Goal: Task Accomplishment & Management: Use online tool/utility

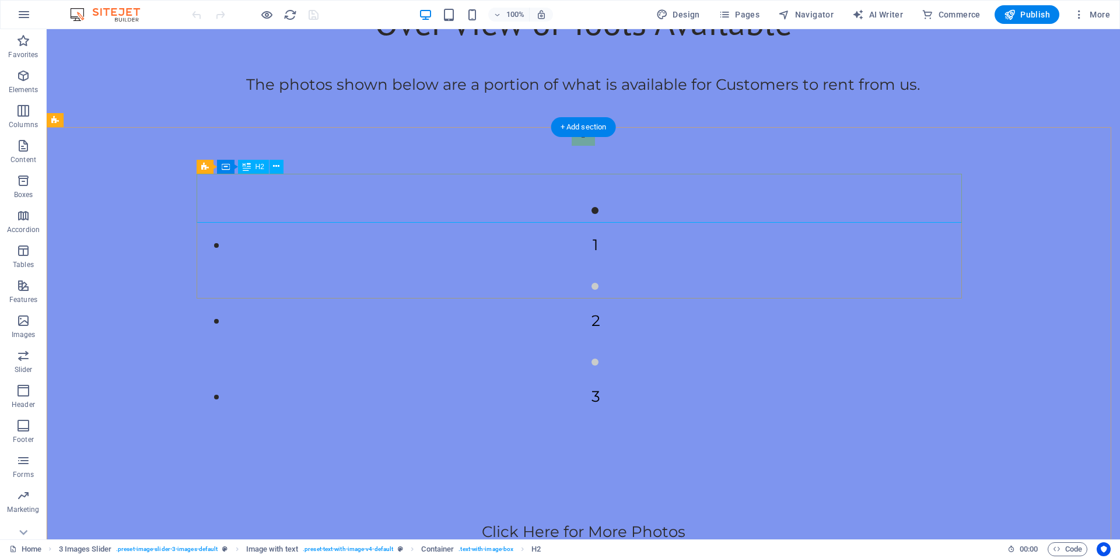
scroll to position [637, 0]
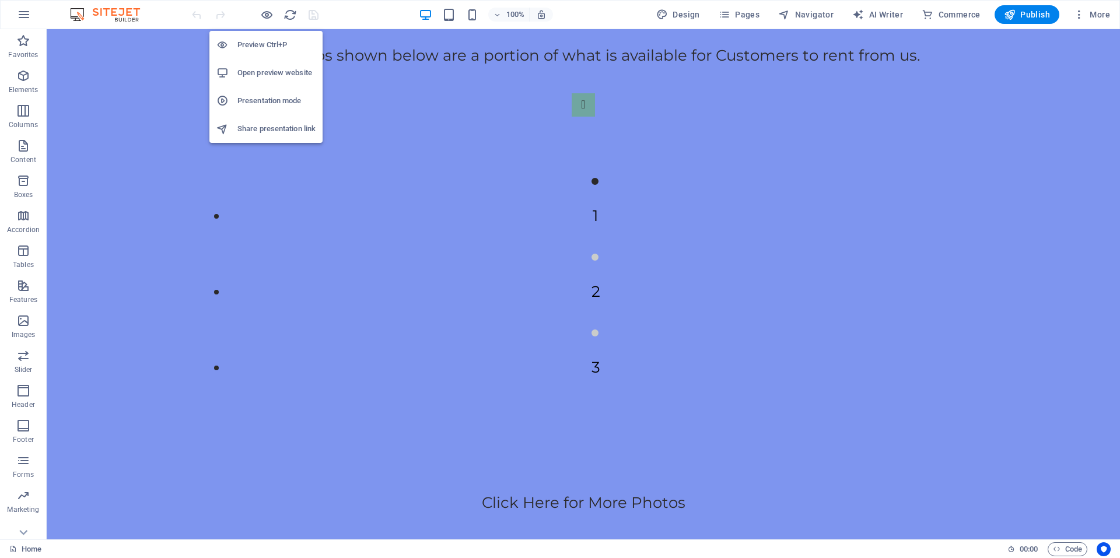
click at [269, 24] on div "Preview Ctrl+P Open preview website Presentation mode Share presentation link" at bounding box center [265, 82] width 113 height 121
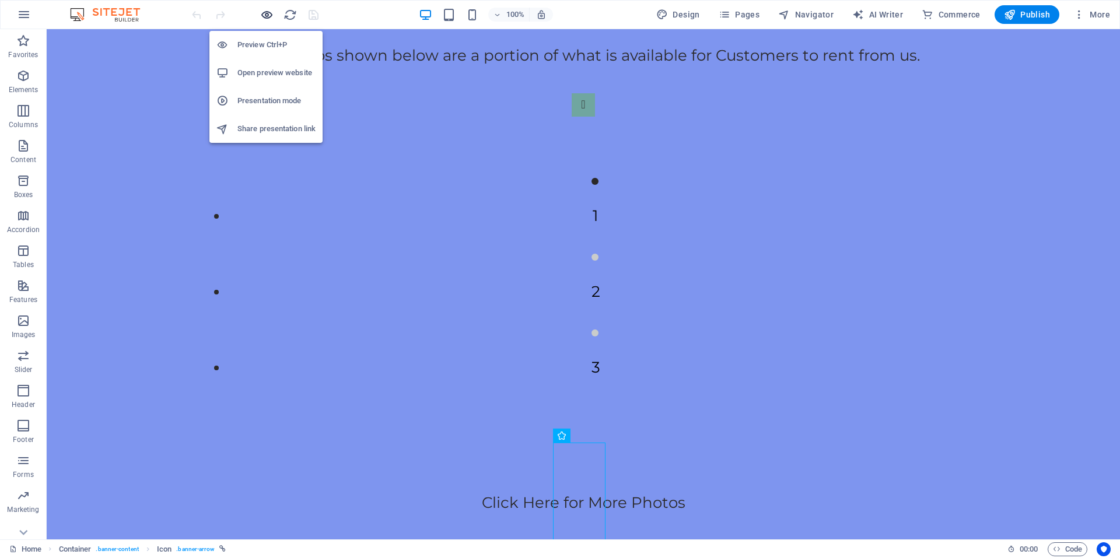
click at [269, 18] on icon "button" at bounding box center [266, 14] width 13 height 13
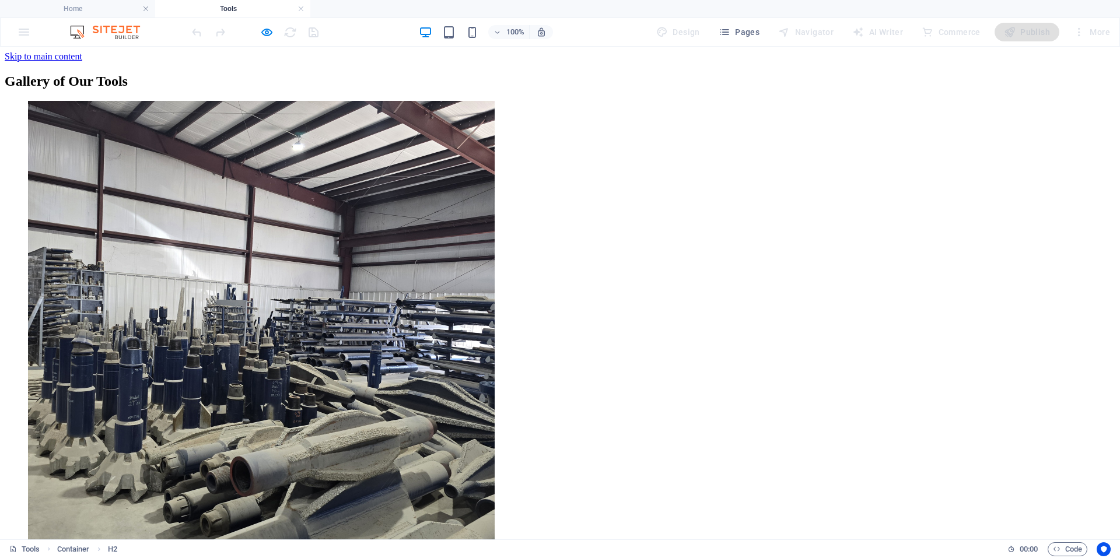
scroll to position [0, 0]
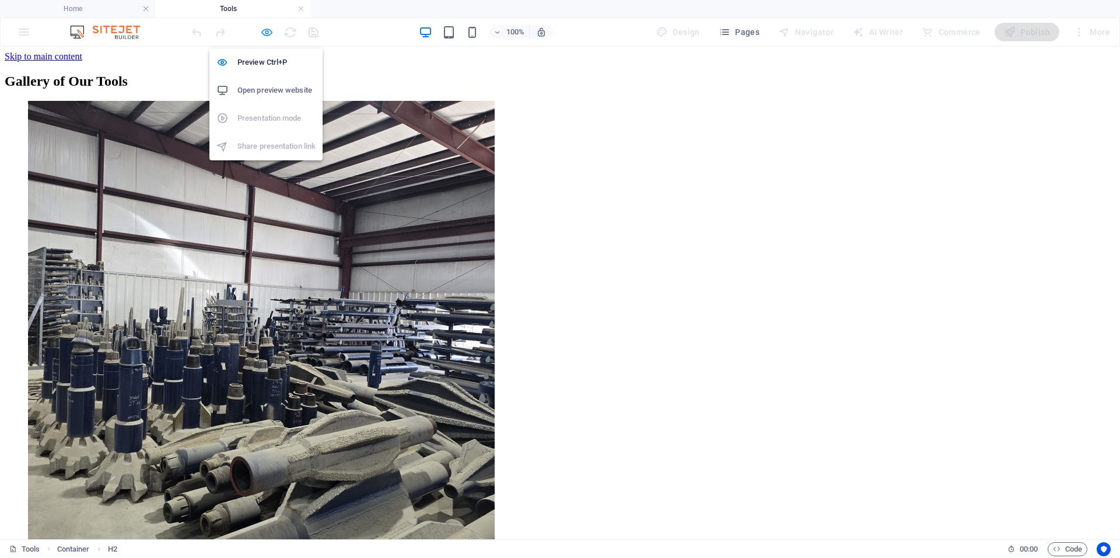
click at [272, 27] on icon "button" at bounding box center [266, 32] width 13 height 13
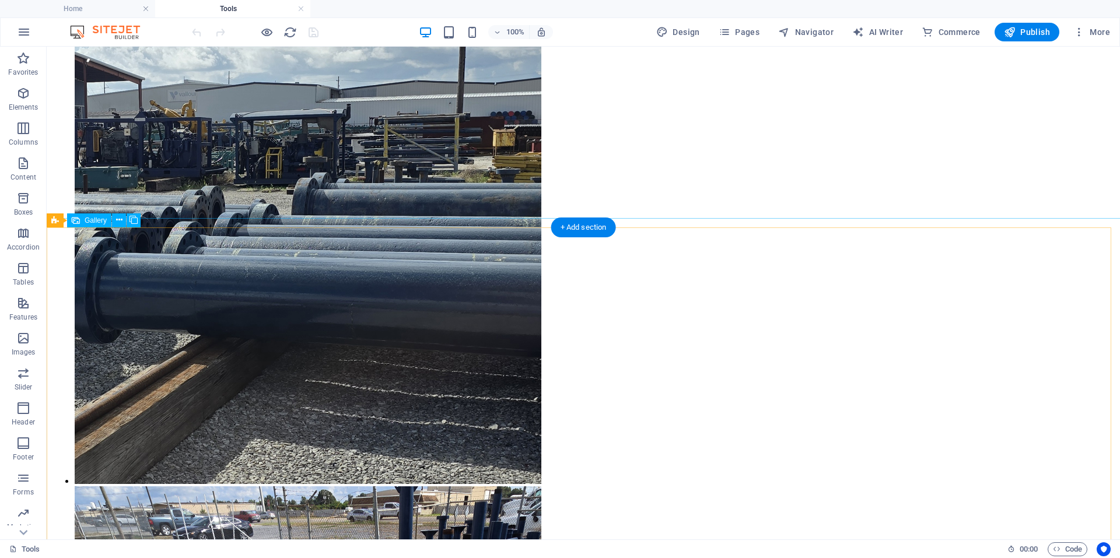
scroll to position [4956, 0]
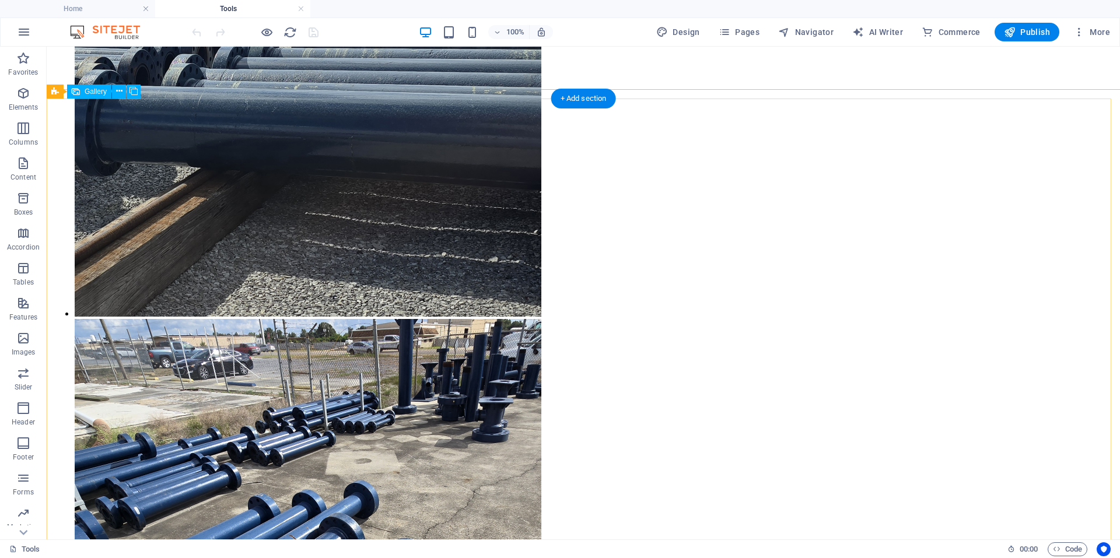
click at [271, 36] on icon "button" at bounding box center [266, 32] width 13 height 13
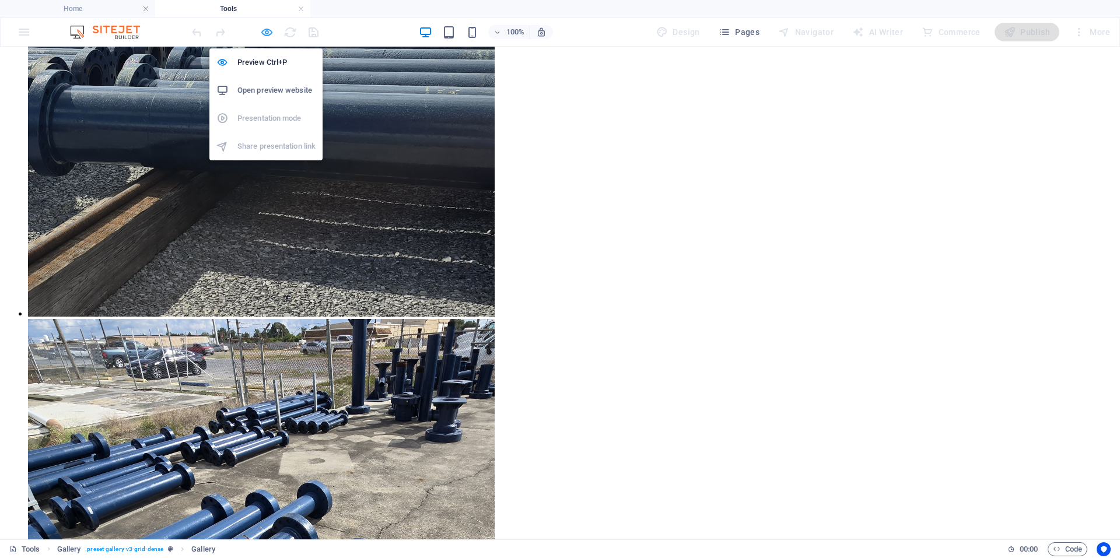
scroll to position [5143, 0]
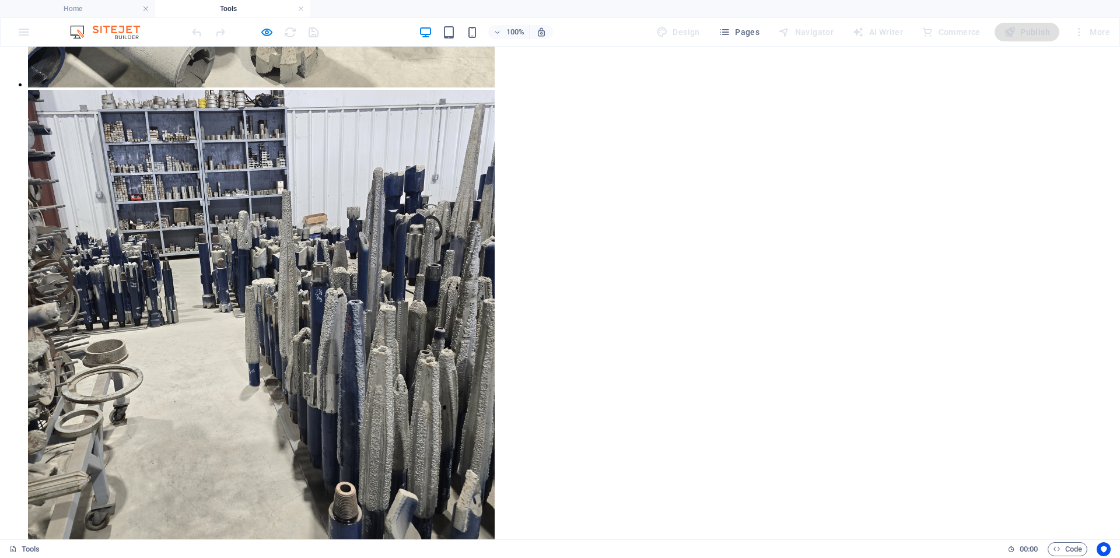
scroll to position [828, 0]
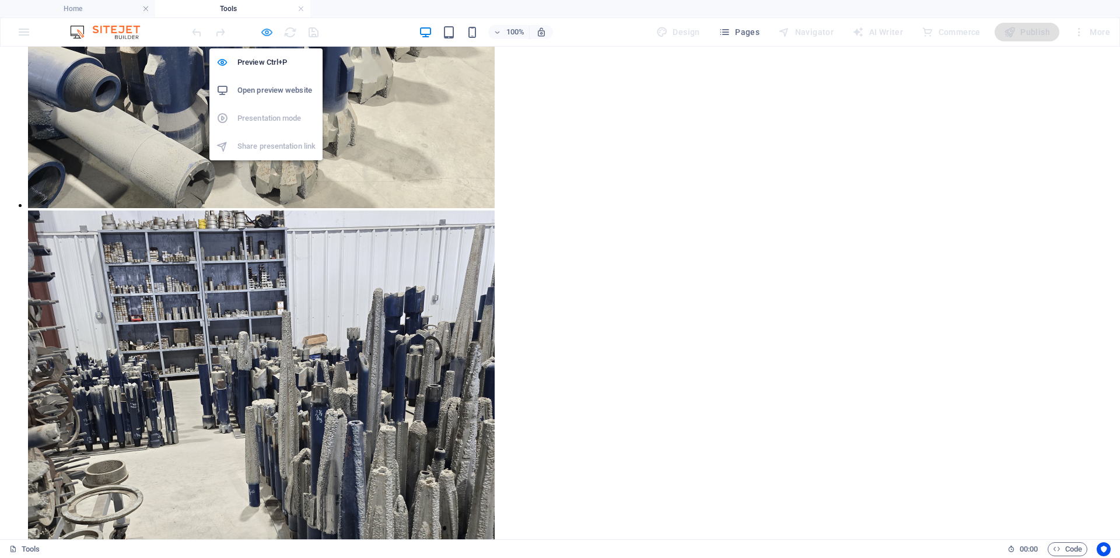
click at [262, 30] on icon "button" at bounding box center [266, 32] width 13 height 13
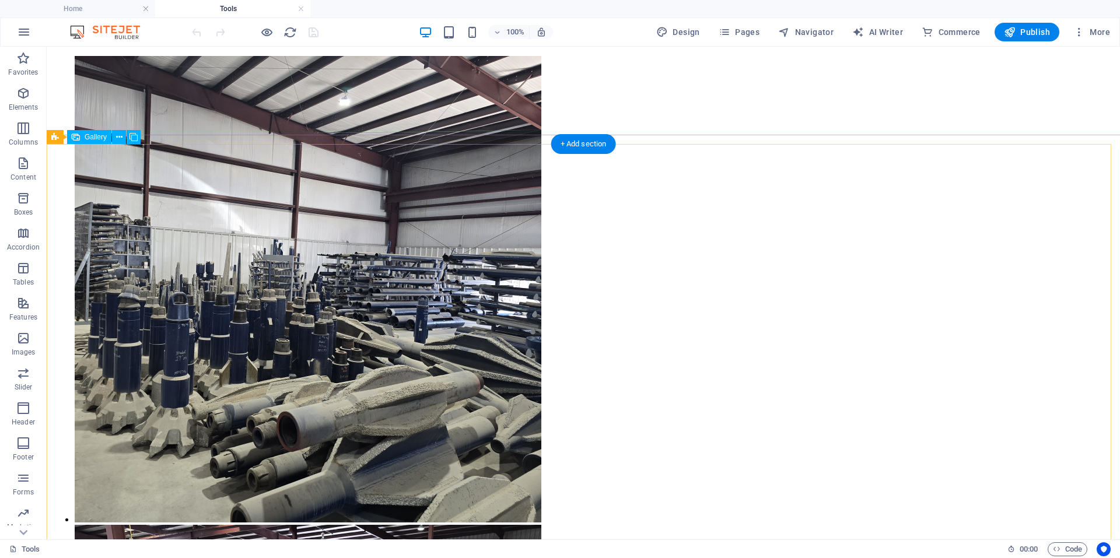
scroll to position [0, 0]
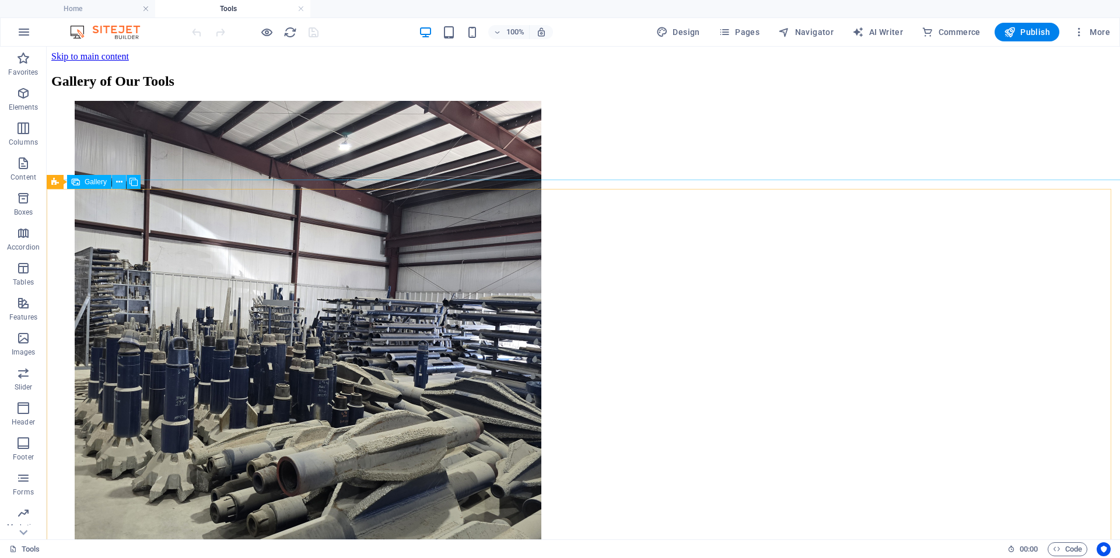
click at [119, 184] on icon at bounding box center [119, 182] width 6 height 12
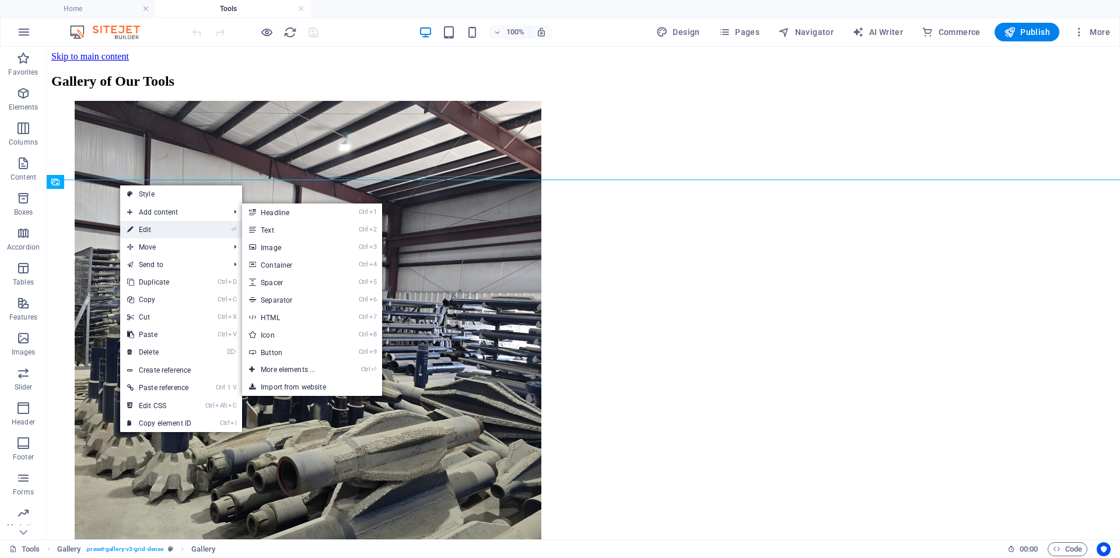
click at [134, 230] on link "⏎ Edit" at bounding box center [159, 229] width 78 height 17
select select "4"
select select "px"
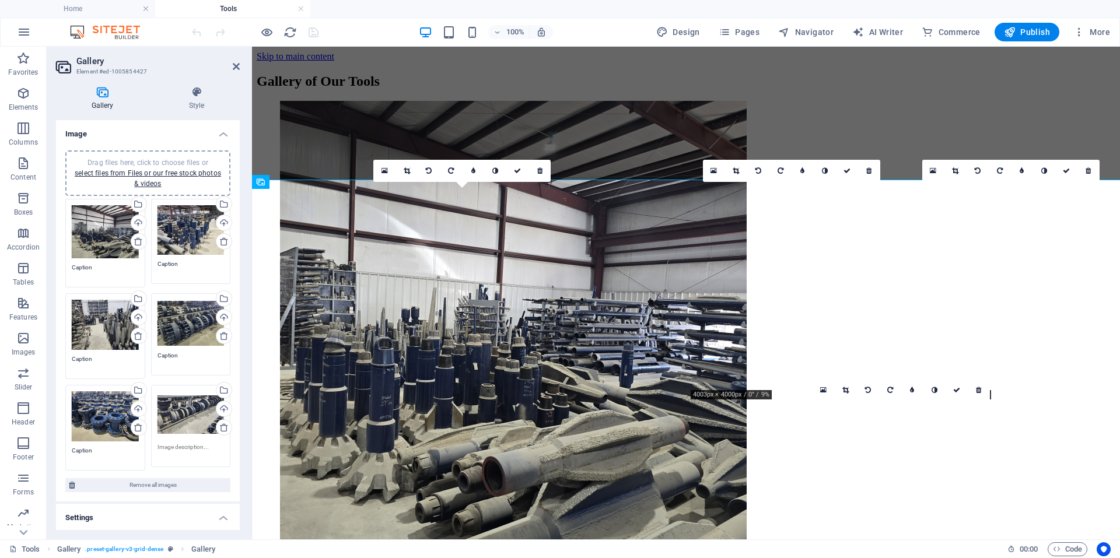
scroll to position [58, 0]
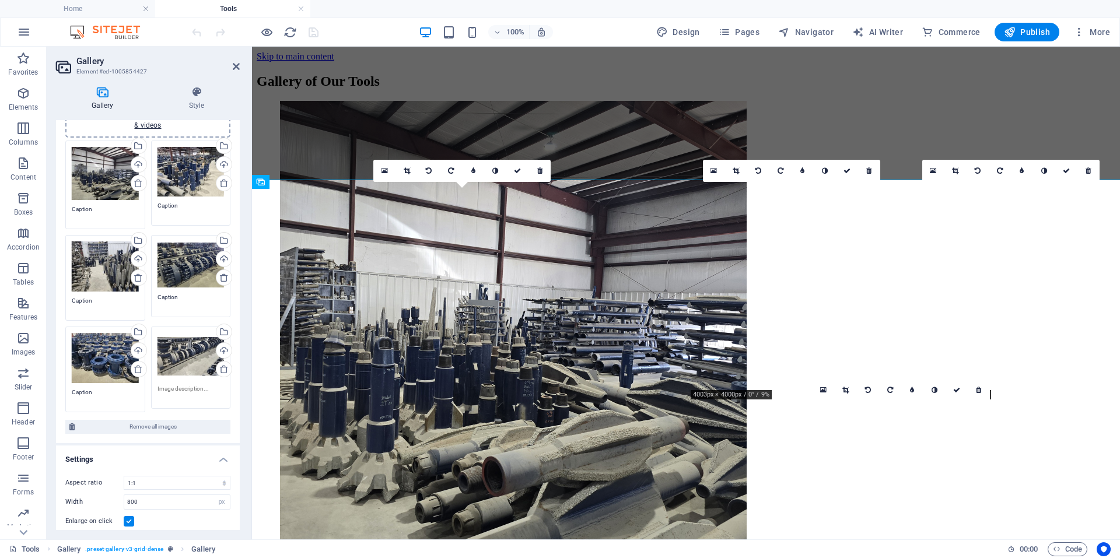
click at [96, 268] on div "Drag files here, click to choose files or select files from Files or our free s…" at bounding box center [105, 266] width 67 height 50
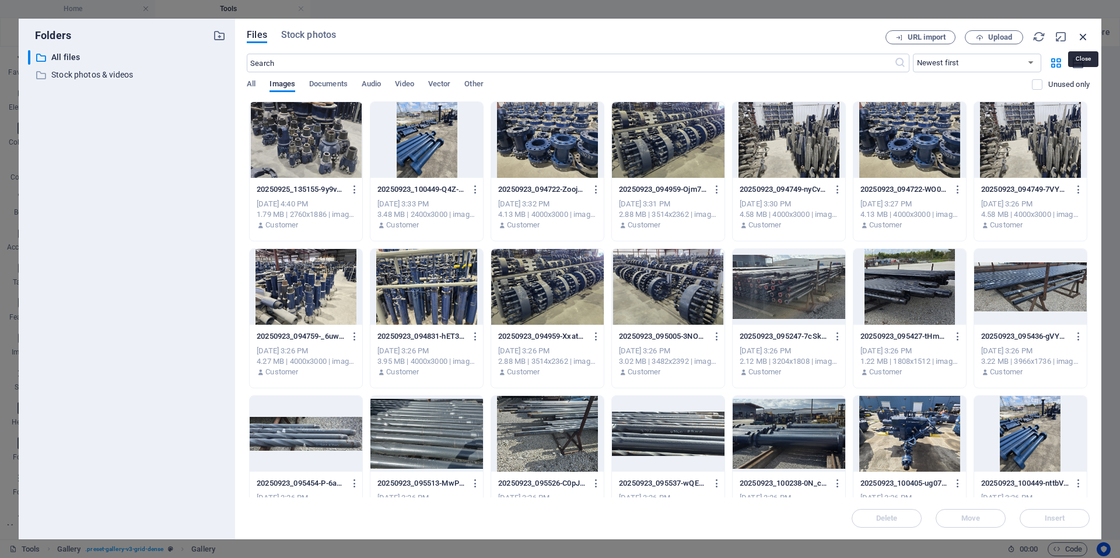
click at [1079, 41] on icon "button" at bounding box center [1082, 36] width 13 height 13
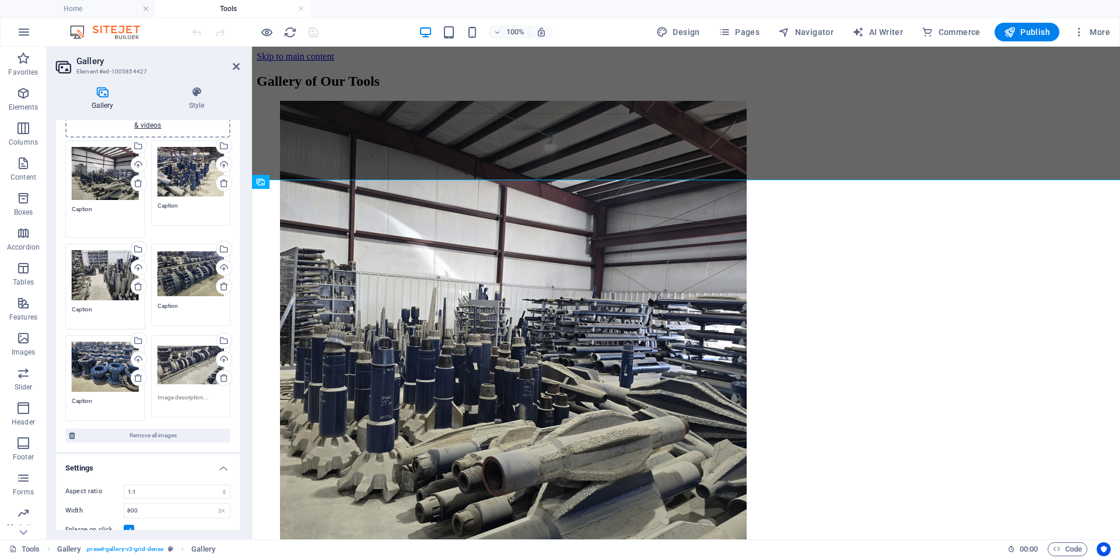
drag, startPoint x: 108, startPoint y: 209, endPoint x: 71, endPoint y: 223, distance: 39.1
click at [71, 223] on div "Drag files here, click to choose files or select files from Files or our free s…" at bounding box center [105, 190] width 86 height 104
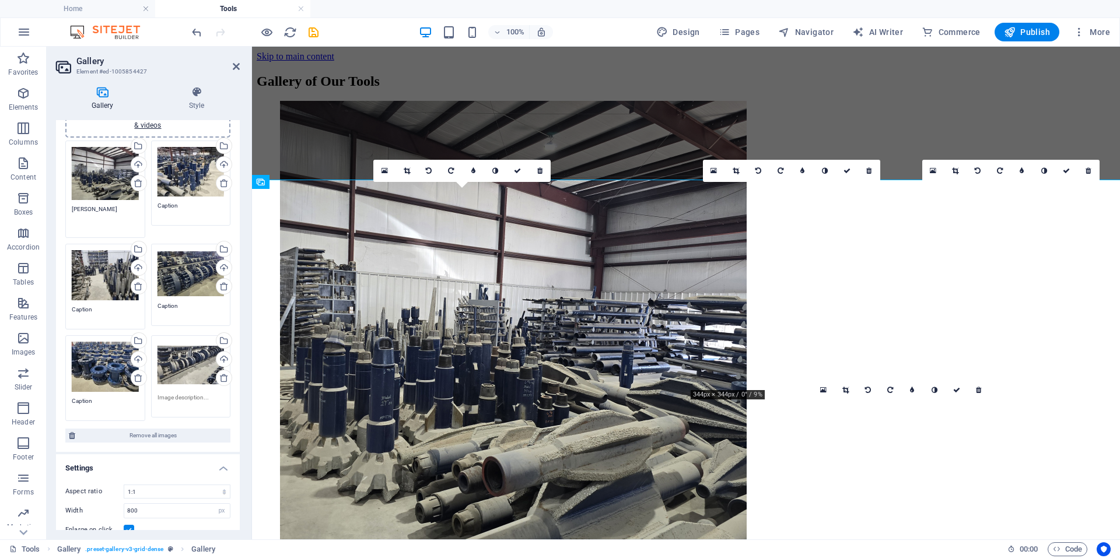
type textarea "[PERSON_NAME]"
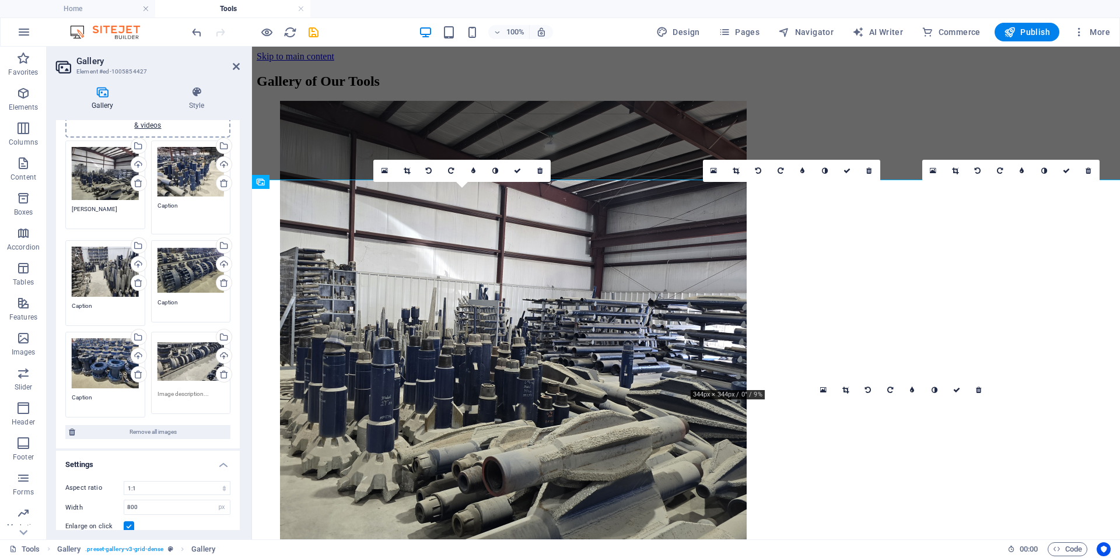
click at [197, 201] on textarea "Caption" at bounding box center [190, 214] width 67 height 26
drag, startPoint x: 197, startPoint y: 201, endPoint x: 150, endPoint y: 220, distance: 50.5
click at [150, 220] on div "Drag files here, click to choose files or select files from Files or our free s…" at bounding box center [191, 188] width 86 height 100
type textarea "[PERSON_NAME]"
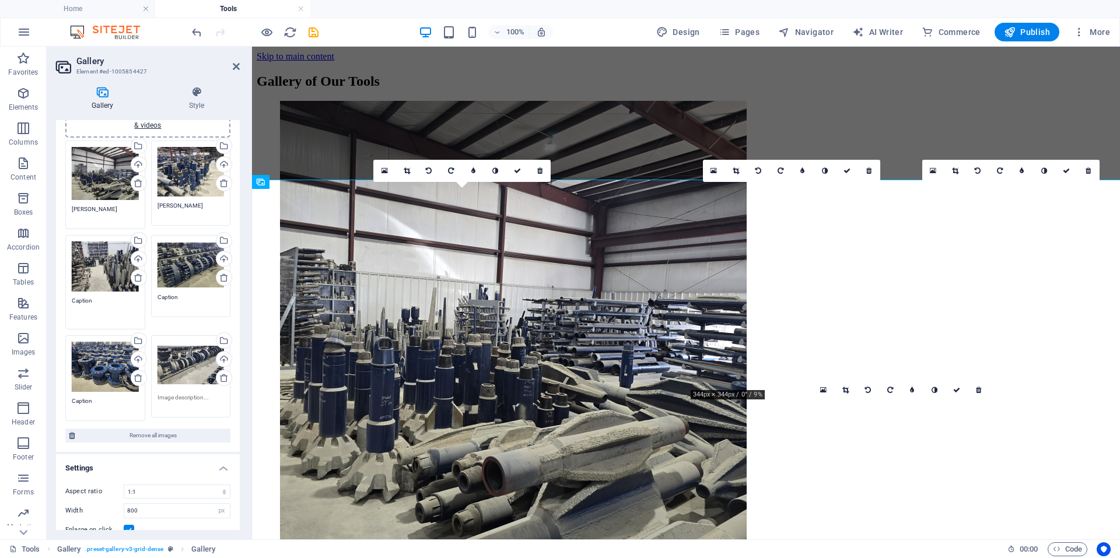
drag, startPoint x: 98, startPoint y: 306, endPoint x: 66, endPoint y: 311, distance: 31.8
click at [66, 311] on div "Drag files here, click to choose files or select files from Files or our free s…" at bounding box center [105, 282] width 86 height 100
type textarea "[PERSON_NAME]"
drag, startPoint x: 205, startPoint y: 299, endPoint x: 149, endPoint y: 300, distance: 56.0
click at [149, 300] on div "Drag files here, click to choose files or select files from Files or our free s…" at bounding box center [191, 280] width 86 height 97
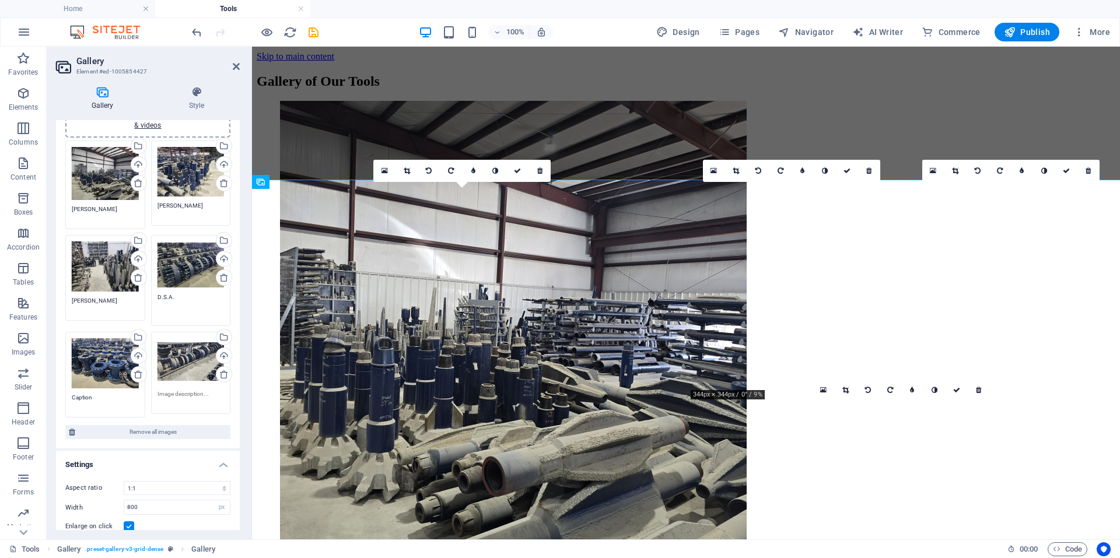
type textarea "D.S.A."
drag, startPoint x: 92, startPoint y: 397, endPoint x: 59, endPoint y: 393, distance: 32.9
click at [59, 393] on div "Drag files here, click to choose files or select files from Files or our free s…" at bounding box center [148, 267] width 184 height 369
type textarea "Spools"
drag, startPoint x: 208, startPoint y: 389, endPoint x: 194, endPoint y: 392, distance: 14.3
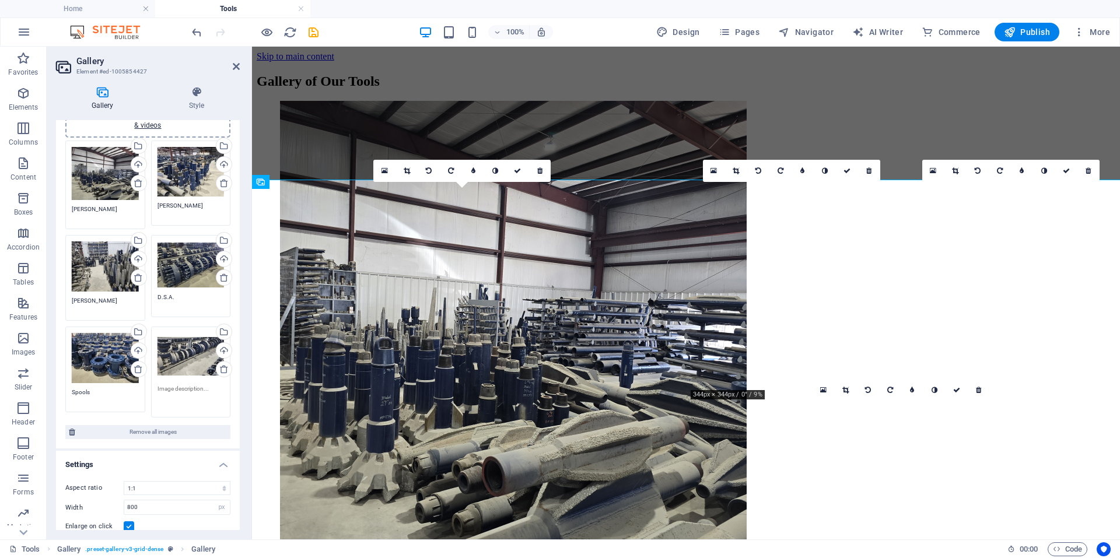
click at [194, 392] on textarea at bounding box center [190, 397] width 67 height 26
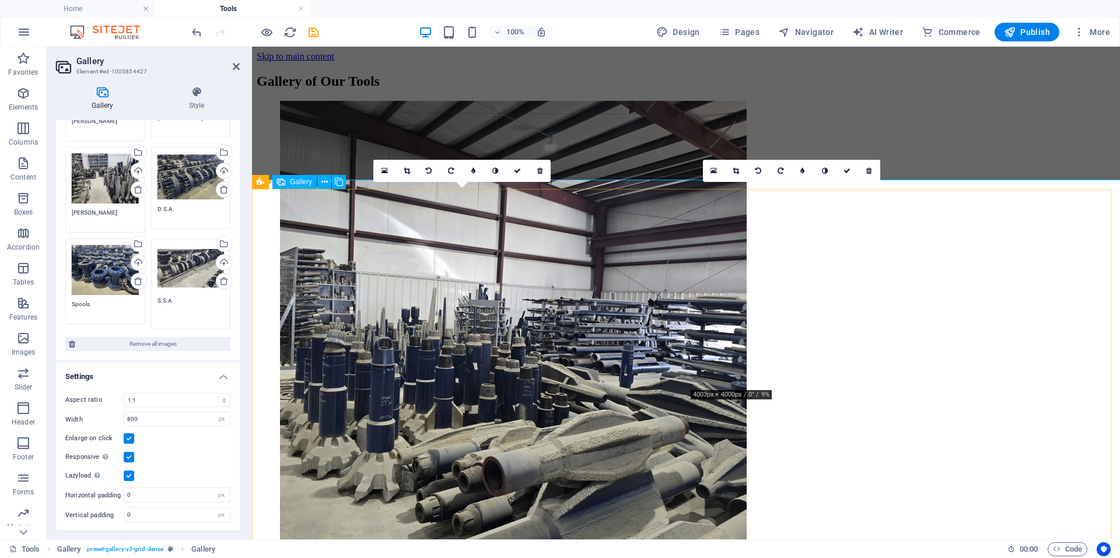
type textarea "S.S.A"
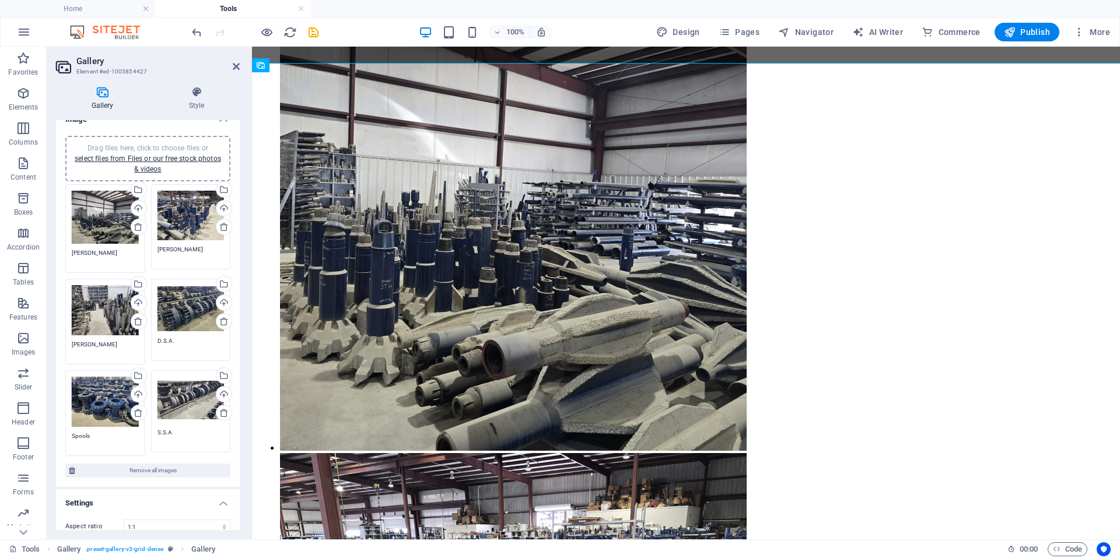
scroll to position [0, 0]
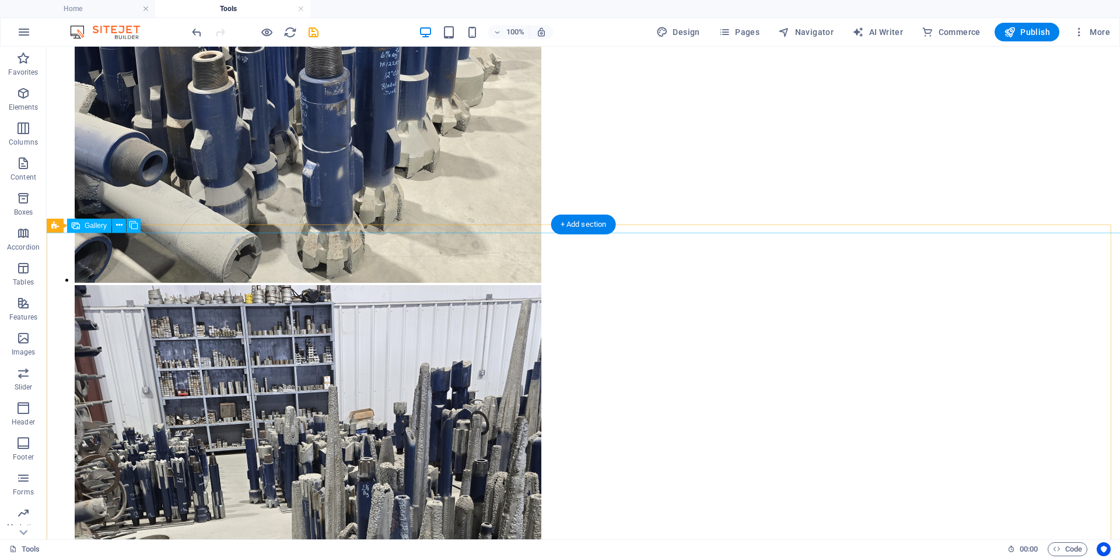
scroll to position [758, 0]
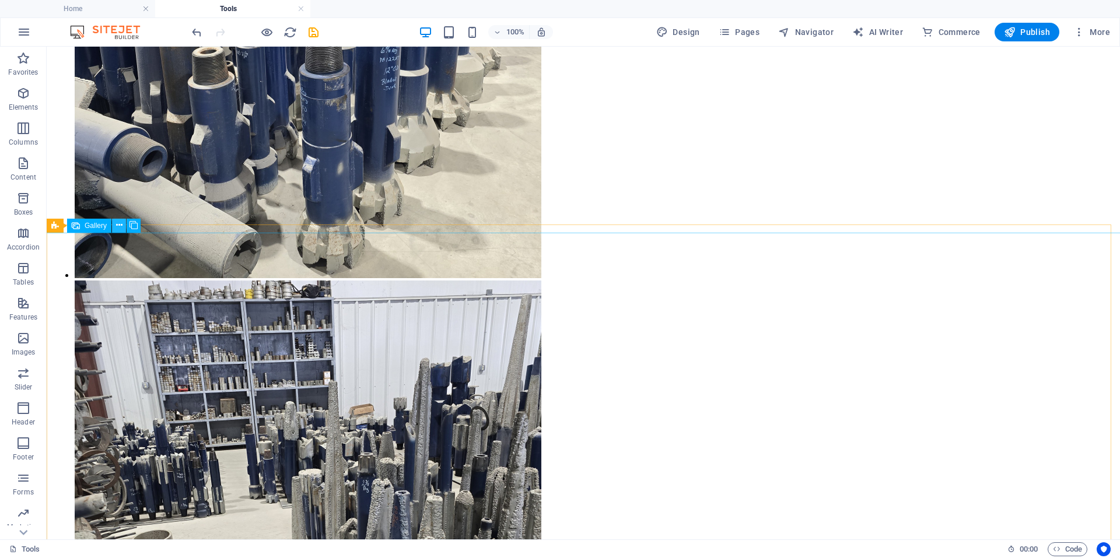
click at [122, 227] on button at bounding box center [119, 226] width 14 height 14
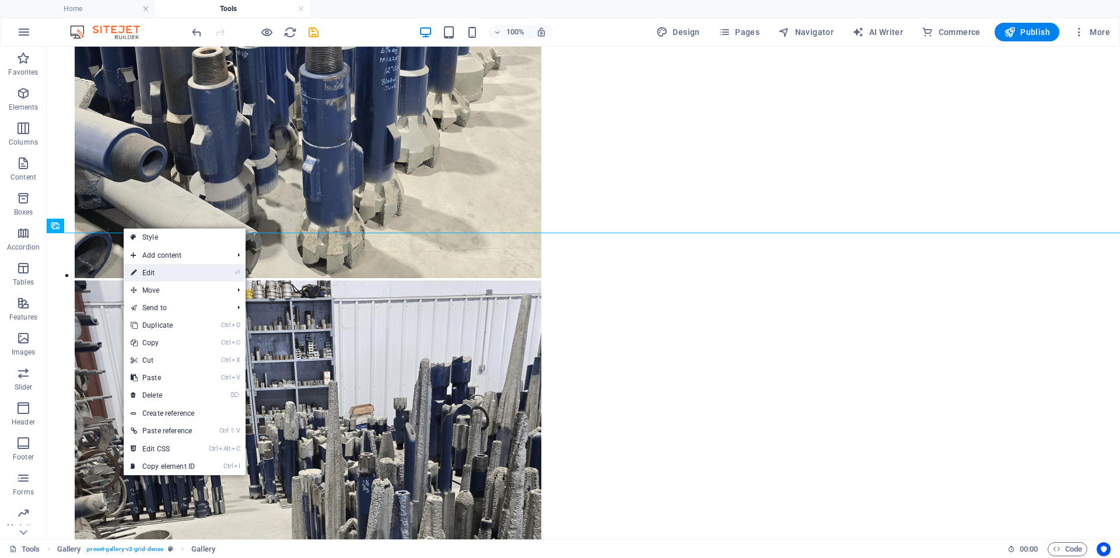
click at [159, 276] on link "⏎ Edit" at bounding box center [163, 272] width 78 height 17
select select "4"
select select "px"
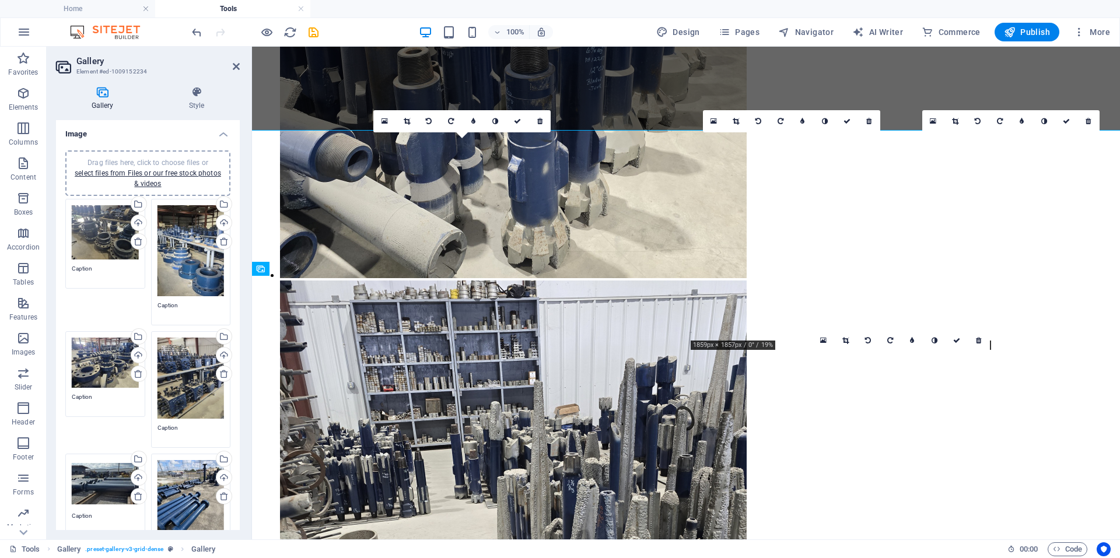
scroll to position [707, 0]
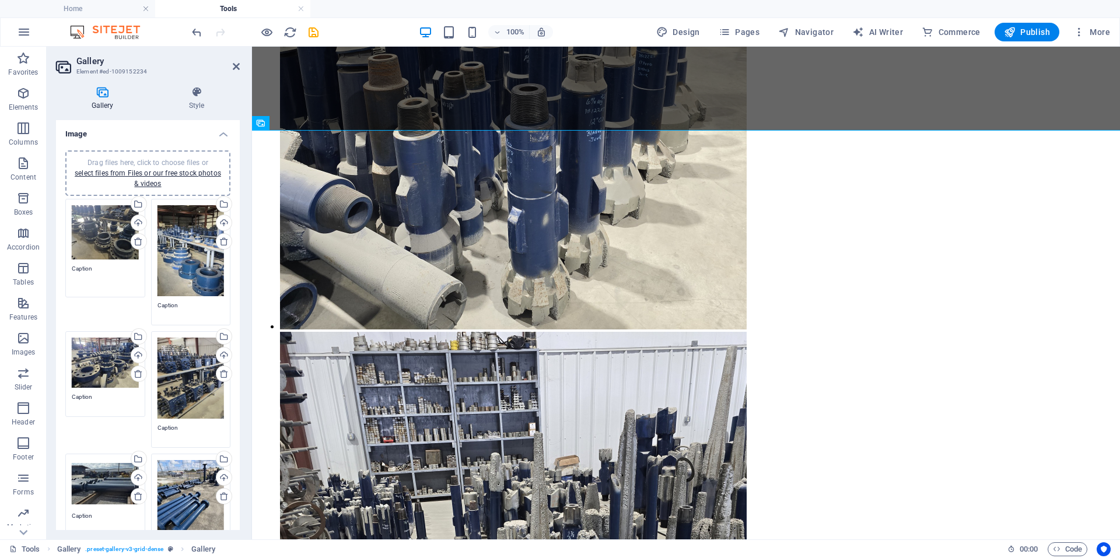
drag, startPoint x: 110, startPoint y: 268, endPoint x: 67, endPoint y: 268, distance: 42.6
click at [67, 268] on div "Drag files here, click to choose files or select files from Files or our free s…" at bounding box center [105, 248] width 86 height 105
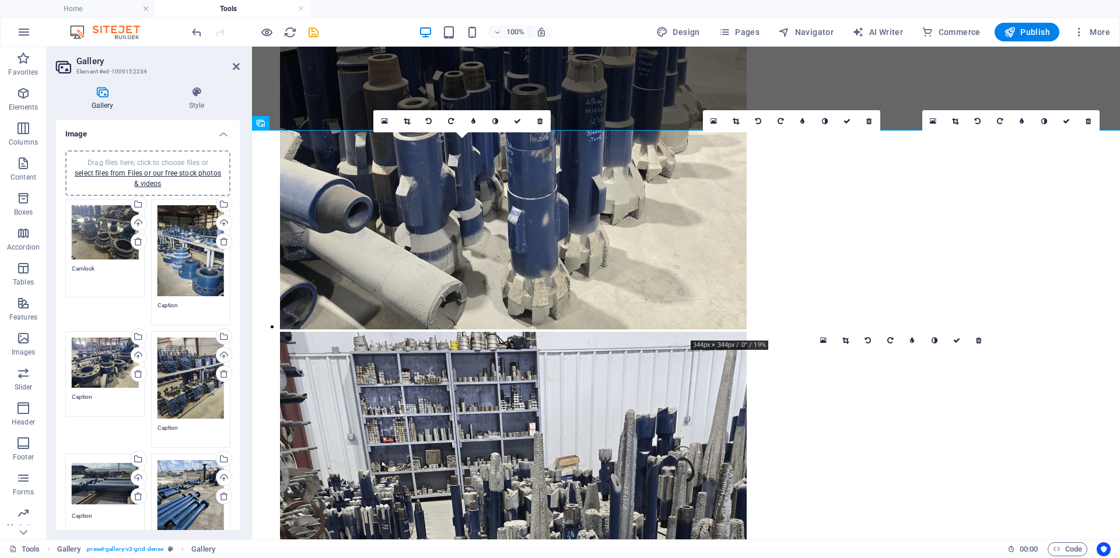
type textarea "Camlock"
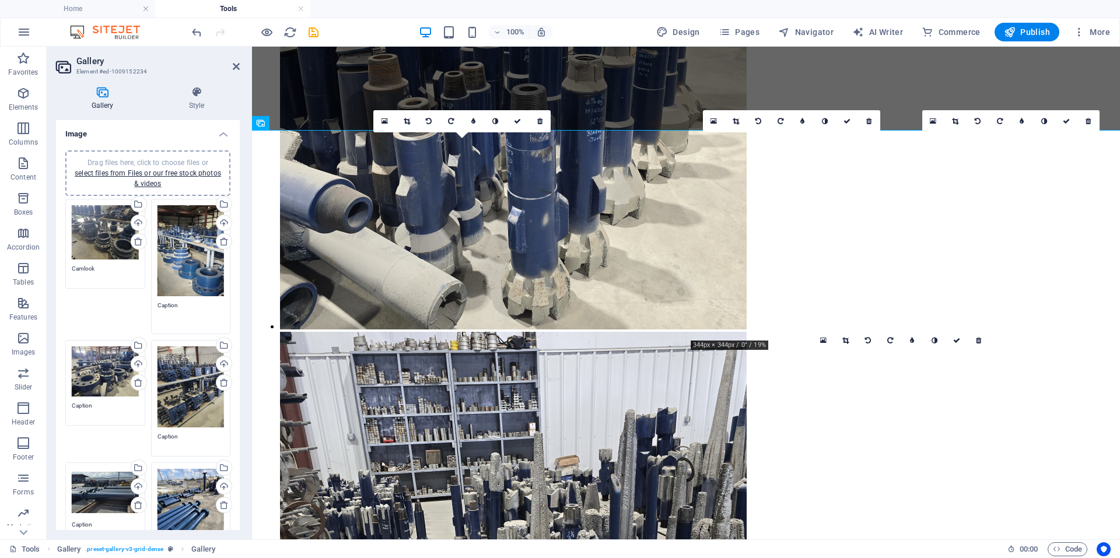
drag, startPoint x: 177, startPoint y: 305, endPoint x: 156, endPoint y: 307, distance: 20.5
click at [157, 307] on textarea "Caption" at bounding box center [190, 314] width 67 height 26
type textarea "Greylock"
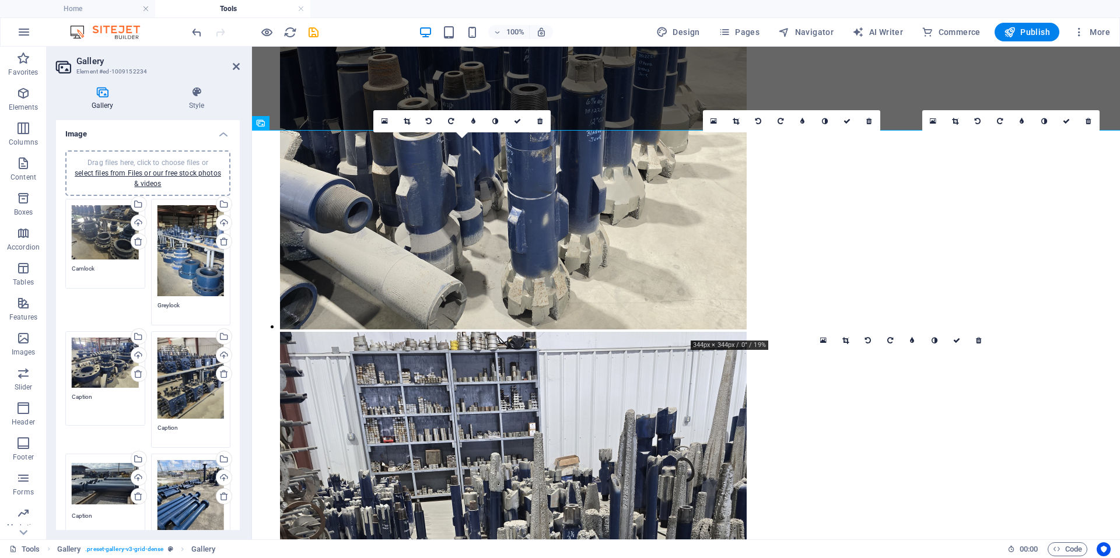
drag, startPoint x: 83, startPoint y: 402, endPoint x: 60, endPoint y: 402, distance: 23.3
click at [60, 402] on div "Drag files here, click to choose files or select files from Files or our free s…" at bounding box center [148, 372] width 184 height 463
type textarea "Drilling Spools"
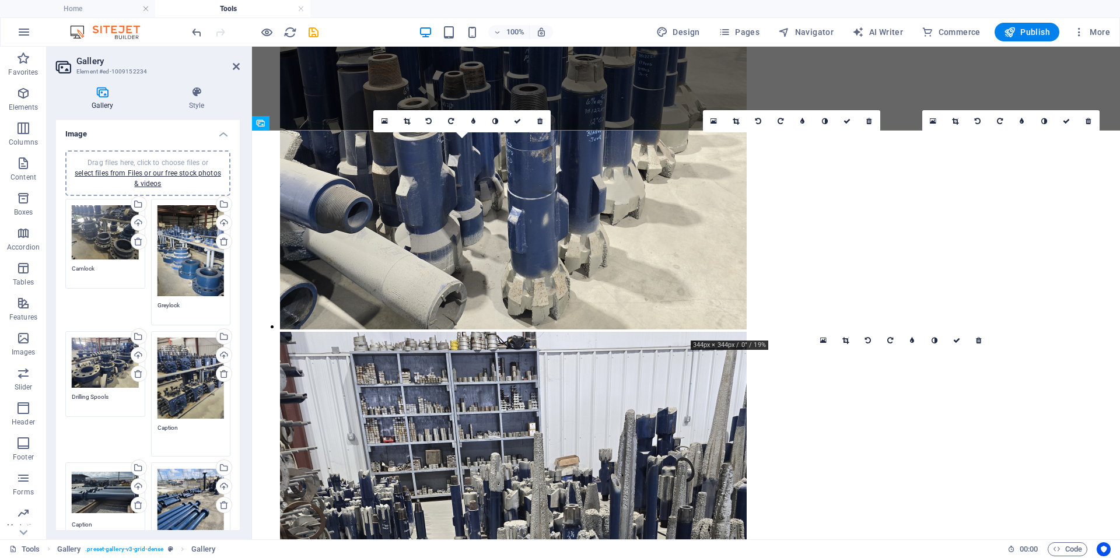
drag, startPoint x: 189, startPoint y: 429, endPoint x: 152, endPoint y: 431, distance: 36.8
click at [152, 431] on div "Drag files here, click to choose files or select files from Files or our free s…" at bounding box center [191, 393] width 86 height 131
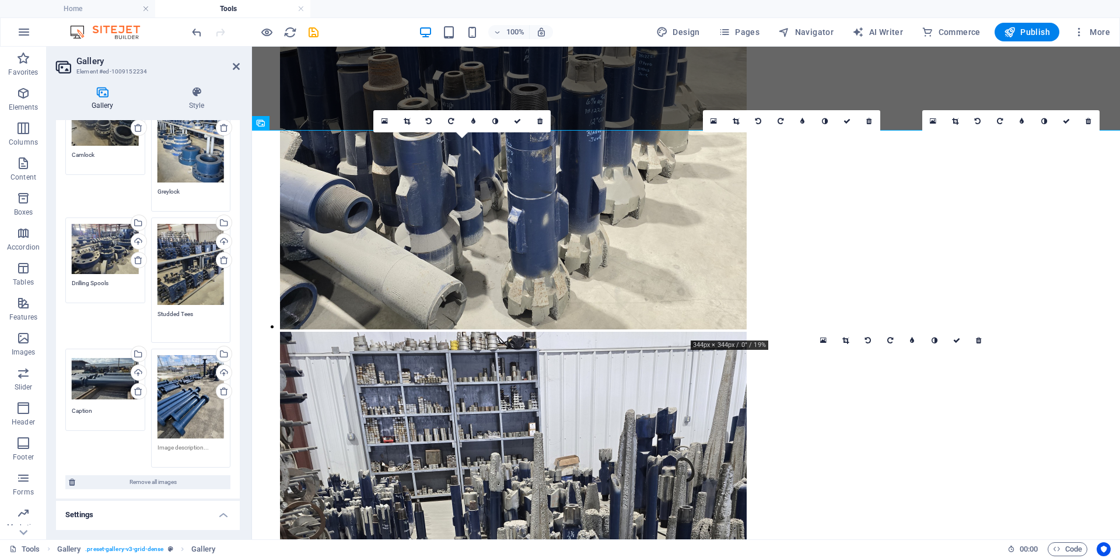
scroll to position [117, 0]
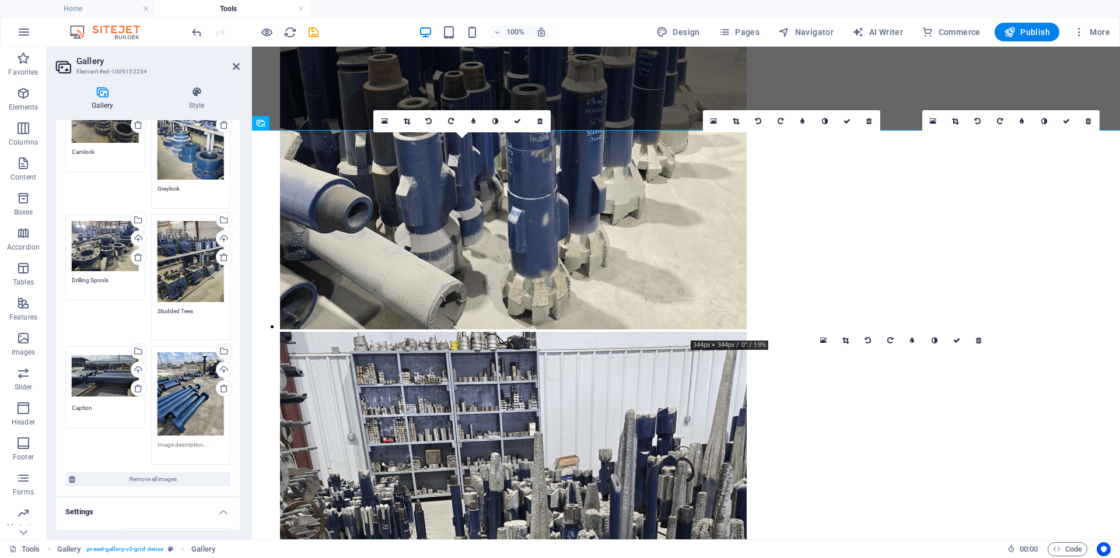
type textarea "Studded Tees"
drag, startPoint x: 92, startPoint y: 404, endPoint x: 85, endPoint y: 406, distance: 7.4
click at [86, 406] on textarea "Caption" at bounding box center [105, 412] width 67 height 17
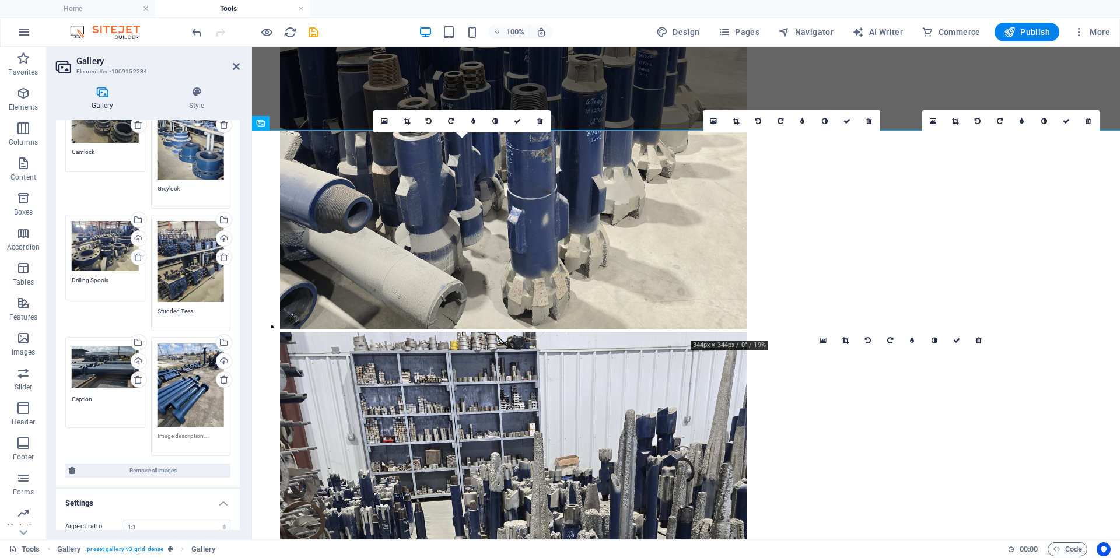
drag, startPoint x: 78, startPoint y: 406, endPoint x: 61, endPoint y: 403, distance: 17.8
click at [61, 403] on div "Drag files here, click to choose files or select files from Files or our free s…" at bounding box center [148, 255] width 184 height 463
drag, startPoint x: 93, startPoint y: 398, endPoint x: 69, endPoint y: 401, distance: 24.2
click at [69, 401] on div "Drag files here, click to choose files or select files from Files or our free s…" at bounding box center [105, 382] width 86 height 97
type textarea "Spools"
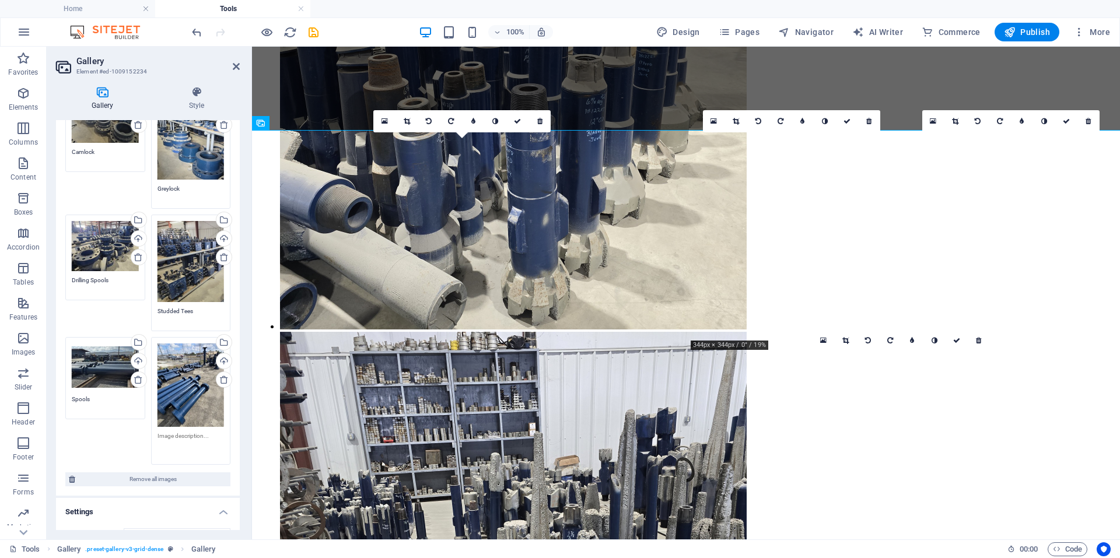
drag, startPoint x: 207, startPoint y: 430, endPoint x: 156, endPoint y: 431, distance: 51.3
click at [157, 431] on textarea at bounding box center [190, 444] width 67 height 26
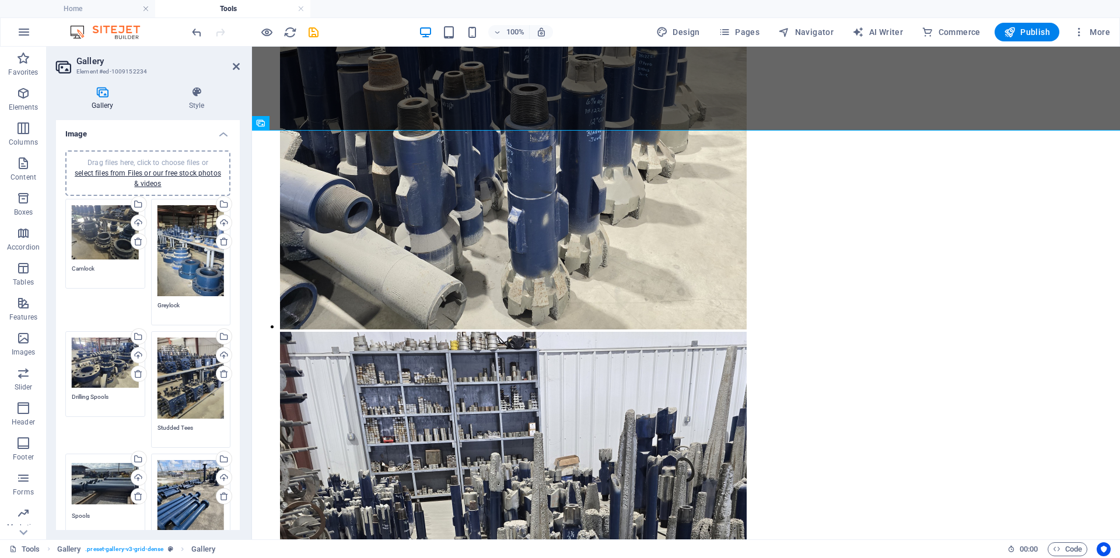
scroll to position [250, 0]
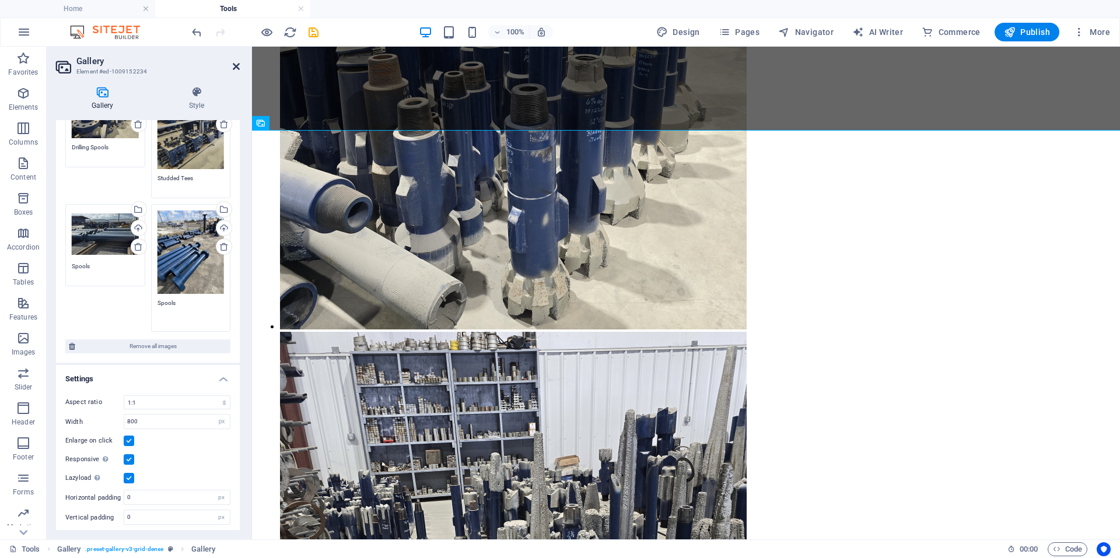
type textarea "Spools"
click at [237, 68] on icon at bounding box center [236, 66] width 7 height 9
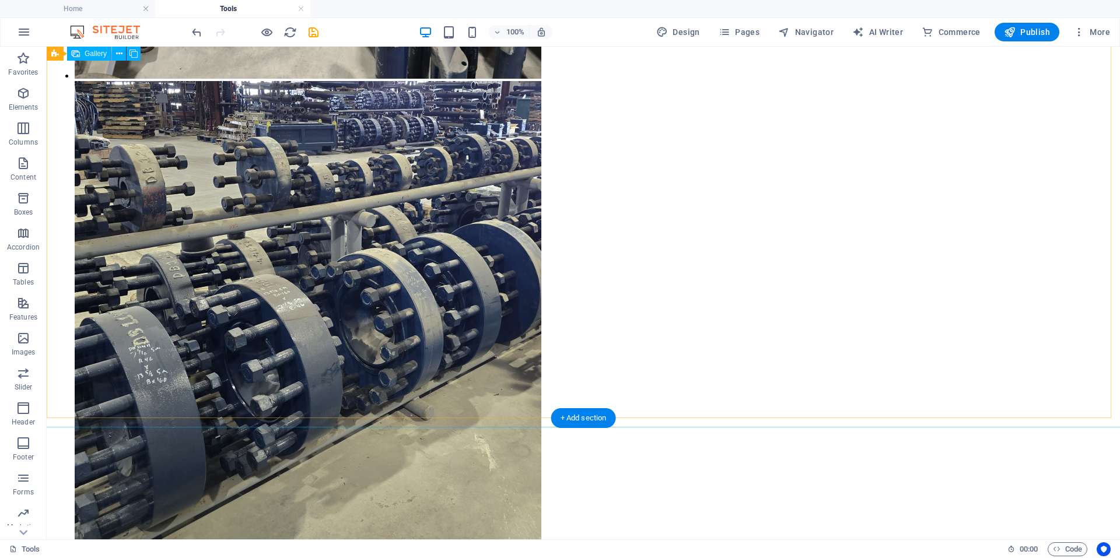
scroll to position [1574, 0]
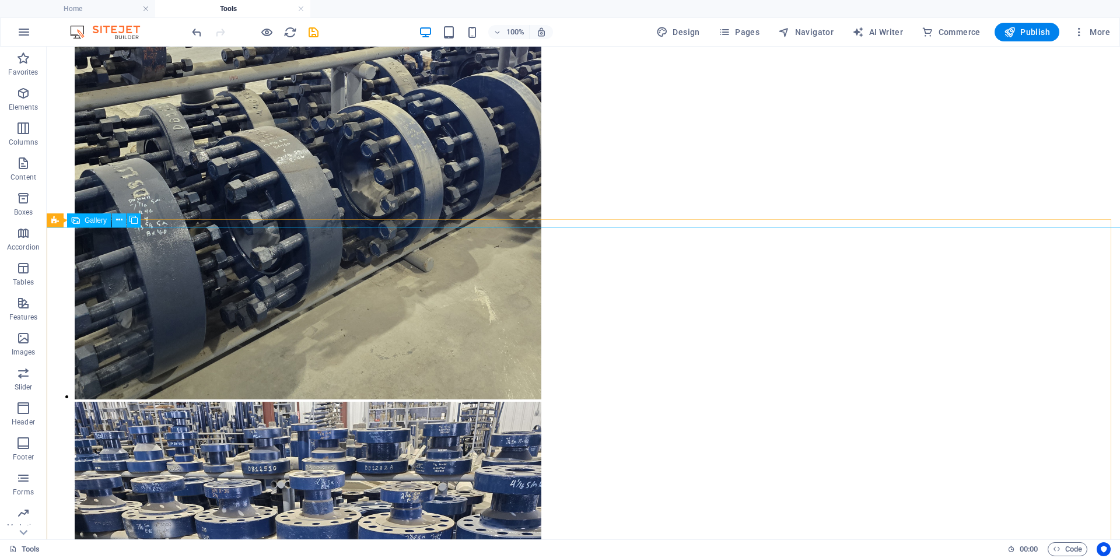
click at [121, 223] on icon at bounding box center [119, 220] width 6 height 12
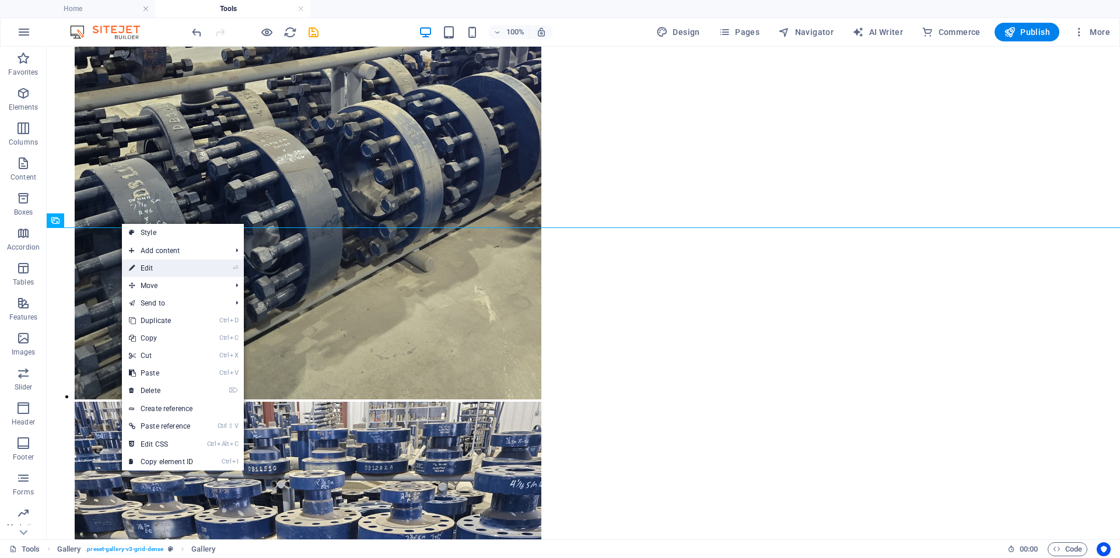
click at [164, 271] on link "⏎ Edit" at bounding box center [161, 267] width 78 height 17
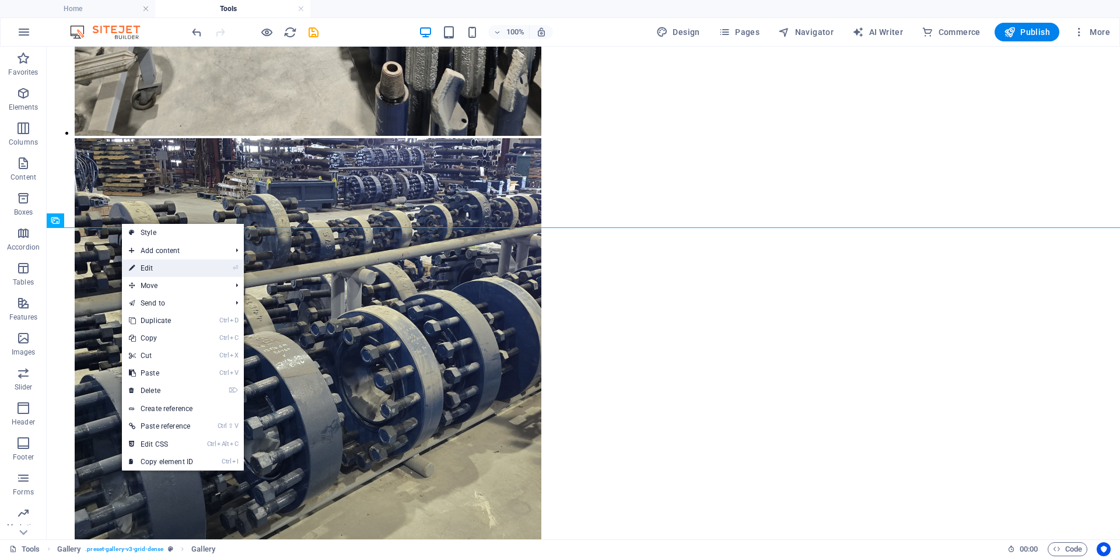
select select "4"
select select "px"
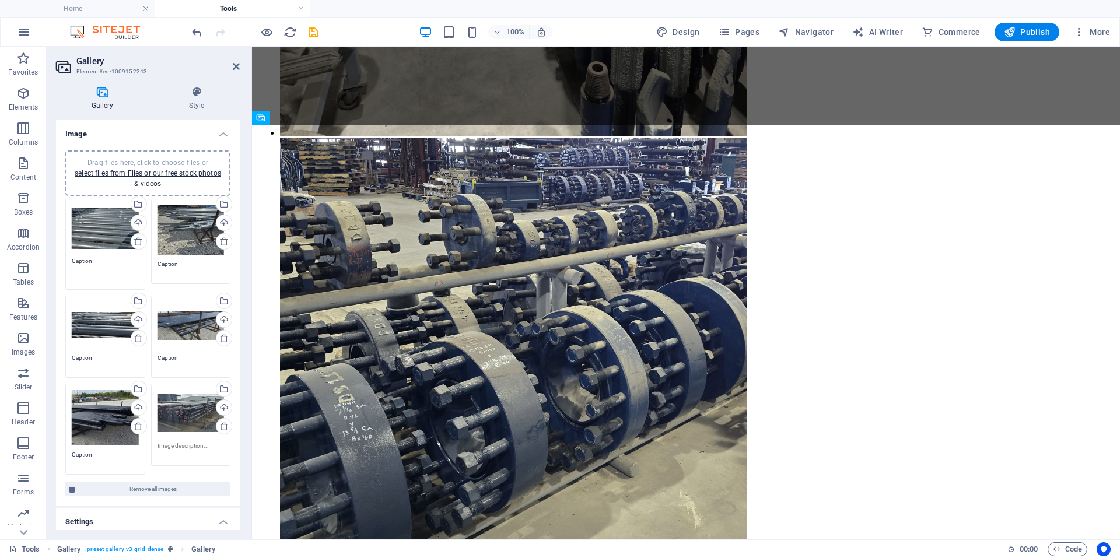
drag, startPoint x: 104, startPoint y: 262, endPoint x: 56, endPoint y: 263, distance: 48.4
click at [56, 263] on div "Drag files here, click to choose files or select files from Files or our free s…" at bounding box center [148, 323] width 184 height 365
type textarea "Drill Collars"
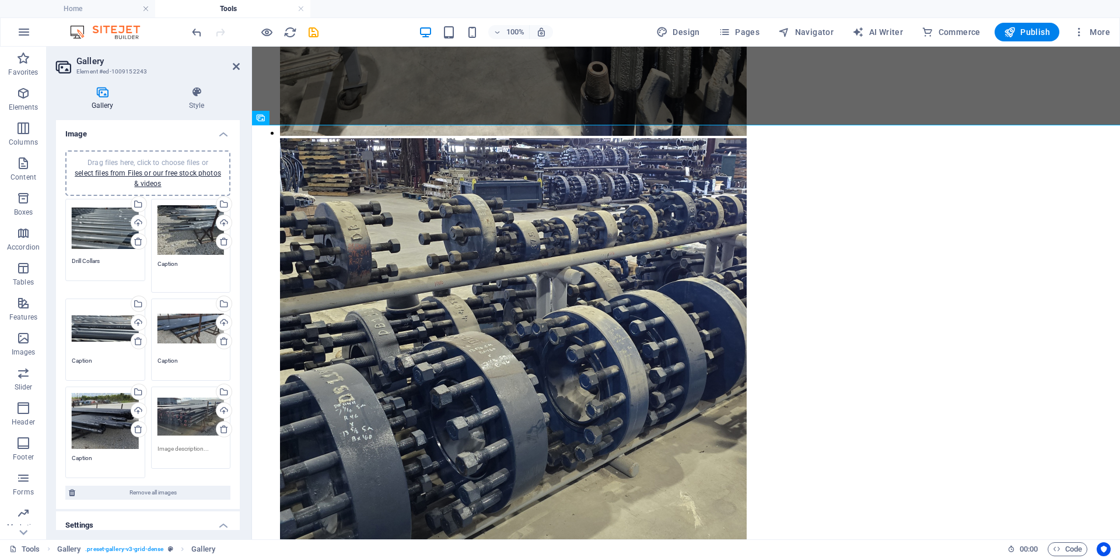
click at [201, 269] on textarea "Caption" at bounding box center [190, 272] width 67 height 26
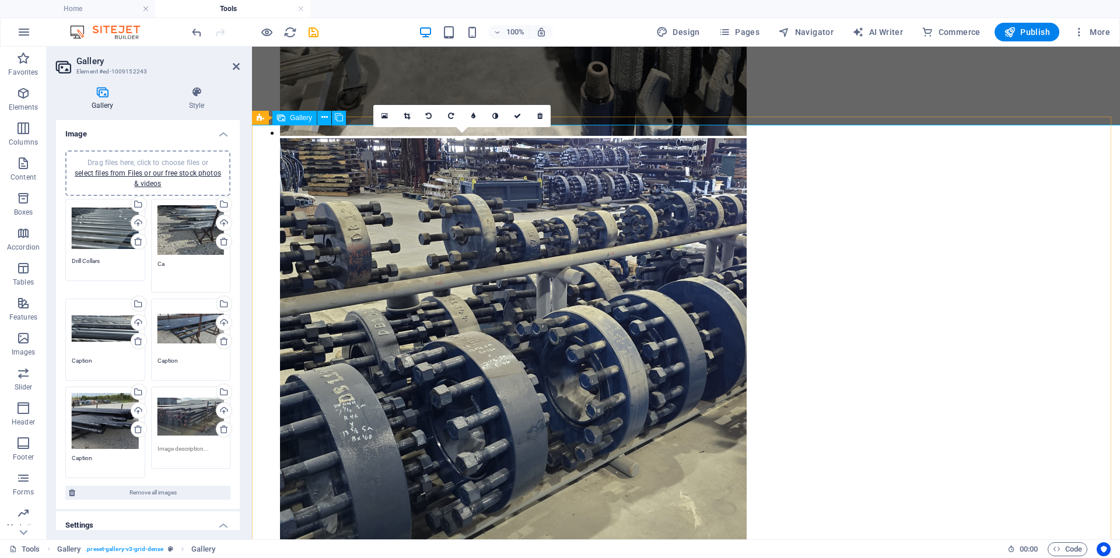
type textarea "C"
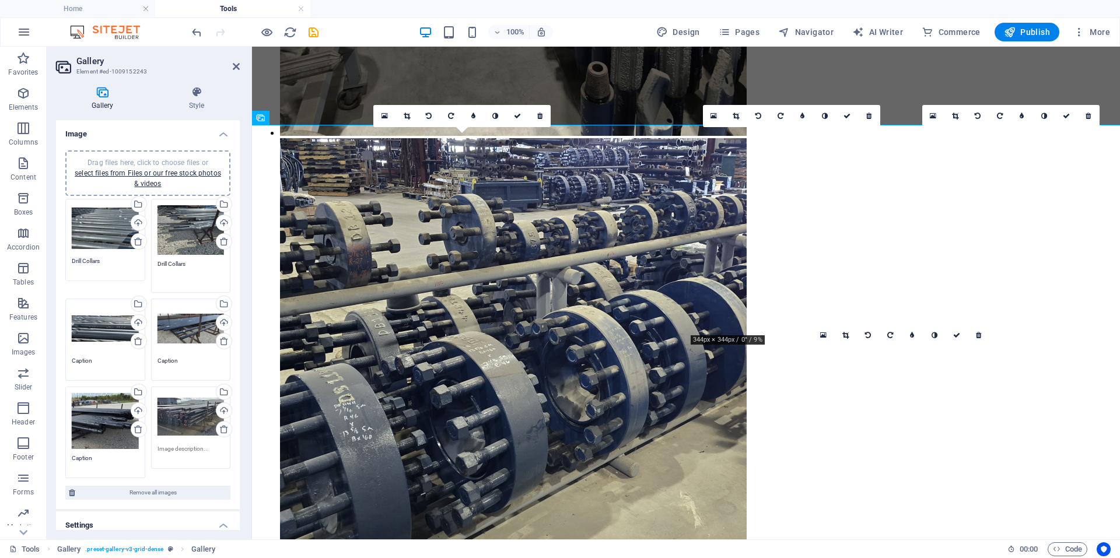
type textarea "Drill Collars"
drag, startPoint x: 99, startPoint y: 362, endPoint x: 59, endPoint y: 360, distance: 39.7
click at [59, 360] on div "Drag files here, click to choose files or select files from Files or our free s…" at bounding box center [148, 325] width 184 height 369
type textarea "Drill Collars"
drag, startPoint x: 183, startPoint y: 352, endPoint x: 114, endPoint y: 348, distance: 69.5
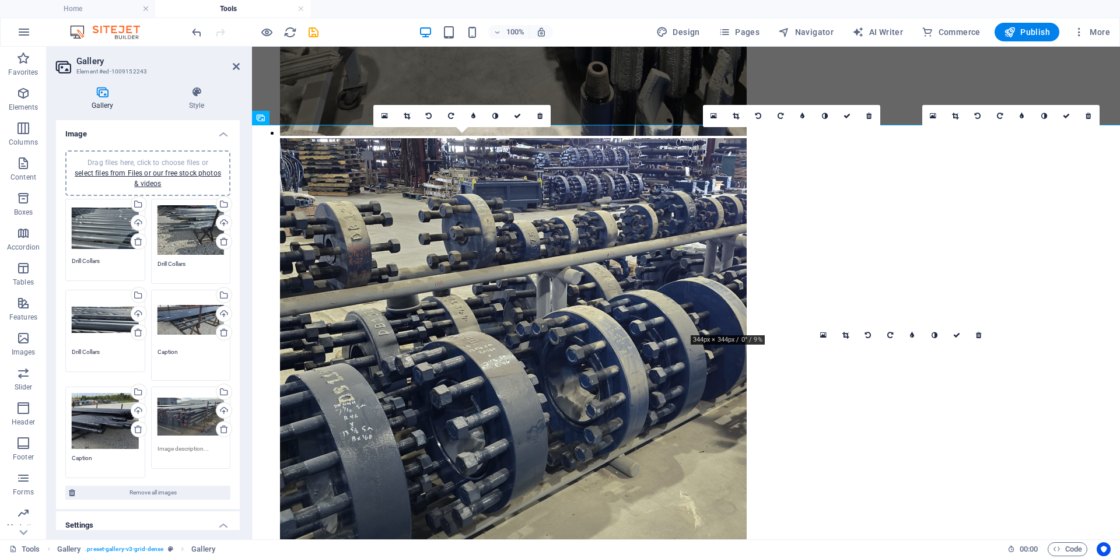
click at [114, 348] on div "Drag files here, click to choose files or select files from Files or our free s…" at bounding box center [147, 339] width 171 height 286
type textarea "Drill Collars"
drag, startPoint x: 102, startPoint y: 459, endPoint x: 20, endPoint y: 451, distance: 82.6
click at [20, 451] on section "Favorites Elements Columns Content Boxes Accordion Tables Features Images Slide…" at bounding box center [560, 293] width 1120 height 493
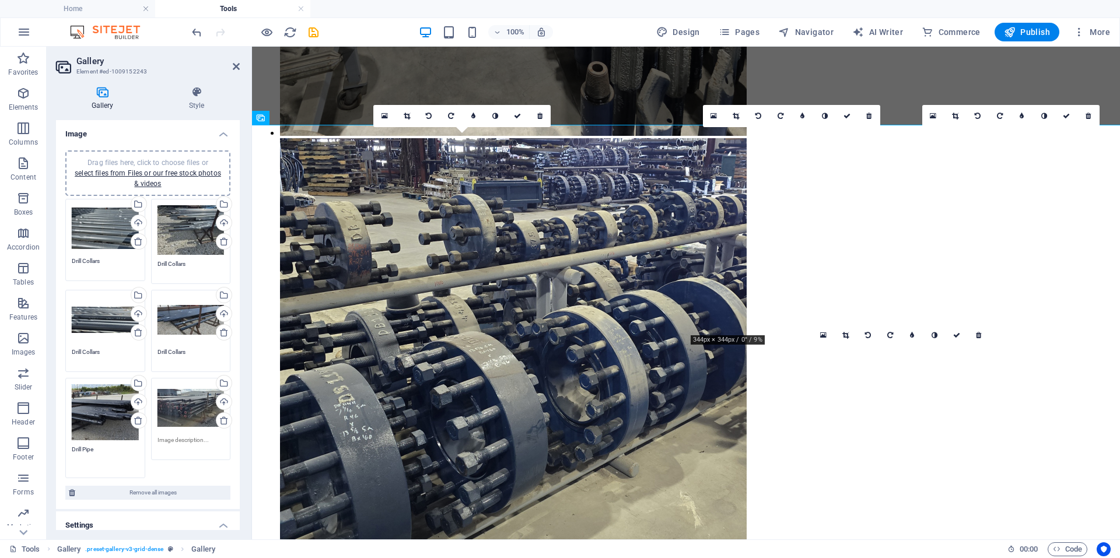
type textarea "Drill Pipe"
click at [177, 446] on textarea at bounding box center [190, 444] width 67 height 17
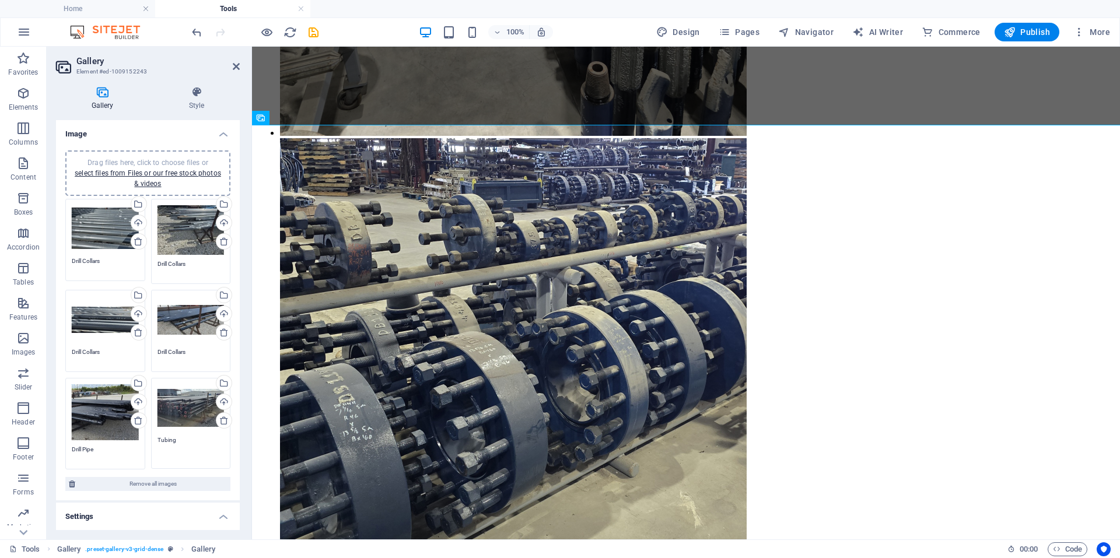
type textarea "Tubing"
click at [229, 75] on header "Gallery Element #ed-1009152243" at bounding box center [148, 62] width 184 height 30
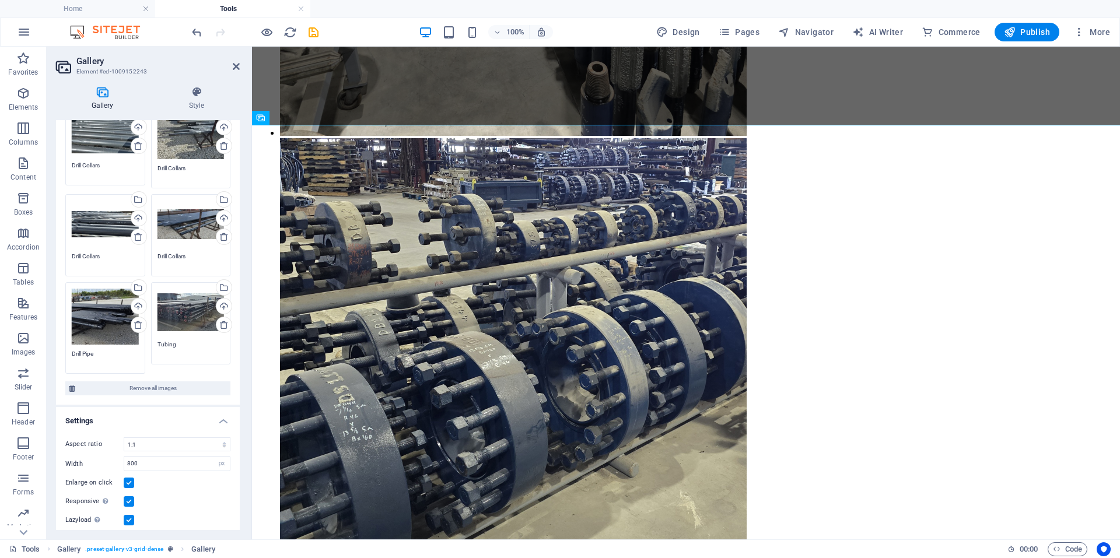
scroll to position [140, 0]
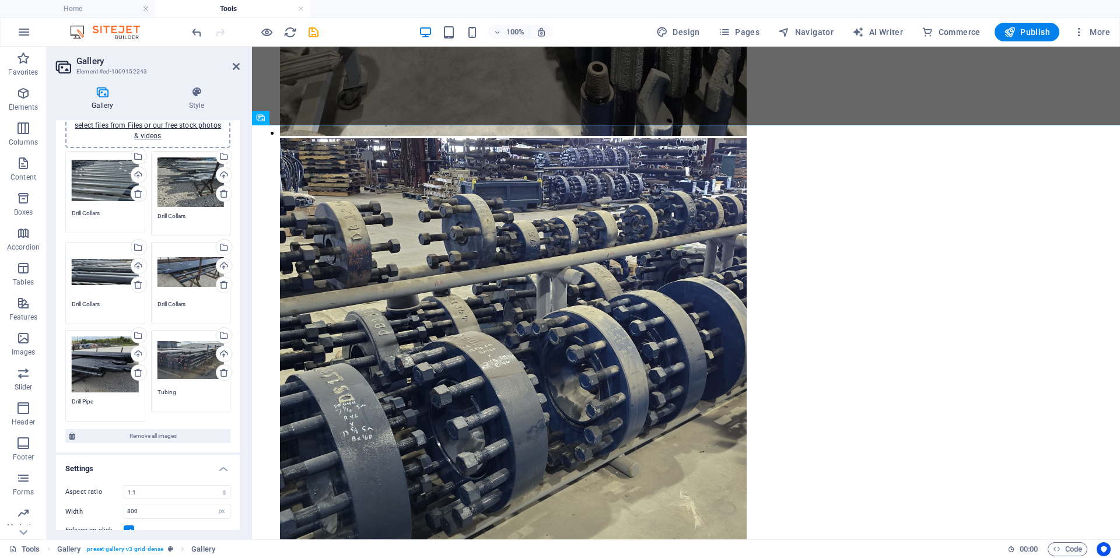
scroll to position [0, 0]
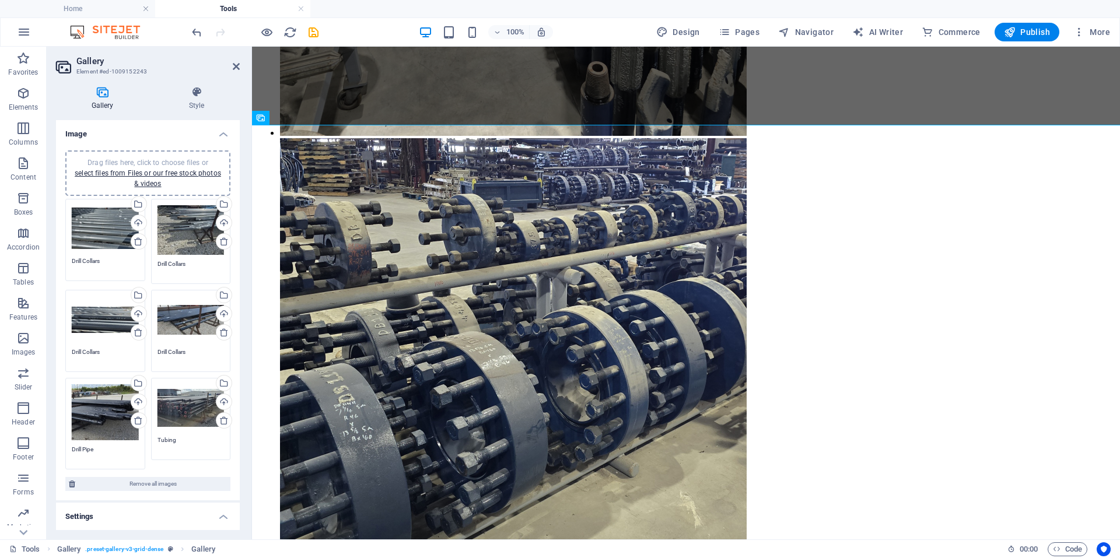
click at [237, 72] on header "Gallery Element #ed-1009152243" at bounding box center [148, 62] width 184 height 30
click at [237, 68] on icon at bounding box center [236, 66] width 7 height 9
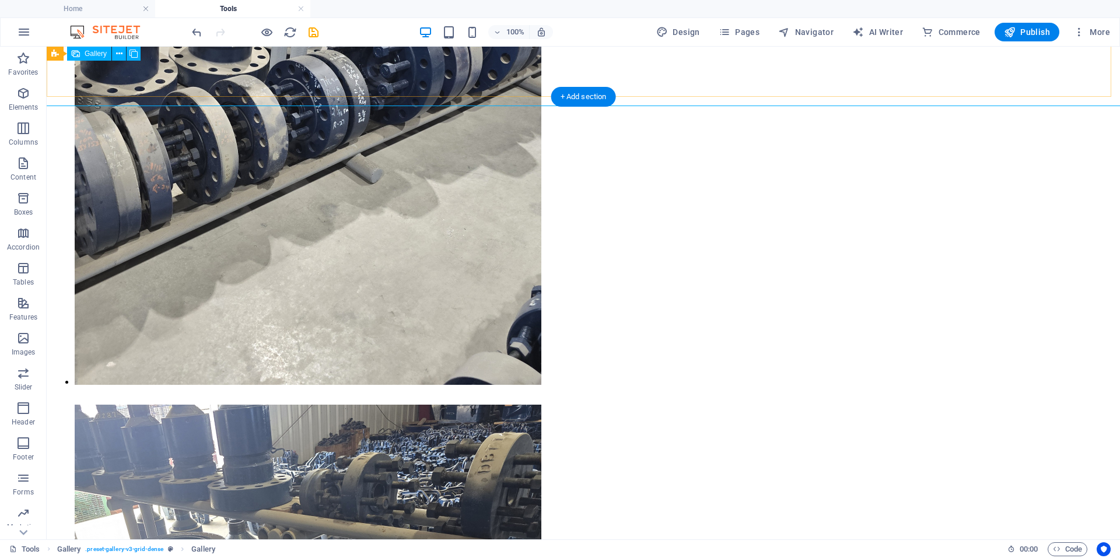
scroll to position [2507, 0]
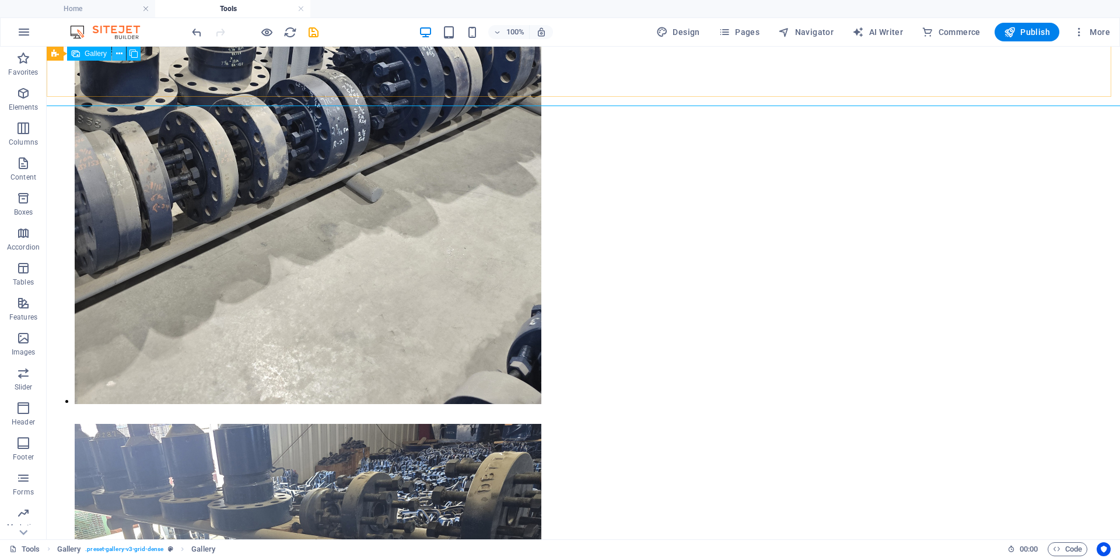
click at [121, 56] on icon at bounding box center [119, 54] width 6 height 12
click at [117, 110] on icon at bounding box center [119, 107] width 6 height 12
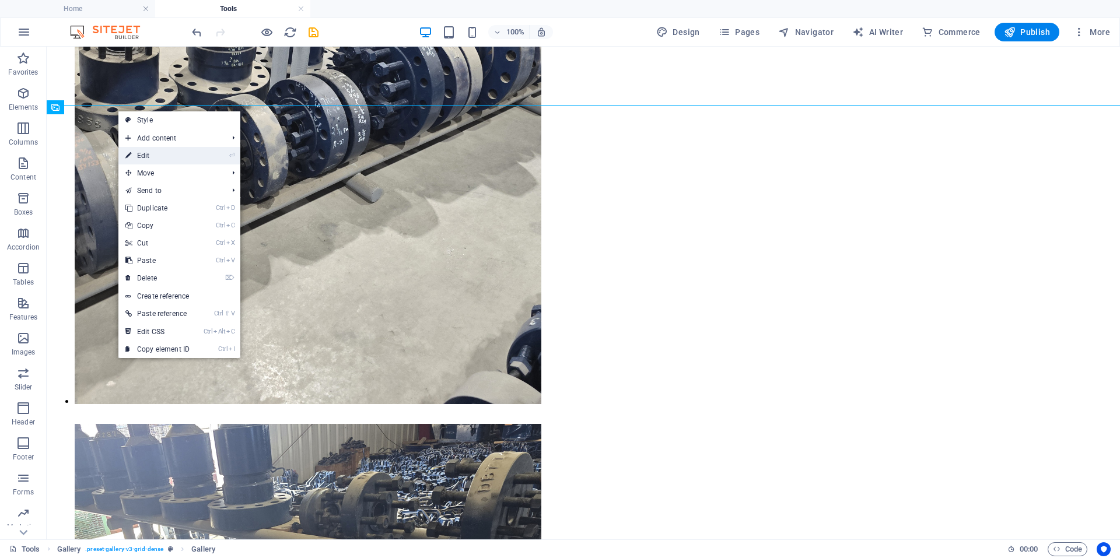
click at [146, 150] on link "⏎ Edit" at bounding box center [157, 155] width 78 height 17
select select "4"
select select "px"
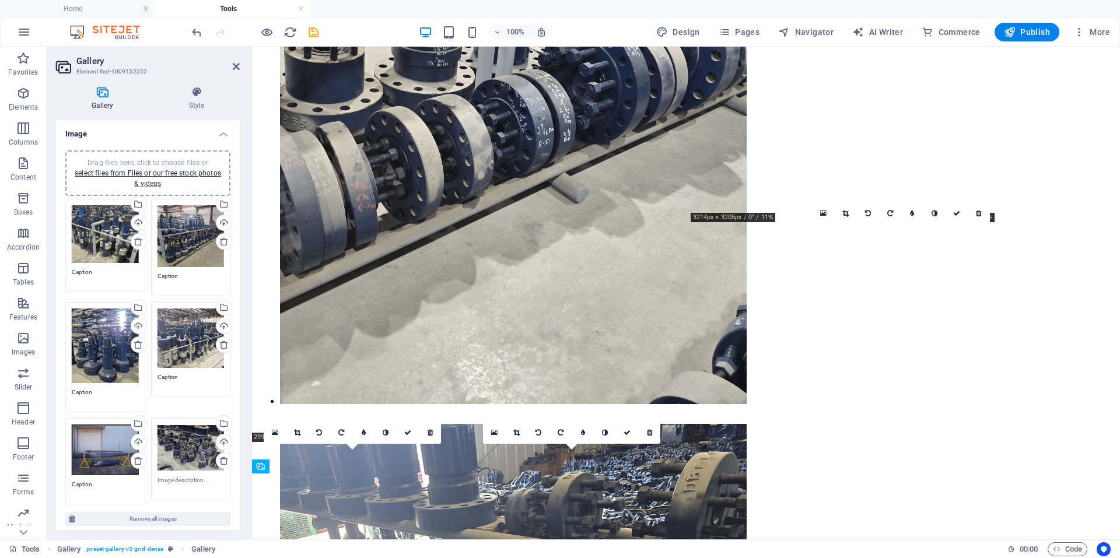
scroll to position [2148, 0]
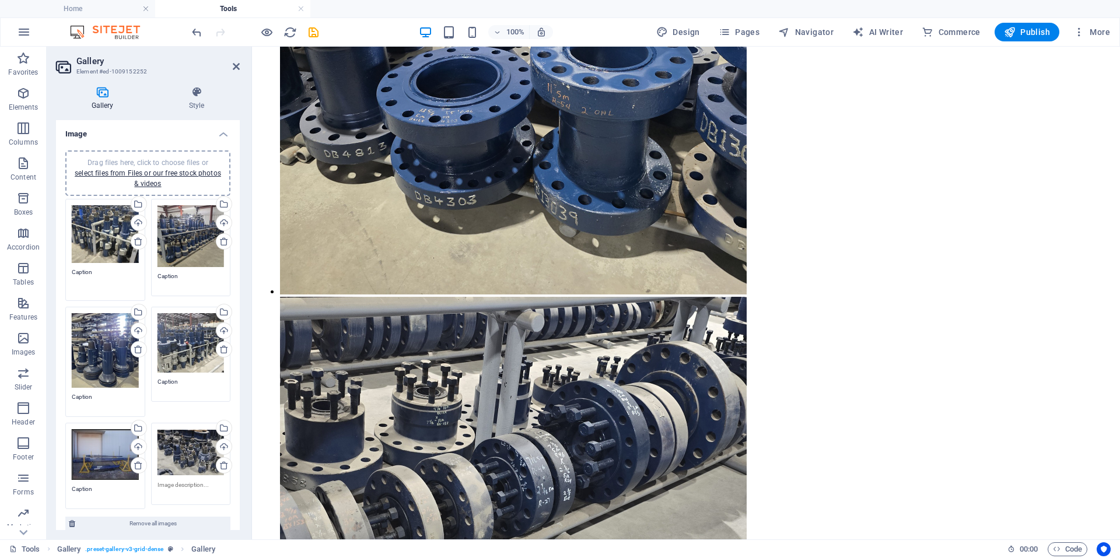
drag, startPoint x: 101, startPoint y: 275, endPoint x: 71, endPoint y: 284, distance: 31.2
click at [71, 284] on div "Drag files here, click to choose files or select files from Files or our free s…" at bounding box center [105, 250] width 86 height 108
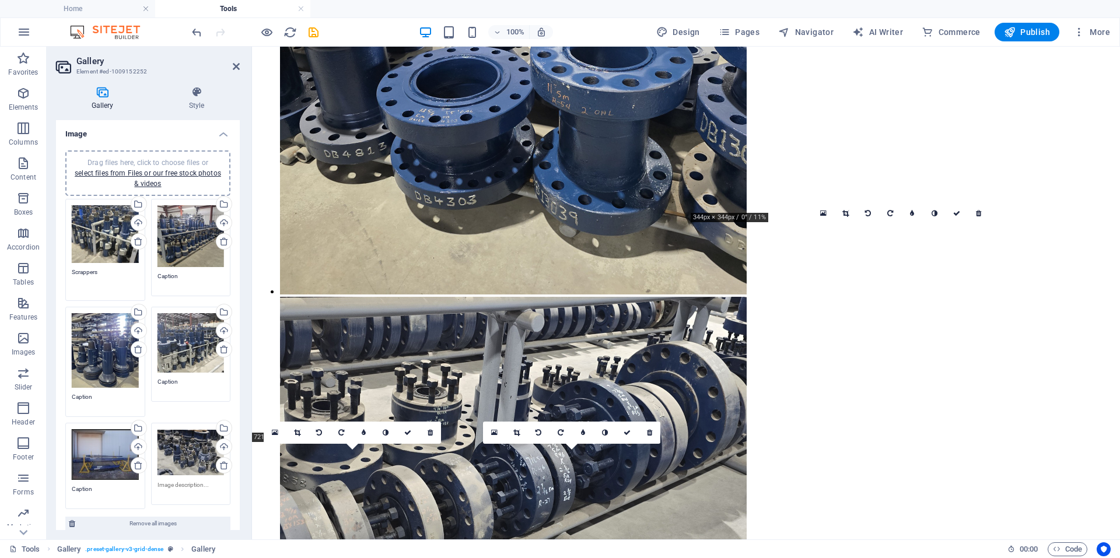
type textarea "Scrappers"
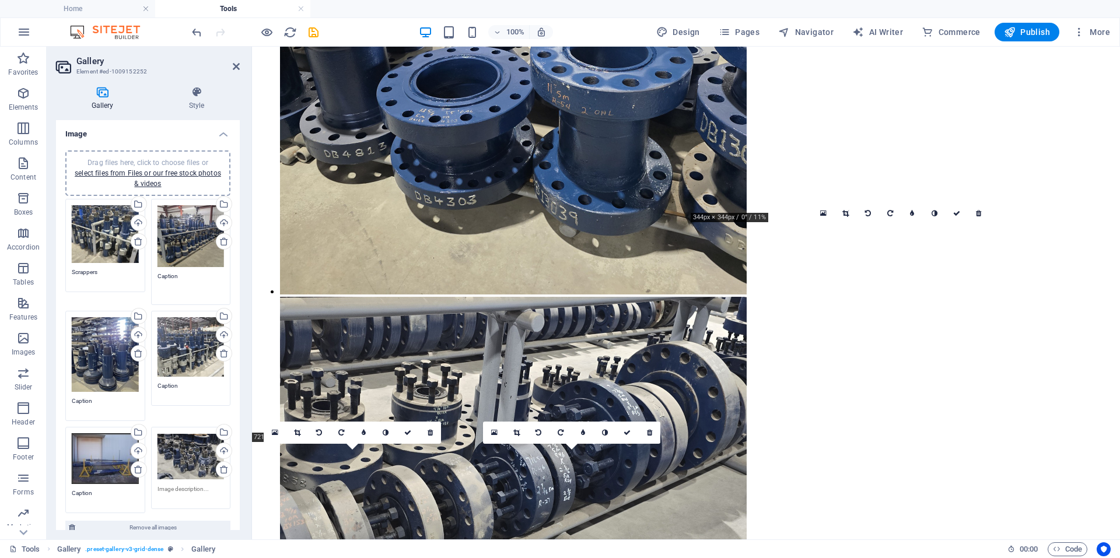
drag, startPoint x: 177, startPoint y: 276, endPoint x: 72, endPoint y: 271, distance: 105.1
click at [72, 271] on div "Drag files here, click to choose files or select files from Files or our free s…" at bounding box center [147, 356] width 171 height 320
type textarea "Test Plugs"
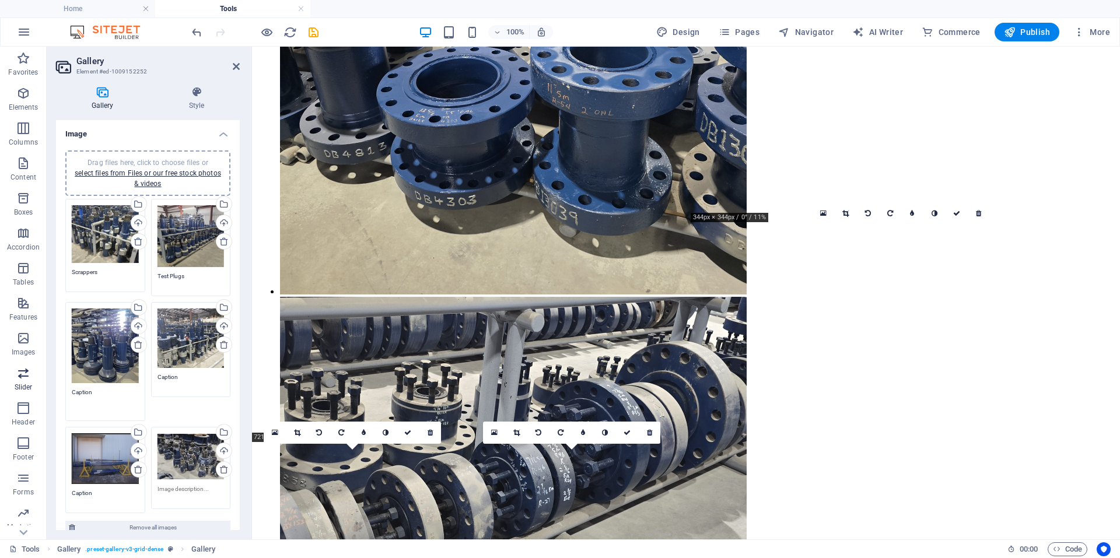
drag, startPoint x: 101, startPoint y: 407, endPoint x: 0, endPoint y: 374, distance: 106.0
click at [0, 374] on section "Favorites Elements Columns Content Boxes Accordion Tables Features Images Slide…" at bounding box center [560, 293] width 1120 height 493
type textarea "Test Plugs"
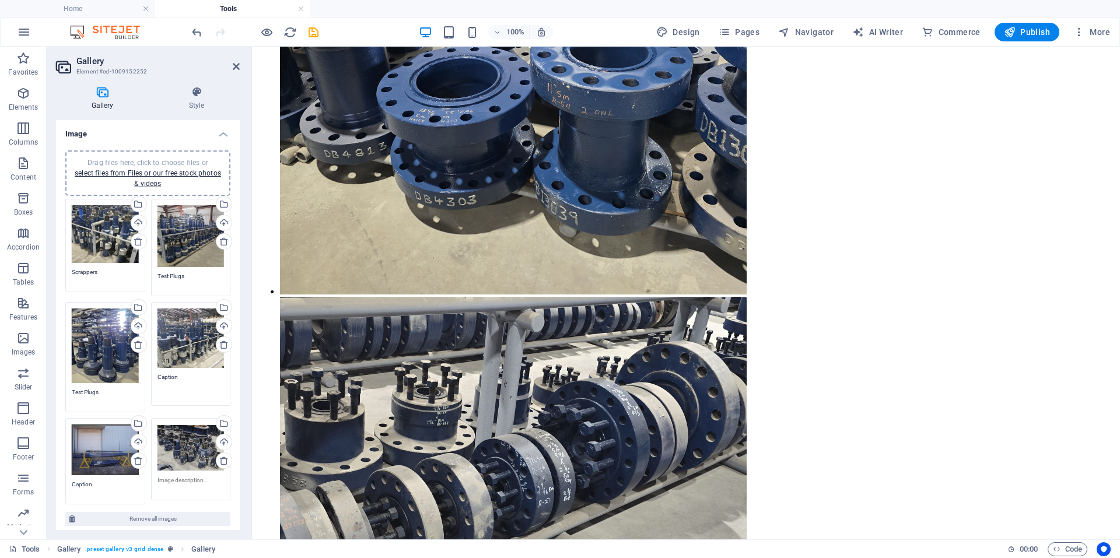
drag, startPoint x: 191, startPoint y: 380, endPoint x: 127, endPoint y: 370, distance: 65.5
click at [127, 370] on div "Drag files here, click to choose files or select files from Files or our free s…" at bounding box center [147, 351] width 171 height 311
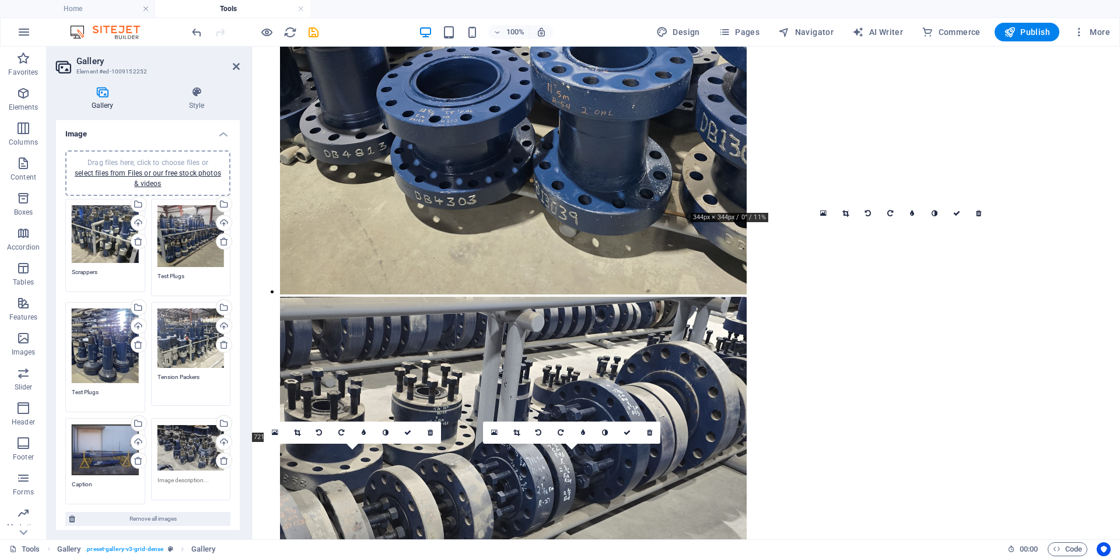
type textarea "Tension Packers"
drag, startPoint x: 99, startPoint y: 479, endPoint x: 70, endPoint y: 478, distance: 28.6
click at [70, 478] on div "Drag files here, click to choose files or select files from Files or our free s…" at bounding box center [105, 465] width 86 height 101
type textarea "Spears"
click at [188, 476] on textarea at bounding box center [190, 484] width 67 height 17
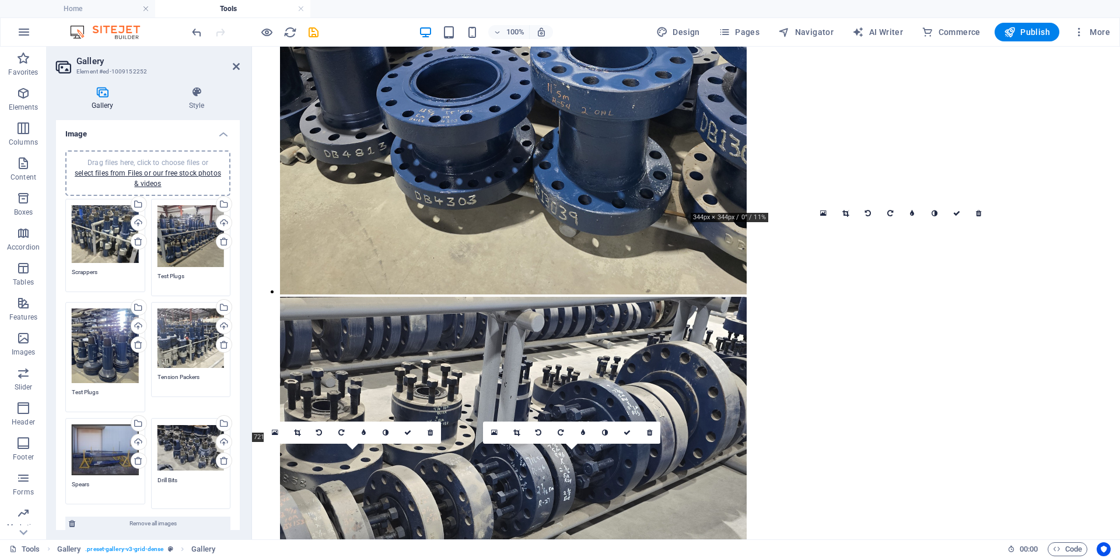
type textarea "Drill Bits"
click at [243, 420] on div "Gallery Style Image Drag files here, click to choose files or select files from…" at bounding box center [148, 308] width 202 height 462
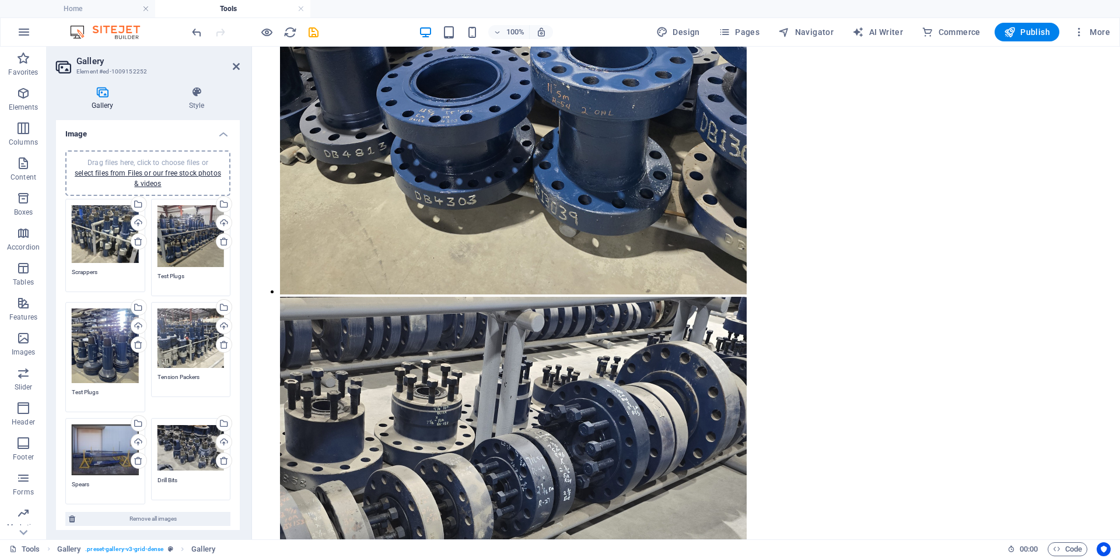
click at [234, 72] on header "Gallery Element #ed-1009152252" at bounding box center [148, 62] width 184 height 30
click at [236, 65] on icon at bounding box center [236, 66] width 7 height 9
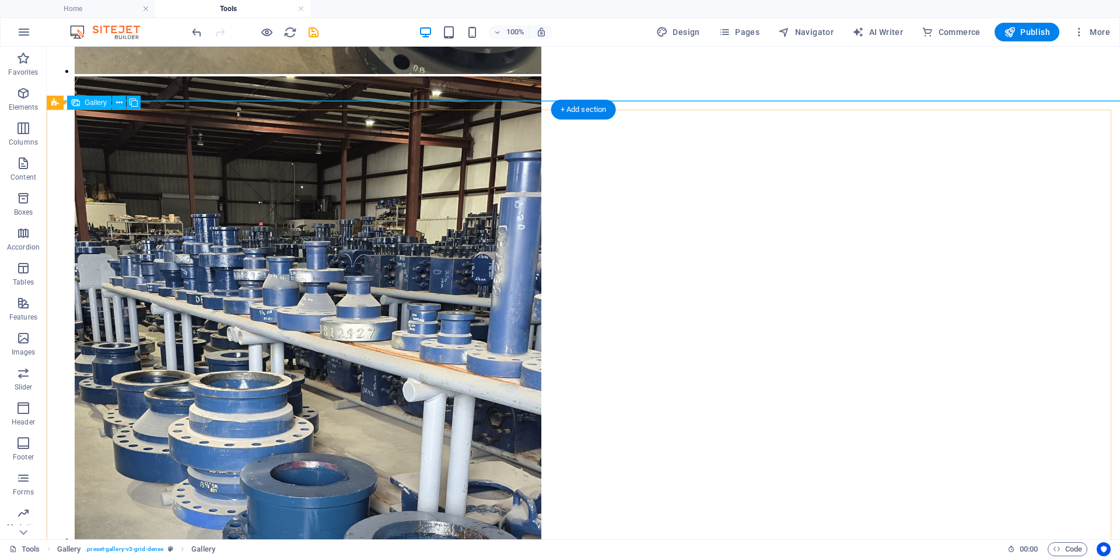
scroll to position [3265, 0]
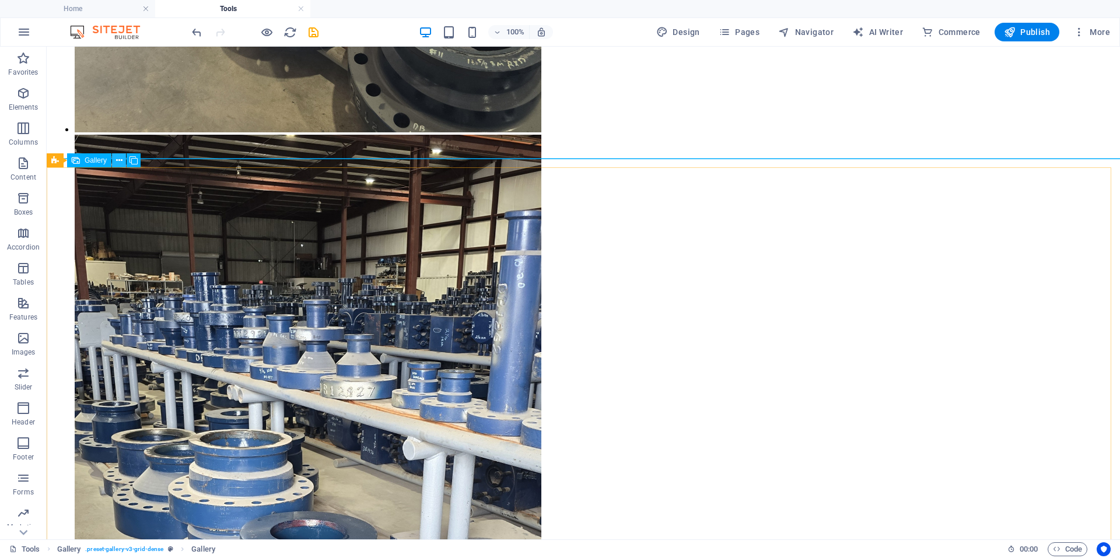
click at [123, 167] on button at bounding box center [119, 160] width 14 height 14
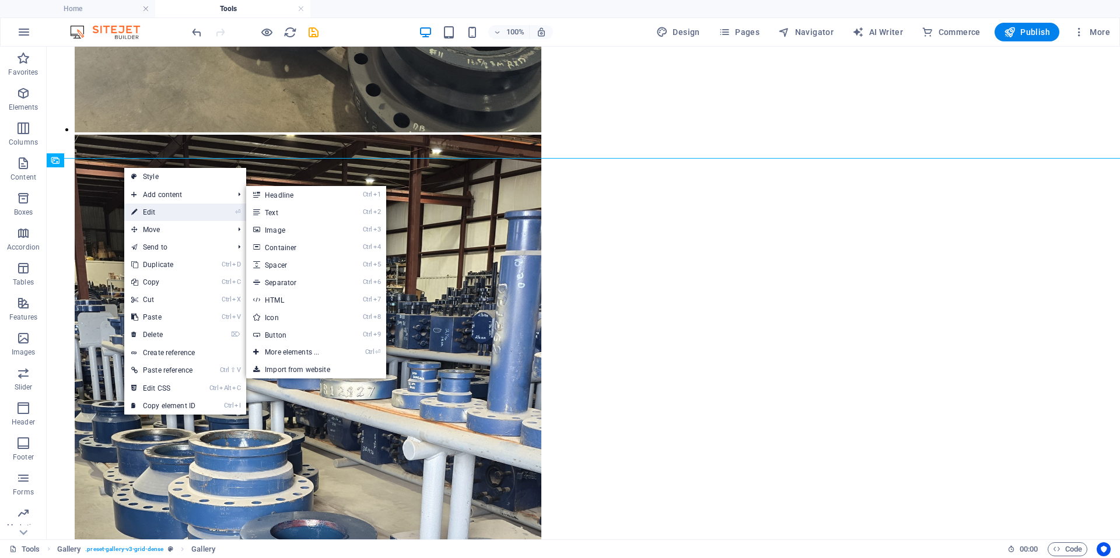
click at [155, 212] on link "⏎ Edit" at bounding box center [163, 212] width 78 height 17
select select "4"
select select "px"
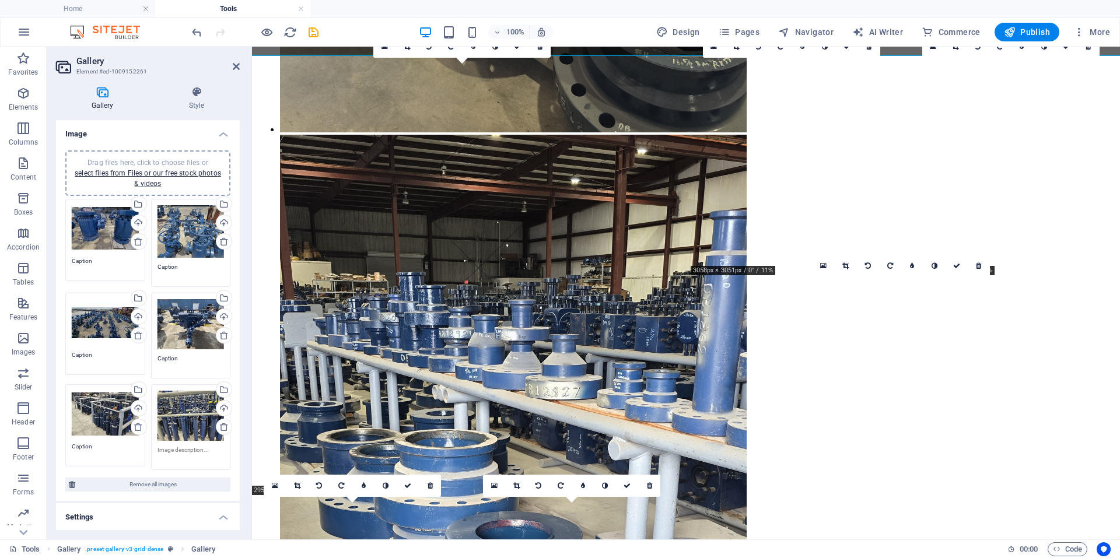
scroll to position [2752, 0]
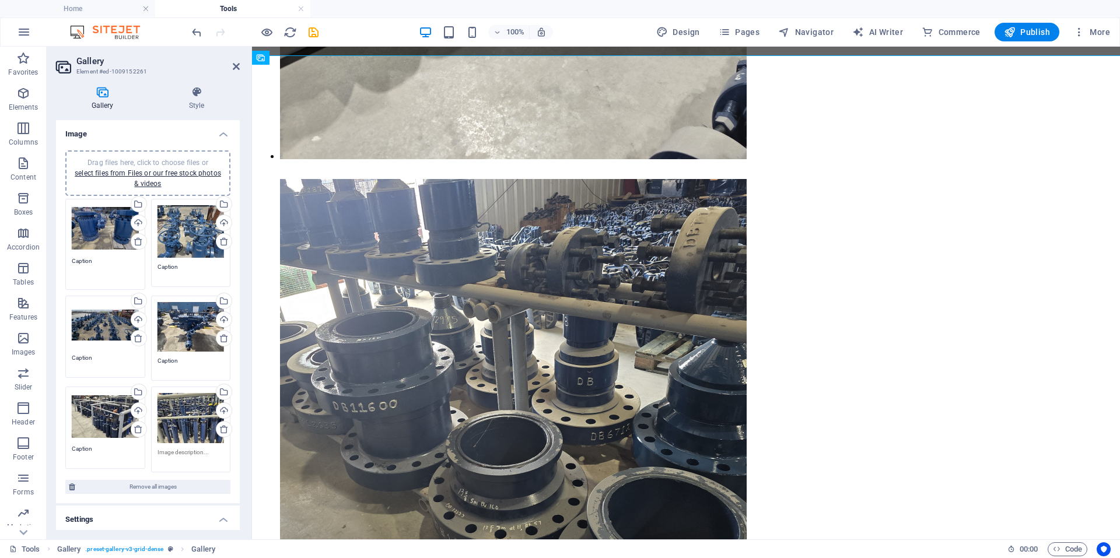
drag, startPoint x: 94, startPoint y: 262, endPoint x: 69, endPoint y: 257, distance: 25.6
click at [69, 257] on div "Drag files here, click to choose files or select files from Files or our free s…" at bounding box center [105, 244] width 86 height 97
type textarea "Ball Valves"
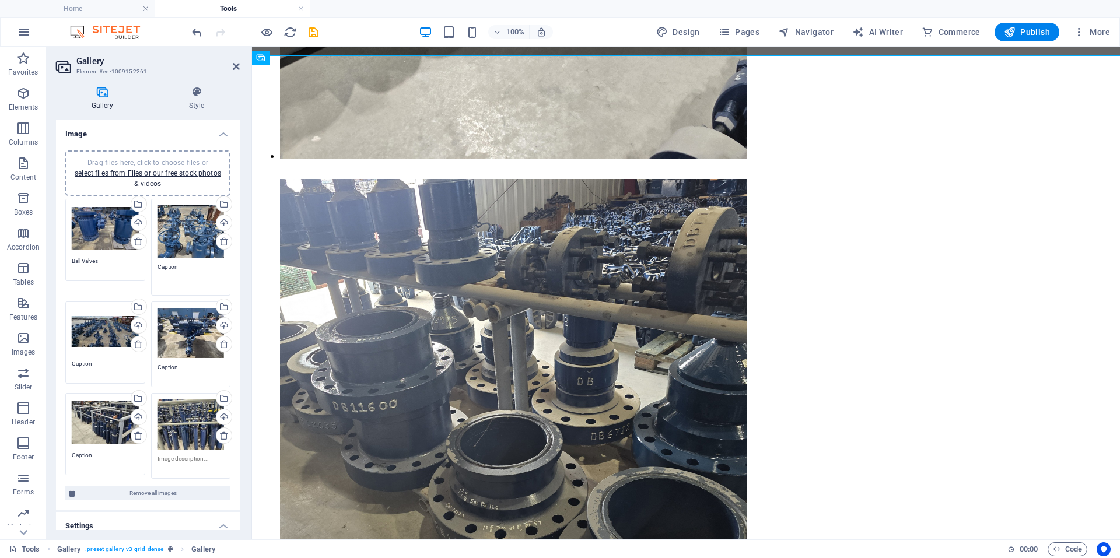
drag, startPoint x: 178, startPoint y: 264, endPoint x: 137, endPoint y: 282, distance: 44.6
click at [137, 282] on div "Drag files here, click to choose files or select files from Files or our free s…" at bounding box center [147, 339] width 171 height 286
click at [191, 267] on textarea "Gate Valve" at bounding box center [190, 275] width 67 height 26
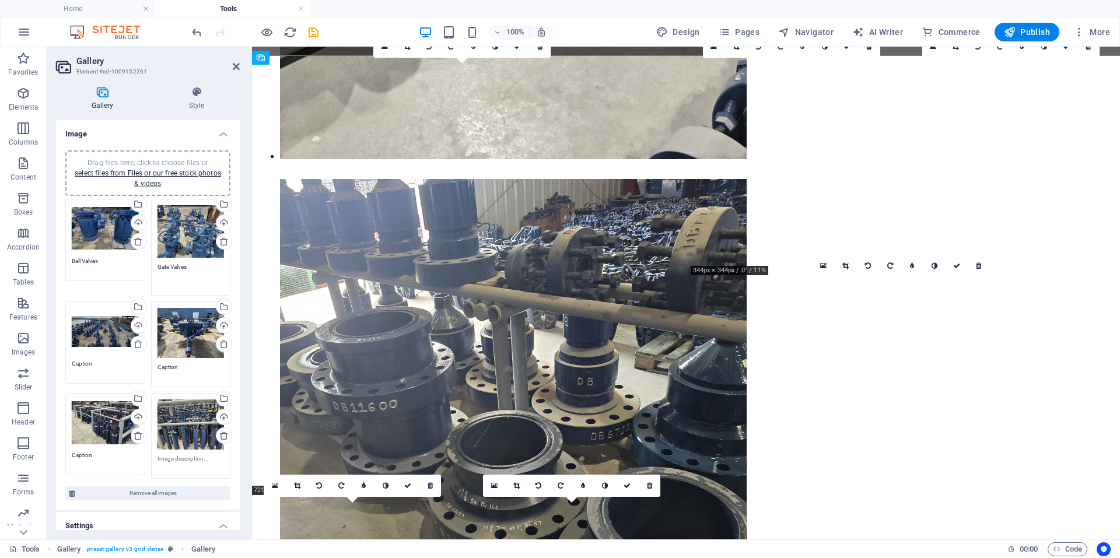
type textarea "Gate Valves"
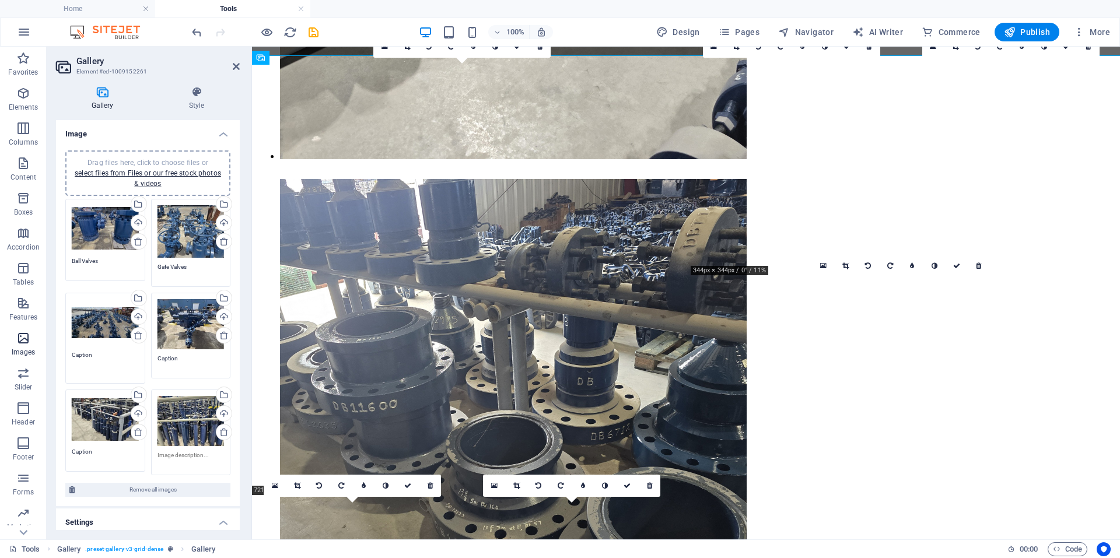
drag, startPoint x: 94, startPoint y: 366, endPoint x: 34, endPoint y: 359, distance: 61.0
click at [34, 359] on section "Favorites Elements Columns Content Boxes Accordion Tables Features Images Slide…" at bounding box center [560, 293] width 1120 height 493
type textarea "Gate Valves"
drag, startPoint x: 188, startPoint y: 359, endPoint x: 15, endPoint y: 315, distance: 179.2
click at [33, 320] on section "Favorites Elements Columns Content Boxes Accordion Tables Features Images Slide…" at bounding box center [560, 293] width 1120 height 493
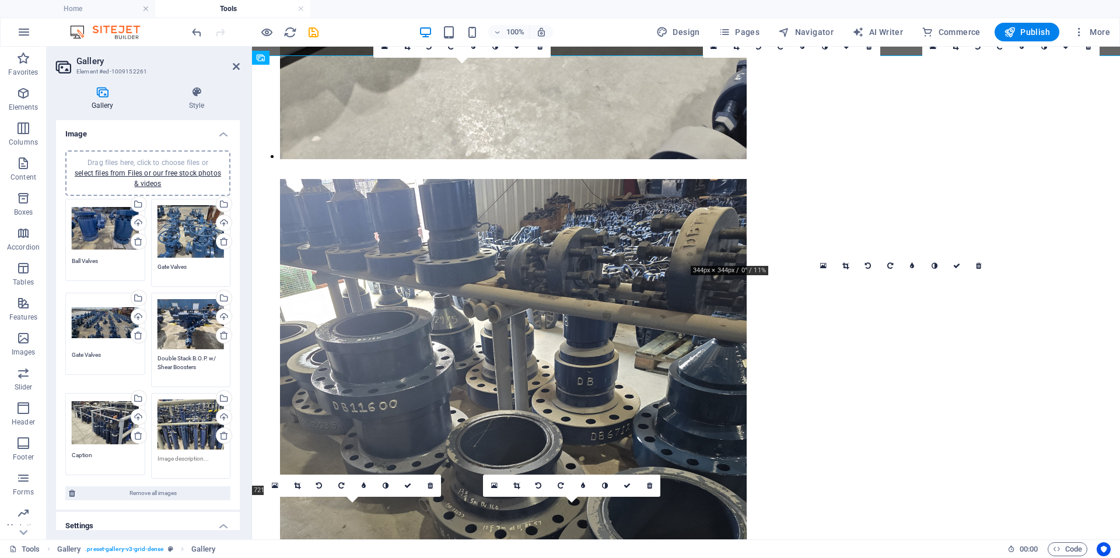
type textarea "Double Stack B.O.P. w/ Shear Boosters"
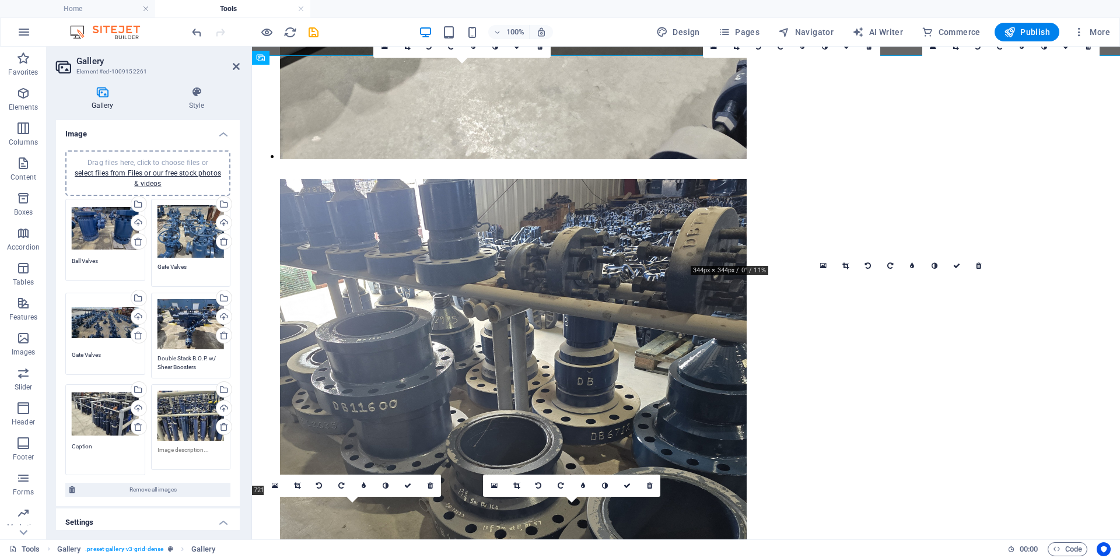
drag, startPoint x: 104, startPoint y: 457, endPoint x: 66, endPoint y: 452, distance: 37.7
click at [66, 452] on div "Drag files here, click to choose files or select files from Files or our free s…" at bounding box center [105, 429] width 86 height 97
type textarea "TIW Valves"
click at [190, 448] on textarea at bounding box center [190, 458] width 67 height 26
type textarea "IBOPS"
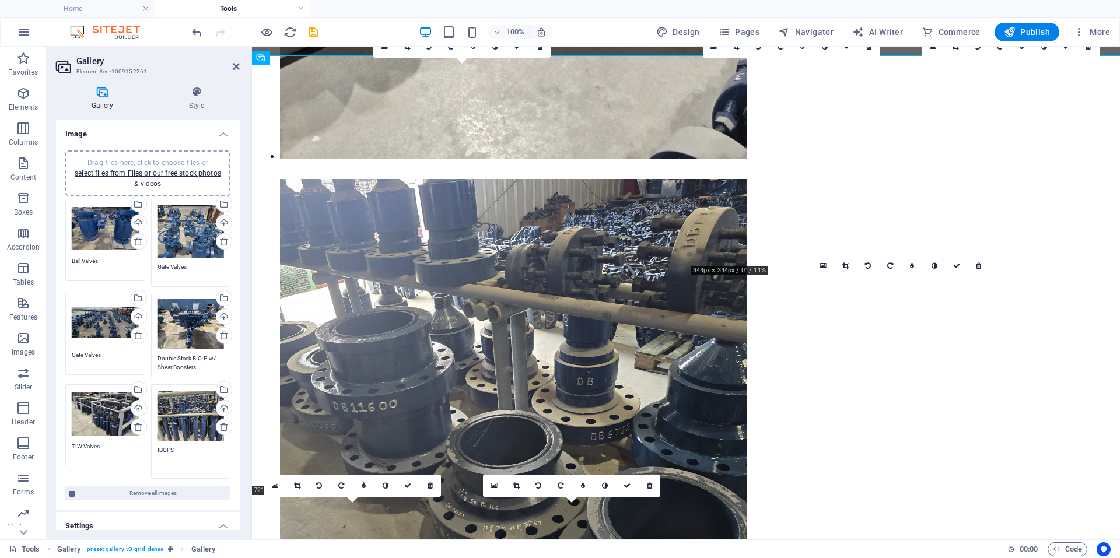
click at [242, 416] on div "Gallery Style Image Drag files here, click to choose files or select files from…" at bounding box center [148, 308] width 202 height 462
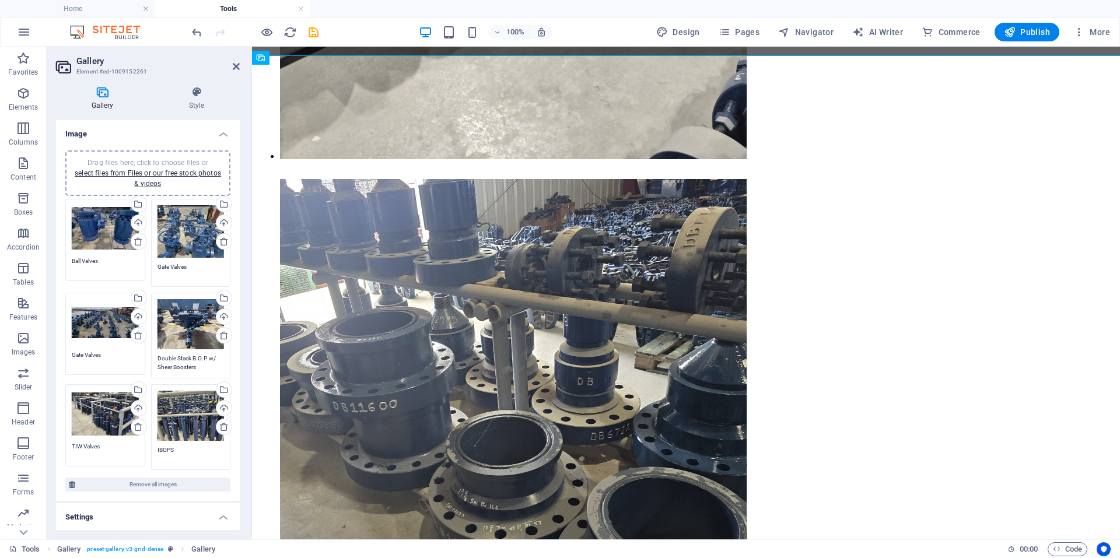
click at [240, 64] on aside "Gallery Element #ed-1009152261 Gallery Style Image Drag files here, click to ch…" at bounding box center [149, 293] width 205 height 493
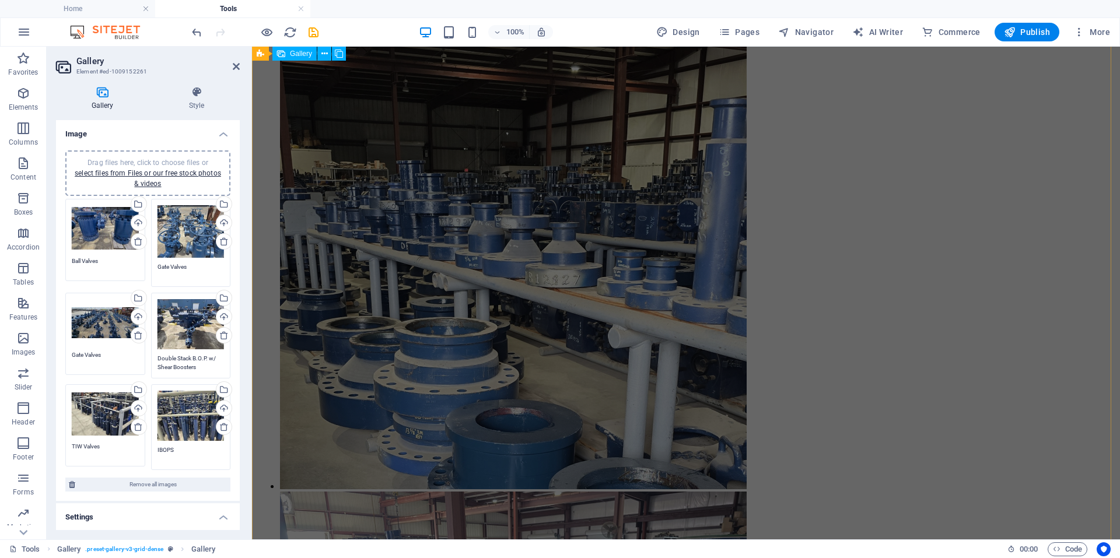
scroll to position [3335, 0]
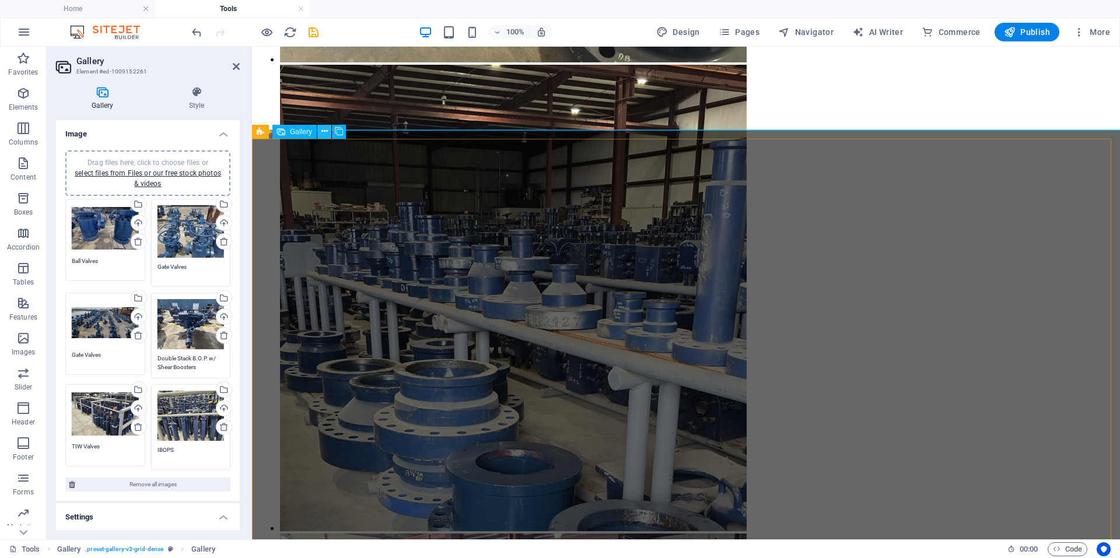
click at [324, 135] on icon at bounding box center [324, 131] width 6 height 12
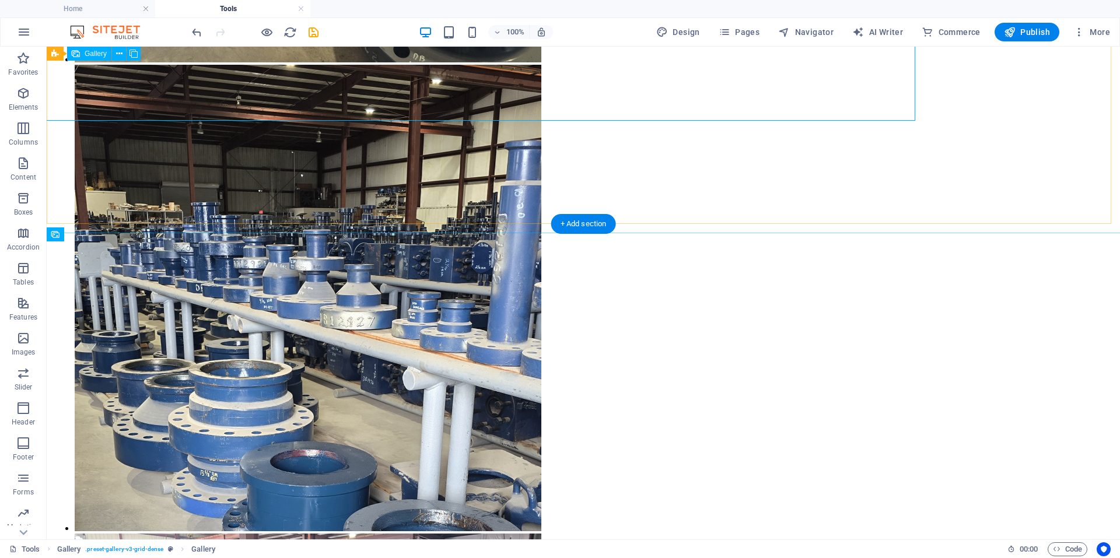
scroll to position [4002, 0]
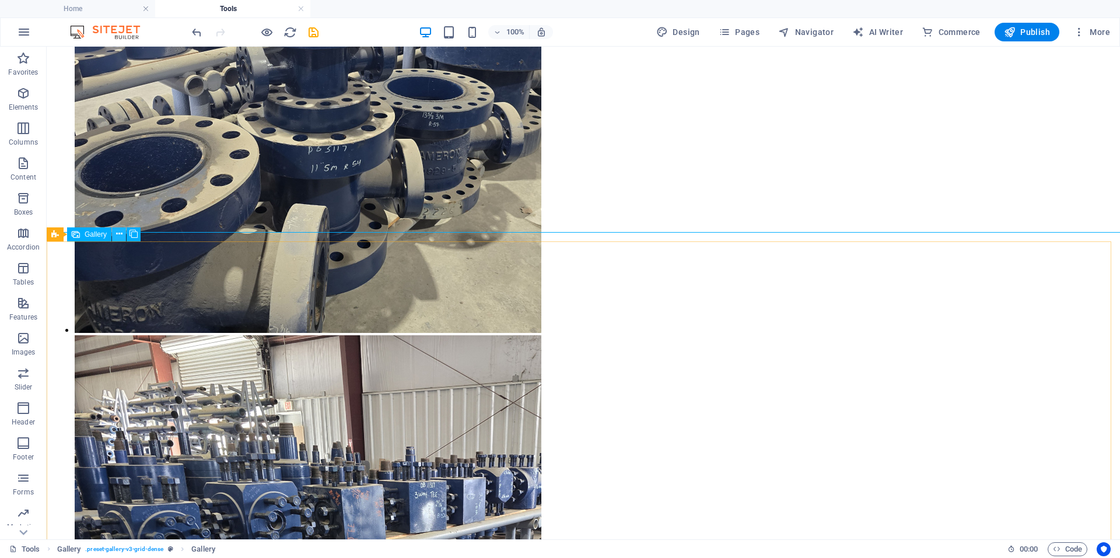
click at [123, 238] on button at bounding box center [119, 234] width 14 height 14
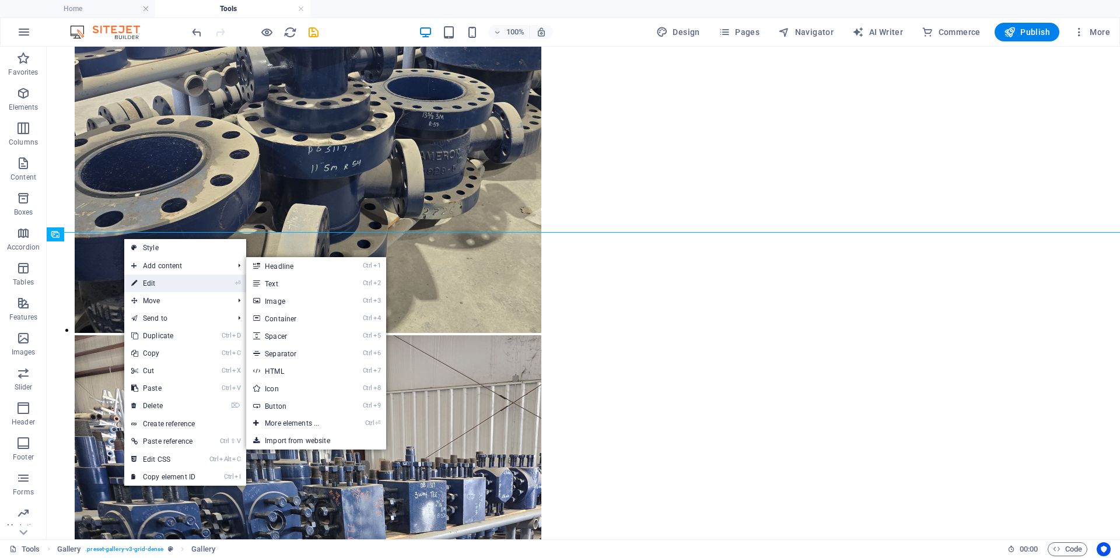
click at [138, 282] on link "⏎ Edit" at bounding box center [163, 283] width 78 height 17
select select "4"
select select "px"
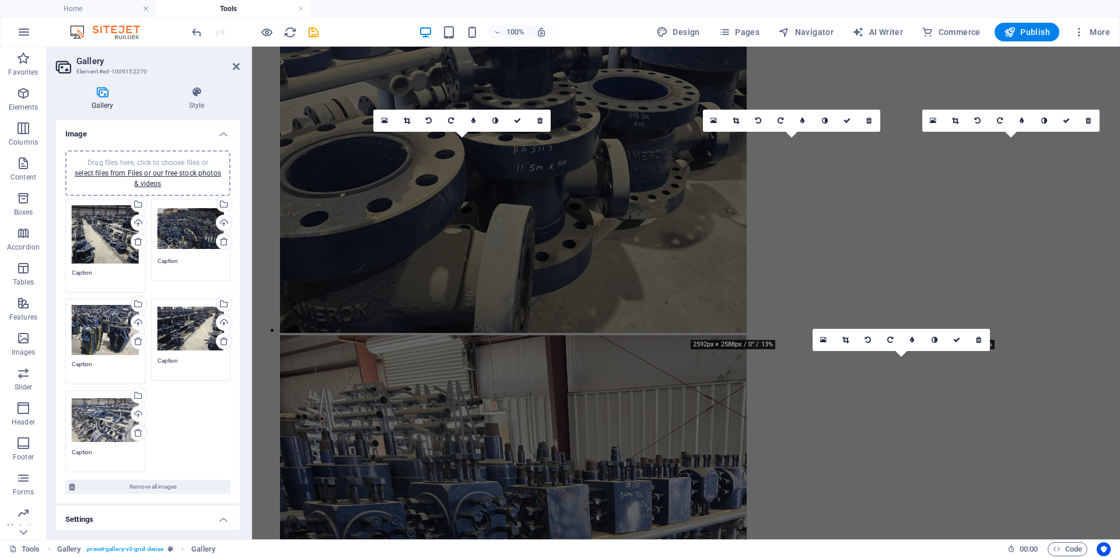
scroll to position [3335, 0]
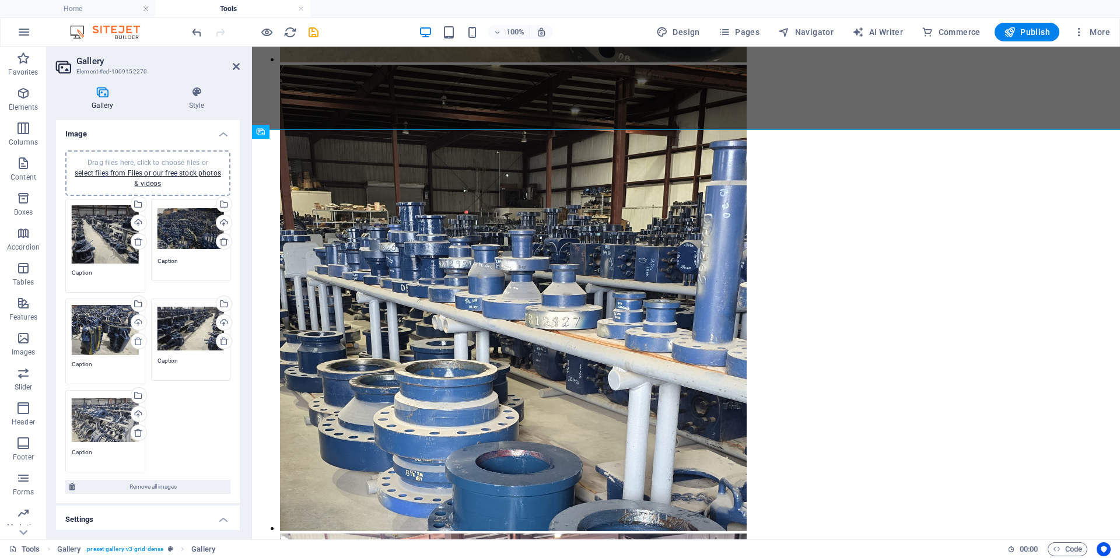
click at [106, 278] on textarea "Caption" at bounding box center [105, 276] width 67 height 17
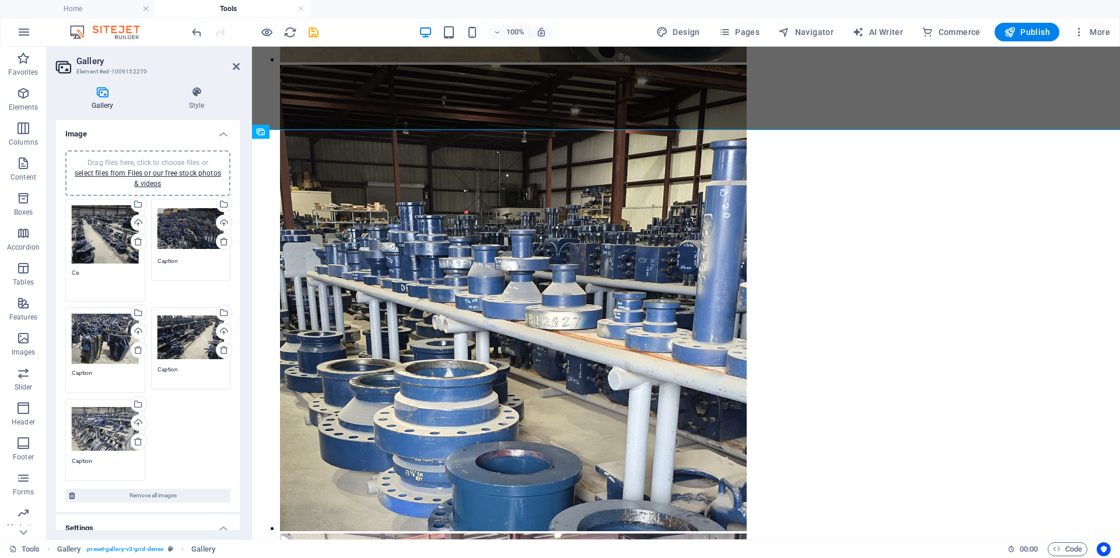
type textarea "C"
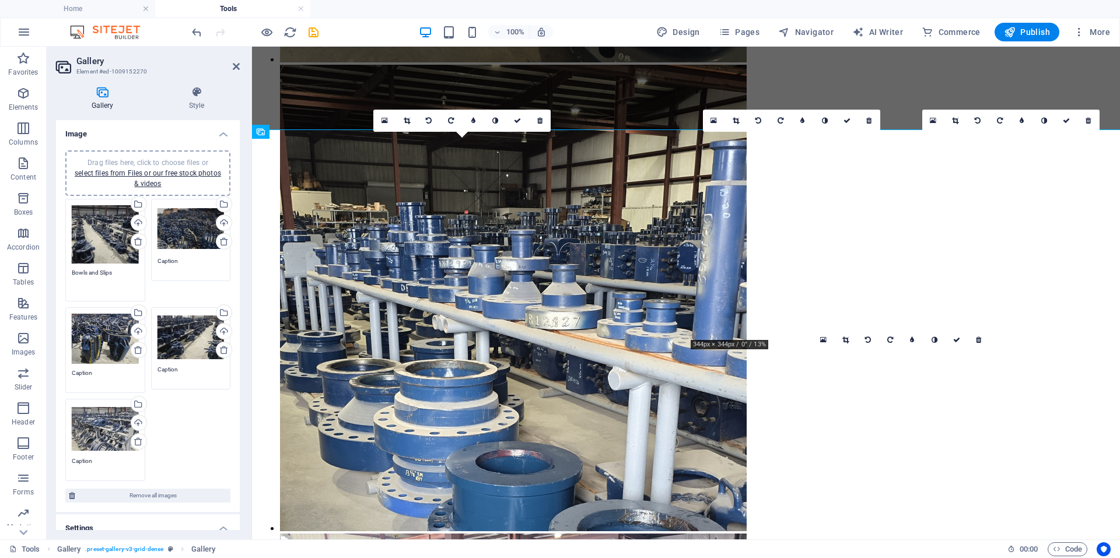
type textarea "Bowls and Slips"
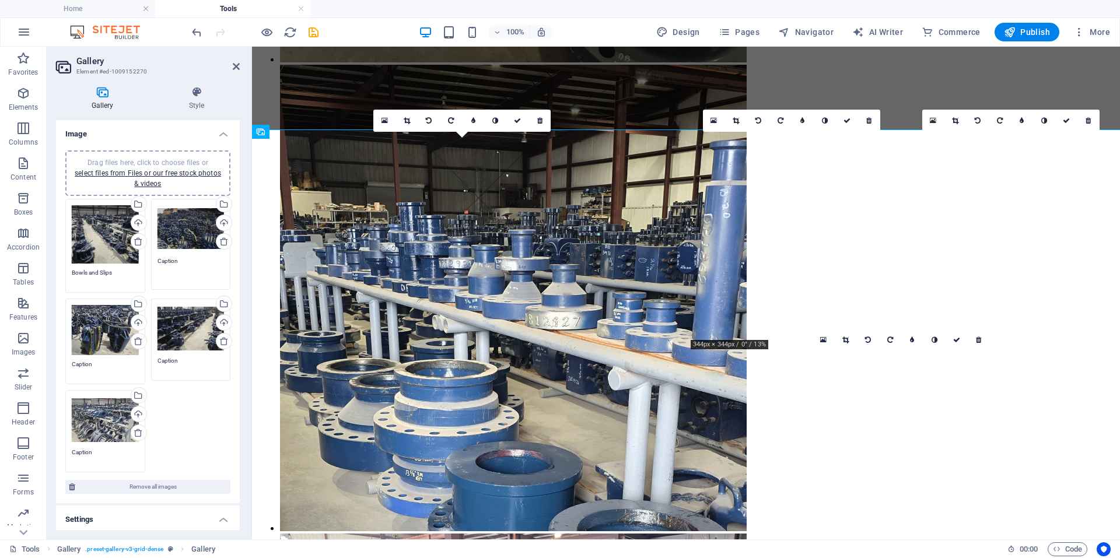
drag, startPoint x: 184, startPoint y: 261, endPoint x: 152, endPoint y: 268, distance: 33.5
click at [152, 268] on div "Drag files here, click to choose files or select files from Files or our free s…" at bounding box center [191, 244] width 86 height 97
type textarea "Casing Slips"
drag, startPoint x: 94, startPoint y: 367, endPoint x: 8, endPoint y: 344, distance: 89.8
click at [11, 345] on section "Favorites Elements Columns Content Boxes Accordion Tables Features Images Slide…" at bounding box center [560, 293] width 1120 height 493
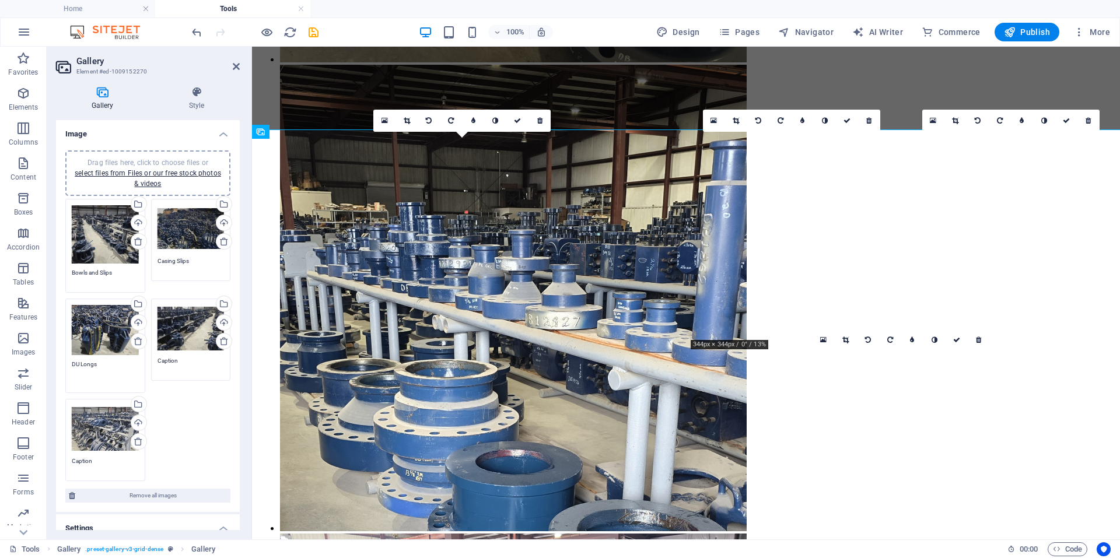
type textarea "DU Longs"
drag, startPoint x: 180, startPoint y: 356, endPoint x: 132, endPoint y: 355, distance: 47.8
click at [138, 357] on div "Drag files here, click to choose files or select files from Files or our free s…" at bounding box center [147, 338] width 171 height 285
type textarea "M"
type textarea "MYT, YT, HYT Elevators"
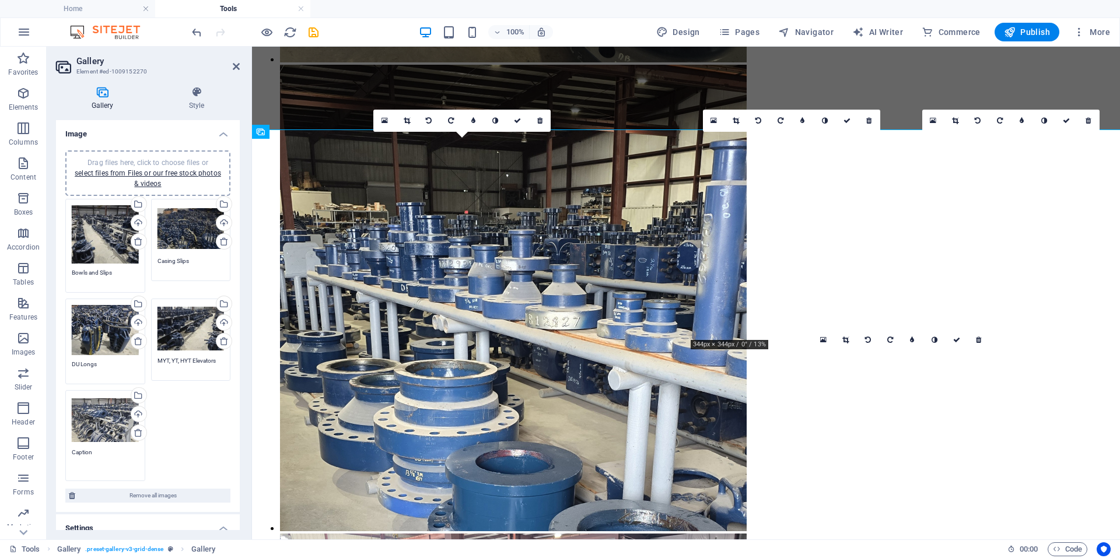
drag, startPoint x: 93, startPoint y: 450, endPoint x: 61, endPoint y: 460, distance: 33.6
click at [61, 460] on div "Drag files here, click to choose files or select files from Files or our free s…" at bounding box center [148, 326] width 184 height 371
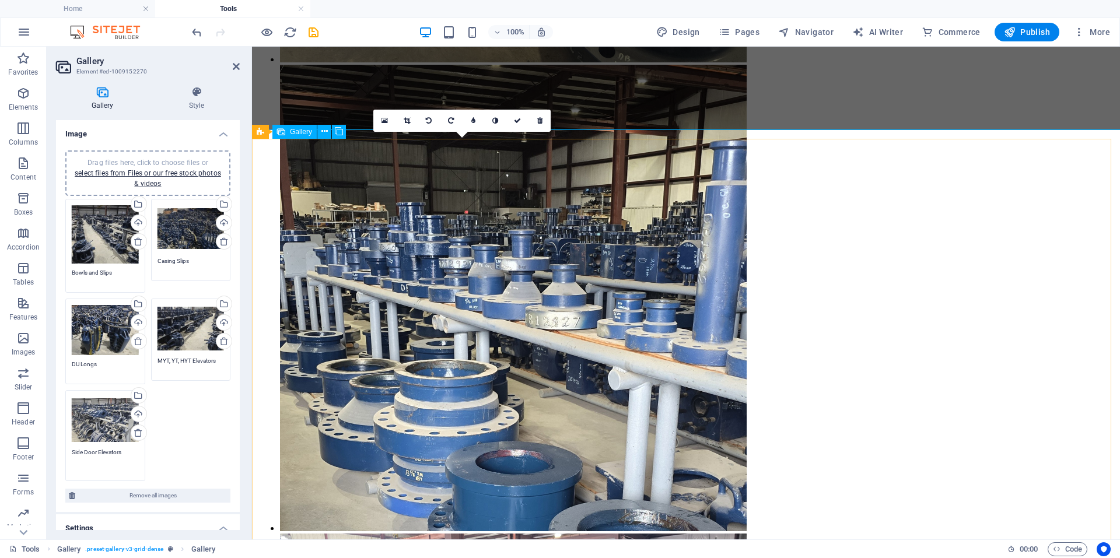
type textarea "Side Door Elevators"
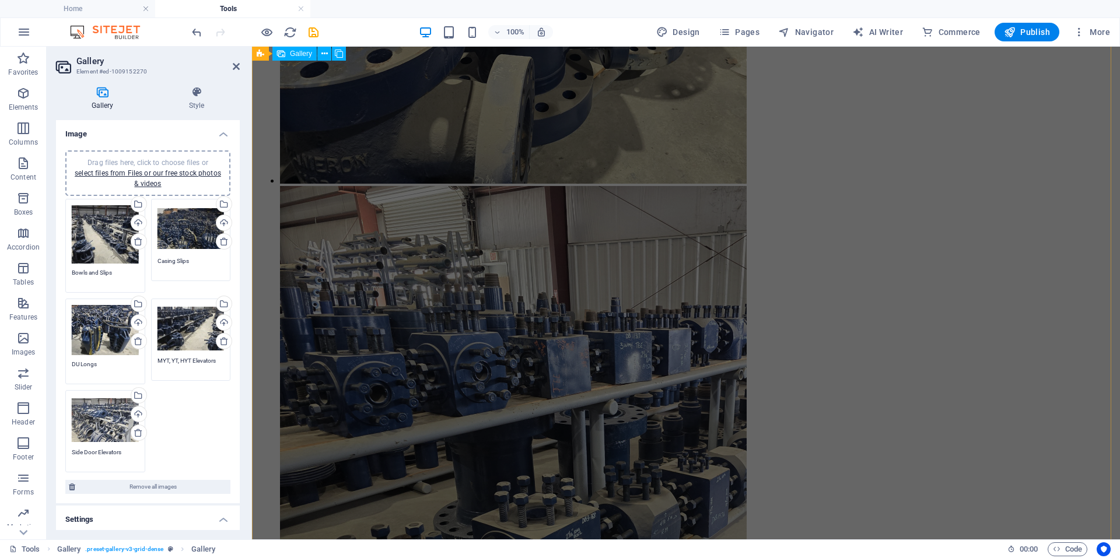
scroll to position [3977, 0]
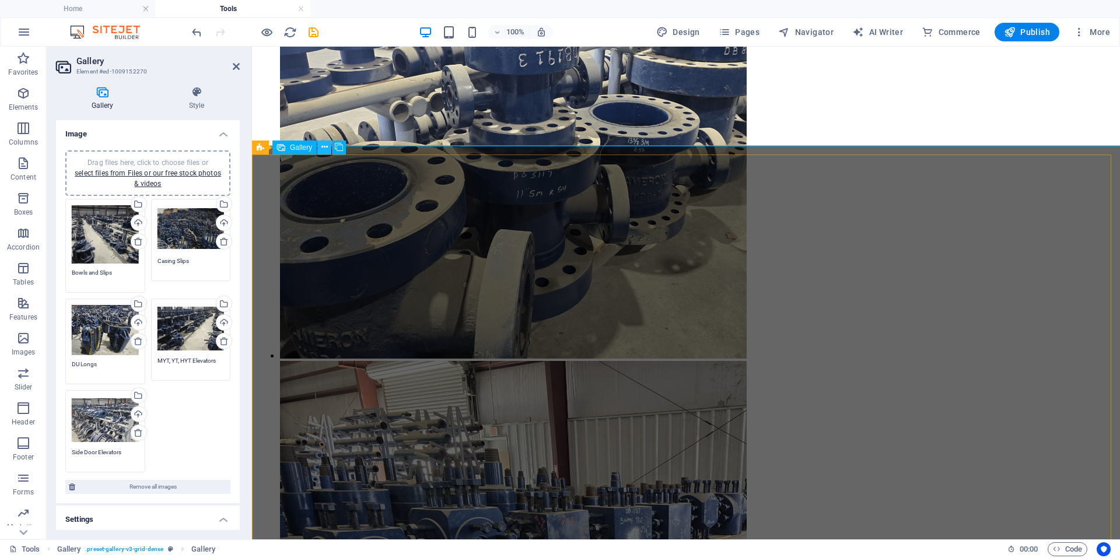
click at [322, 148] on icon at bounding box center [324, 147] width 6 height 12
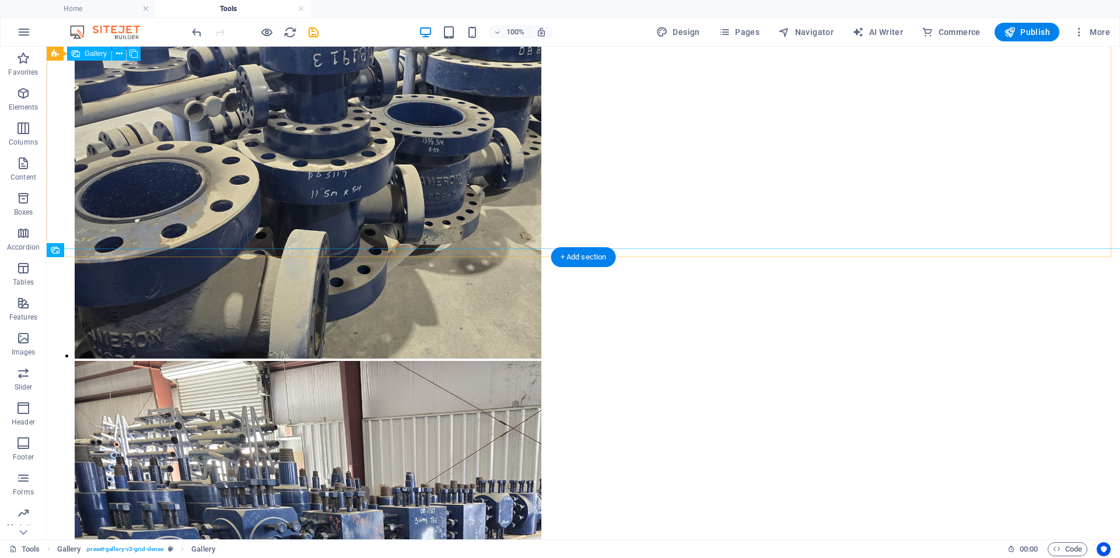
scroll to position [4798, 0]
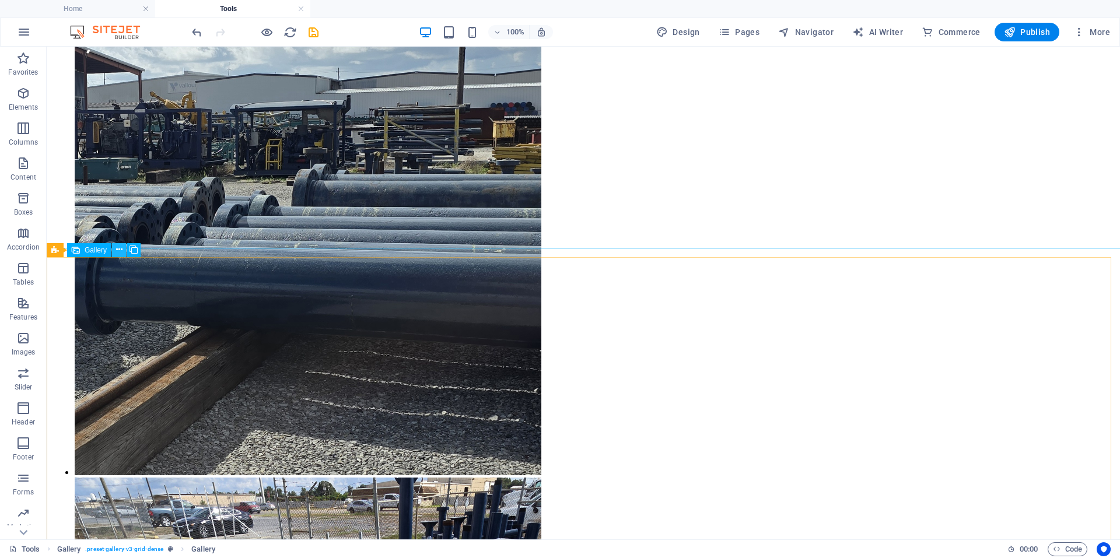
click at [121, 249] on icon at bounding box center [119, 250] width 6 height 12
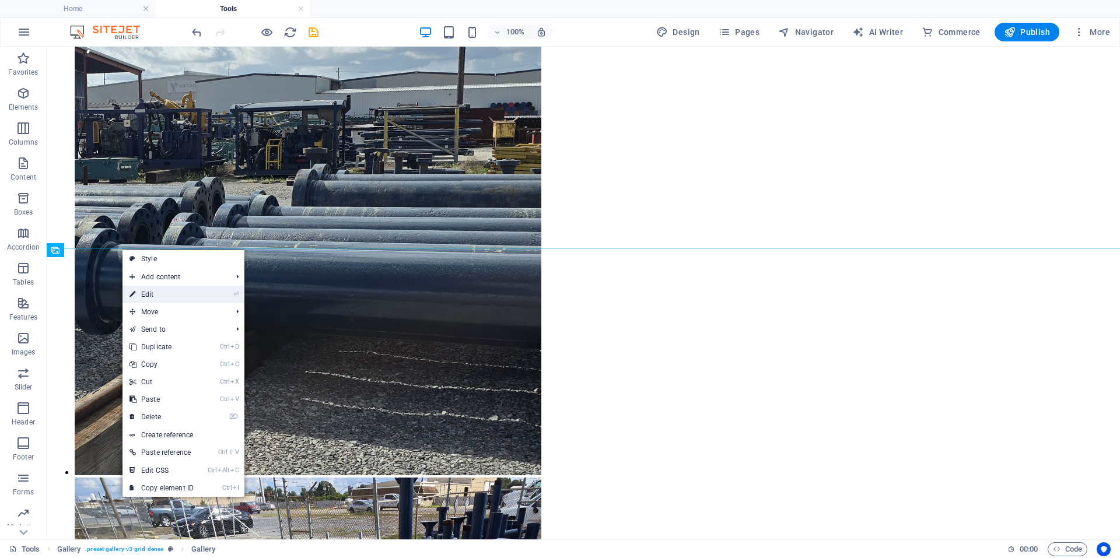
click at [152, 293] on link "⏎ Edit" at bounding box center [161, 294] width 78 height 17
select select "4"
select select "px"
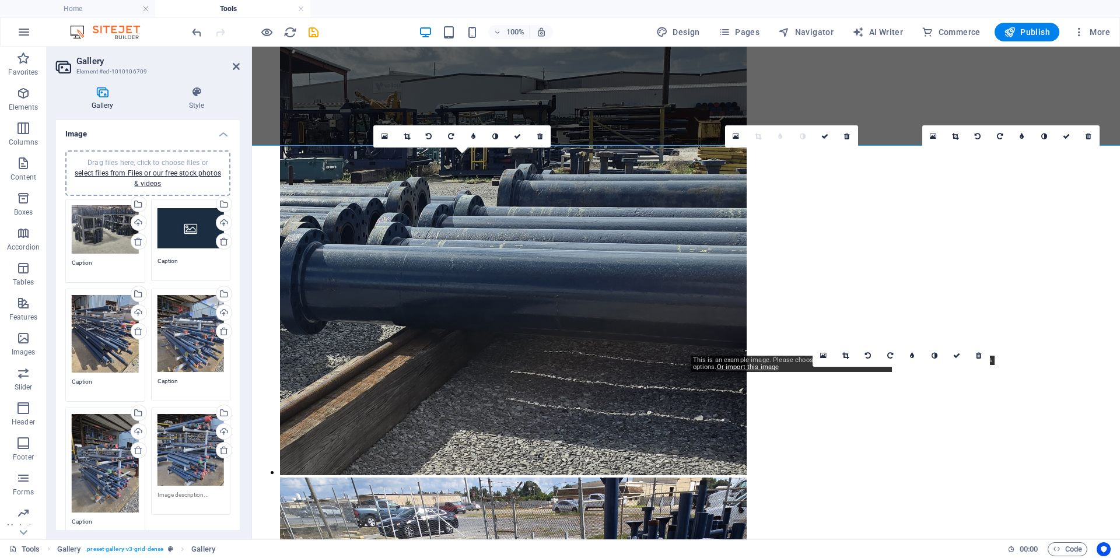
scroll to position [3977, 0]
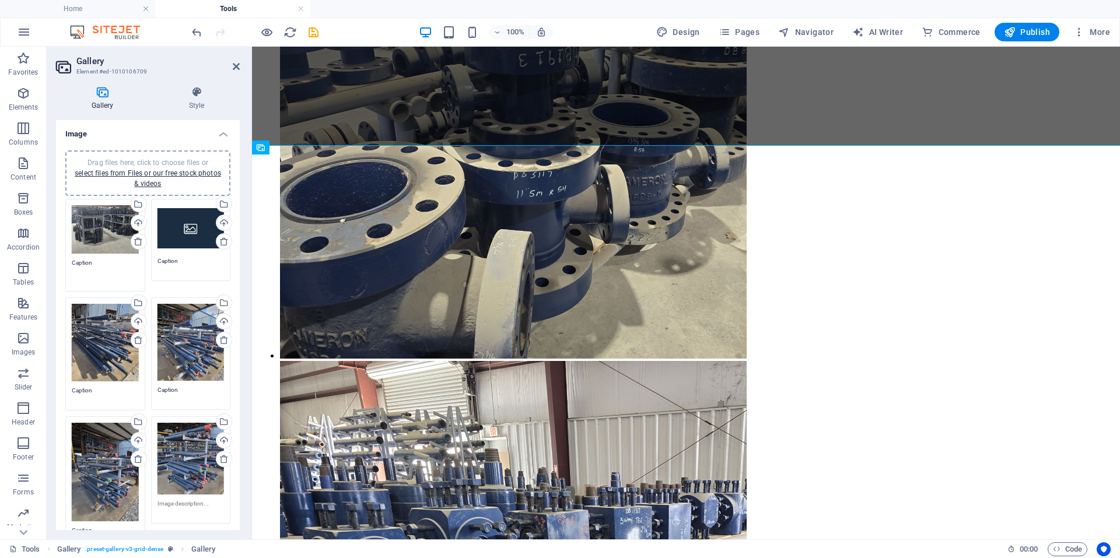
drag, startPoint x: 99, startPoint y: 261, endPoint x: 69, endPoint y: 264, distance: 30.4
click at [69, 264] on div "Drag files here, click to choose files or select files from Files or our free s…" at bounding box center [105, 245] width 86 height 99
type textarea "Crossover Subs"
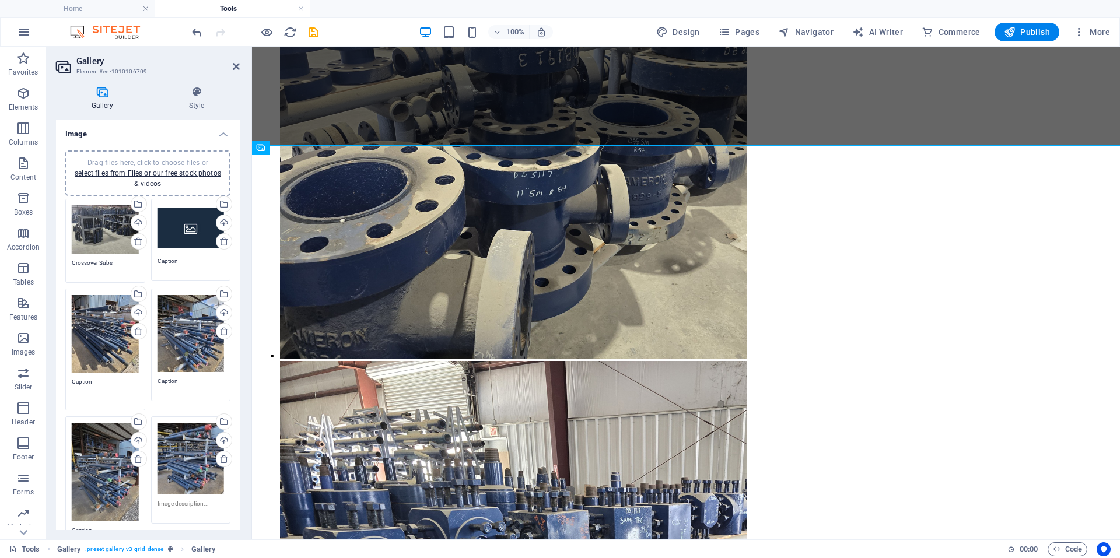
drag, startPoint x: 97, startPoint y: 391, endPoint x: 56, endPoint y: 385, distance: 41.2
click at [56, 385] on div "Drag files here, click to choose files or select files from Files or our free s…" at bounding box center [148, 361] width 184 height 440
type textarea "10' Pup Joints"
click at [181, 383] on textarea "Caption" at bounding box center [190, 385] width 67 height 17
drag, startPoint x: 182, startPoint y: 383, endPoint x: 71, endPoint y: 368, distance: 111.7
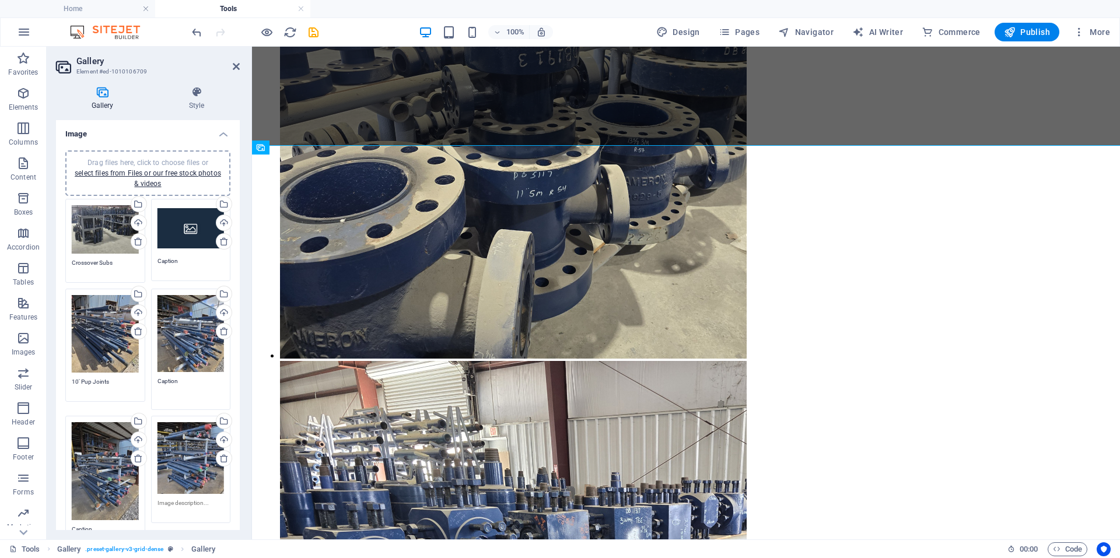
click at [71, 368] on div "Drag files here, click to choose files or select files from Files or our free s…" at bounding box center [147, 374] width 171 height 357
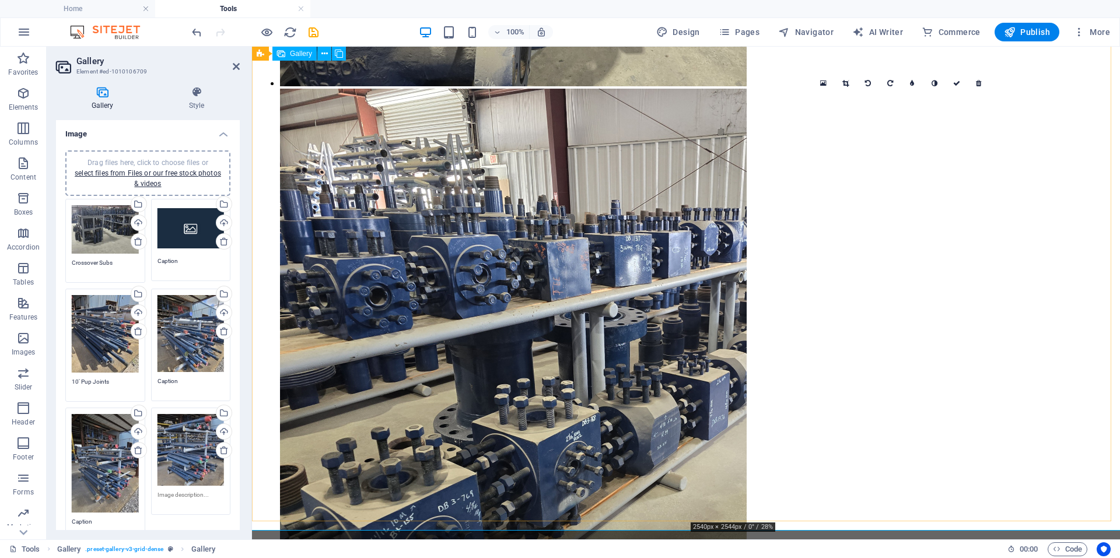
scroll to position [4268, 0]
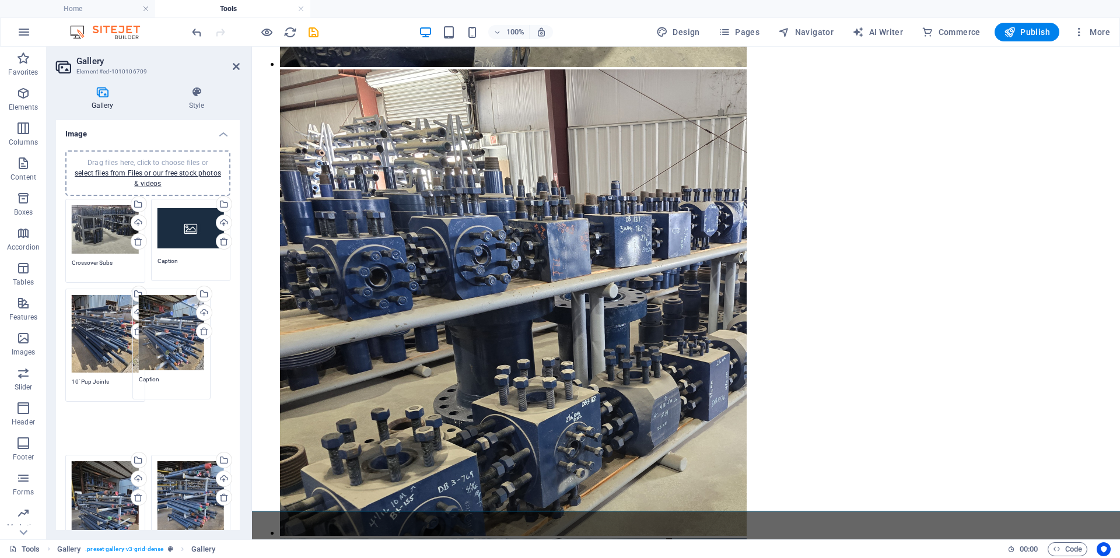
drag, startPoint x: 195, startPoint y: 374, endPoint x: 170, endPoint y: 377, distance: 25.2
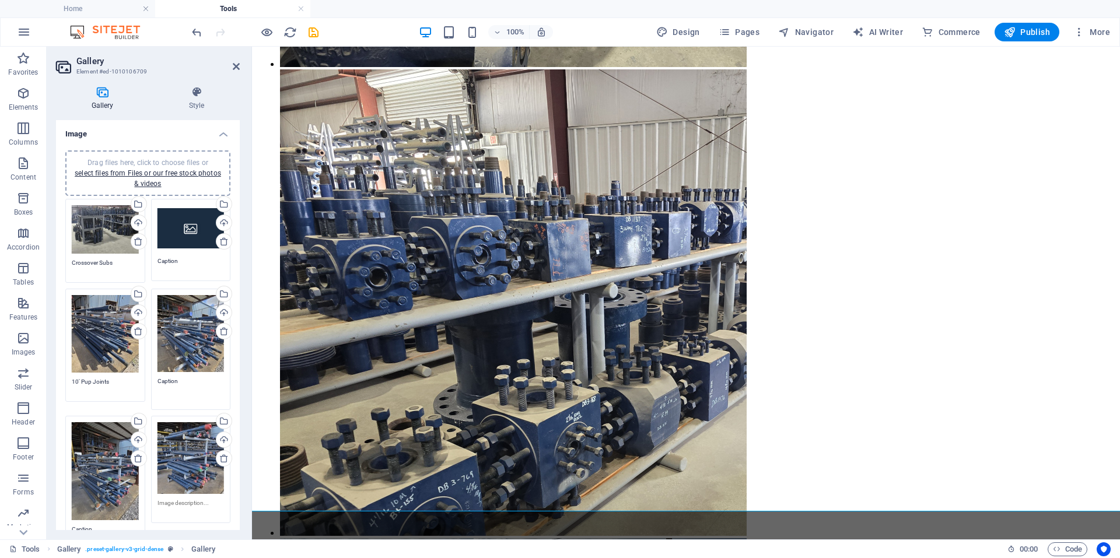
drag, startPoint x: 181, startPoint y: 377, endPoint x: 132, endPoint y: 375, distance: 49.0
click at [132, 375] on div "Drag files here, click to choose files or select files from Files or our free s…" at bounding box center [147, 374] width 171 height 357
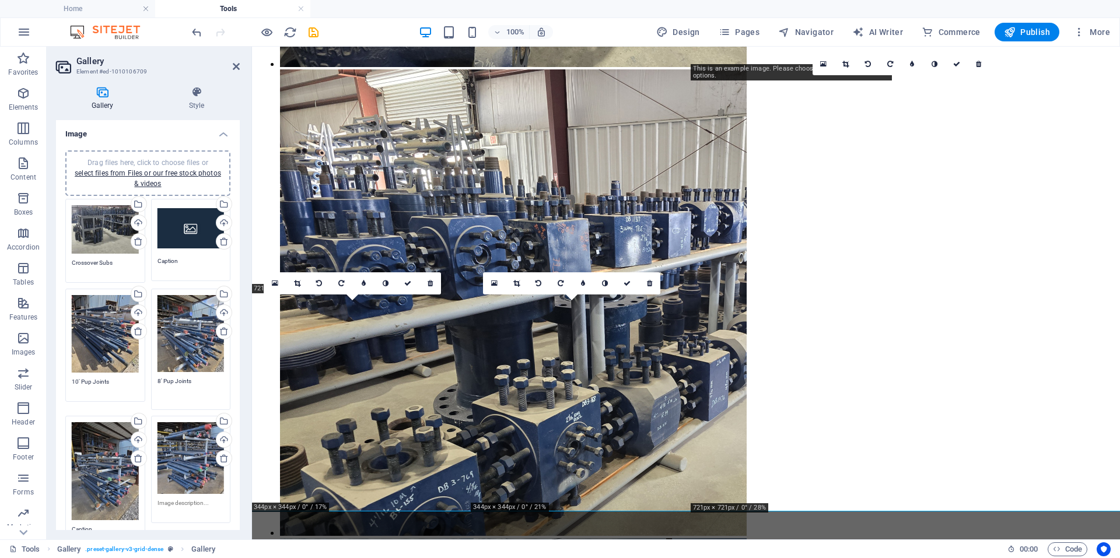
type textarea "8' Pup Joints"
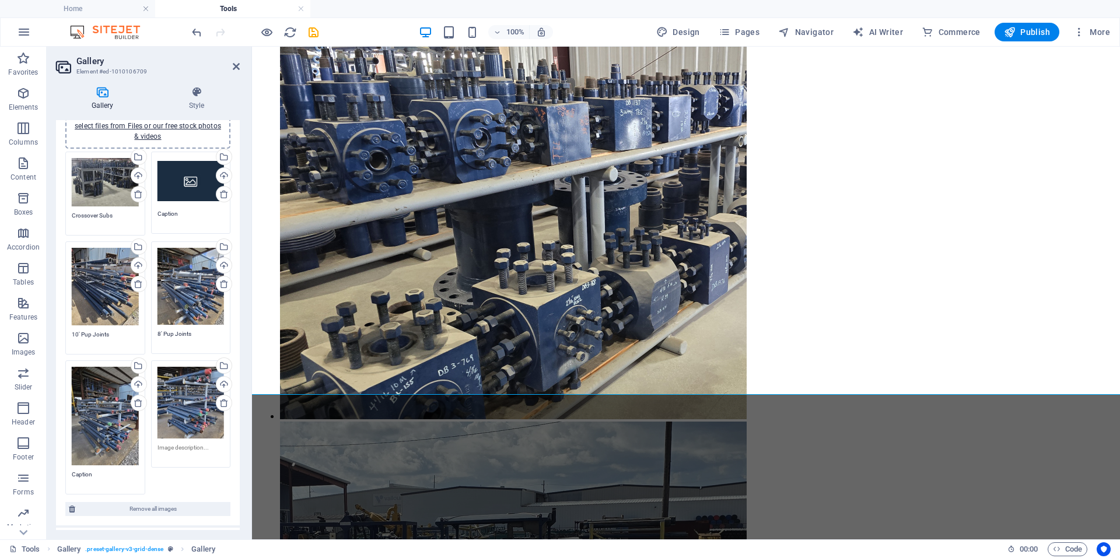
scroll to position [117, 0]
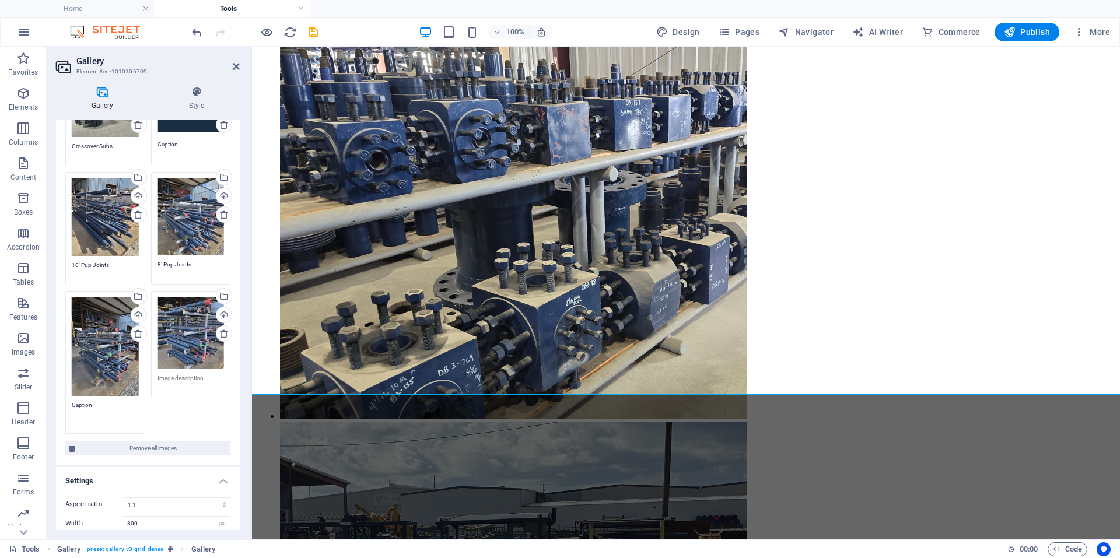
drag, startPoint x: 103, startPoint y: 400, endPoint x: 61, endPoint y: 404, distance: 42.8
click at [61, 404] on div "Drag files here, click to choose files or select files from Files or our free s…" at bounding box center [148, 244] width 184 height 440
type textarea "6' Pup Joints"
click at [209, 374] on textarea at bounding box center [190, 382] width 67 height 17
type textarea "4' Pup Joints"
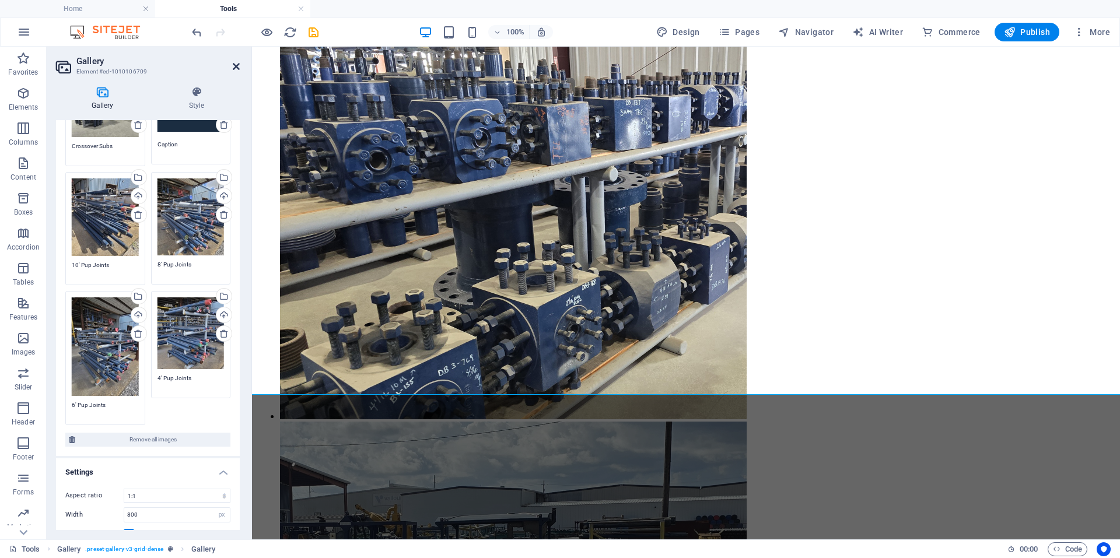
click at [233, 70] on icon at bounding box center [236, 66] width 7 height 9
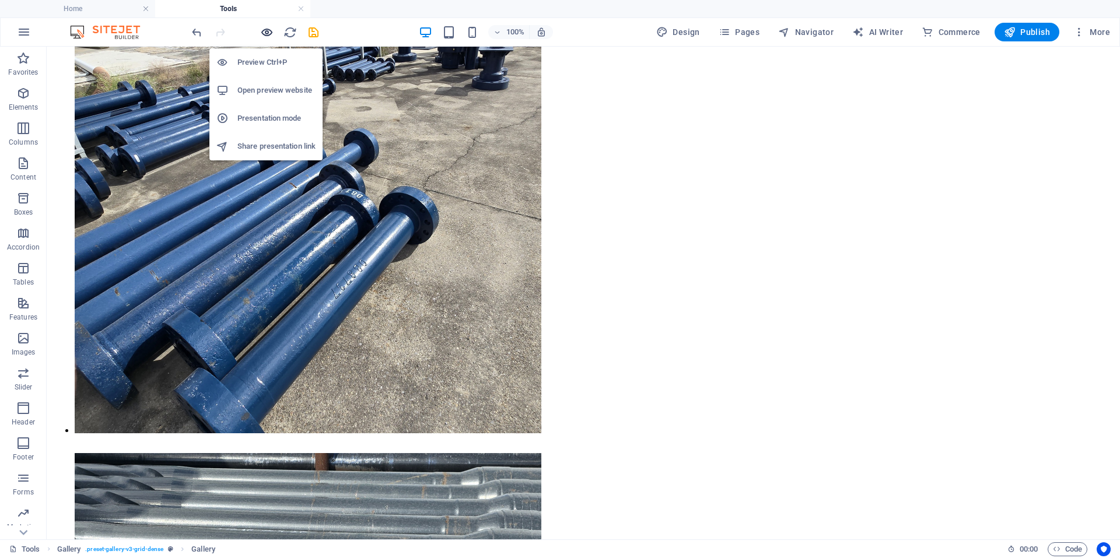
click at [271, 31] on icon "button" at bounding box center [266, 32] width 13 height 13
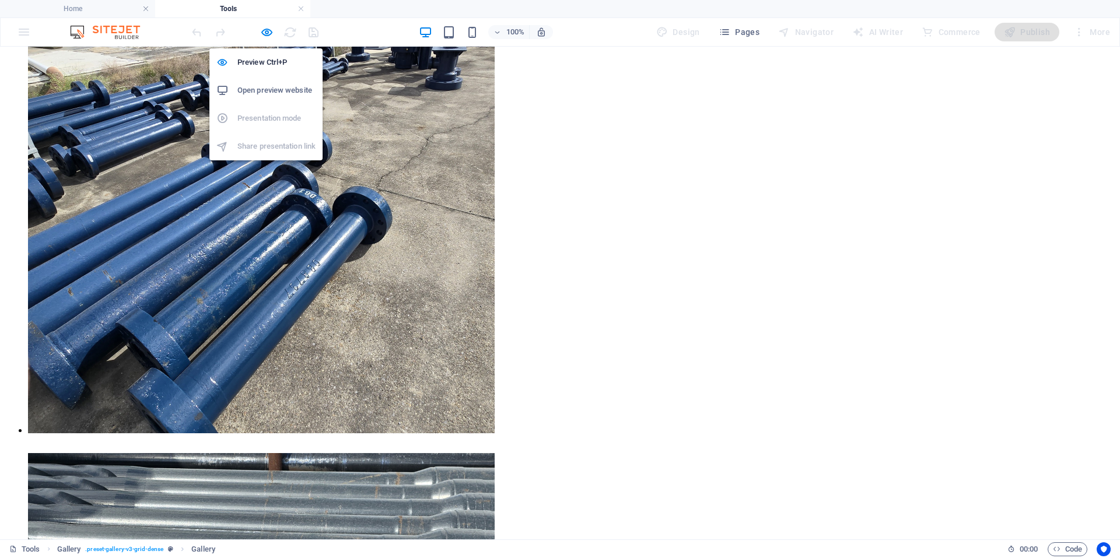
scroll to position [5518, 0]
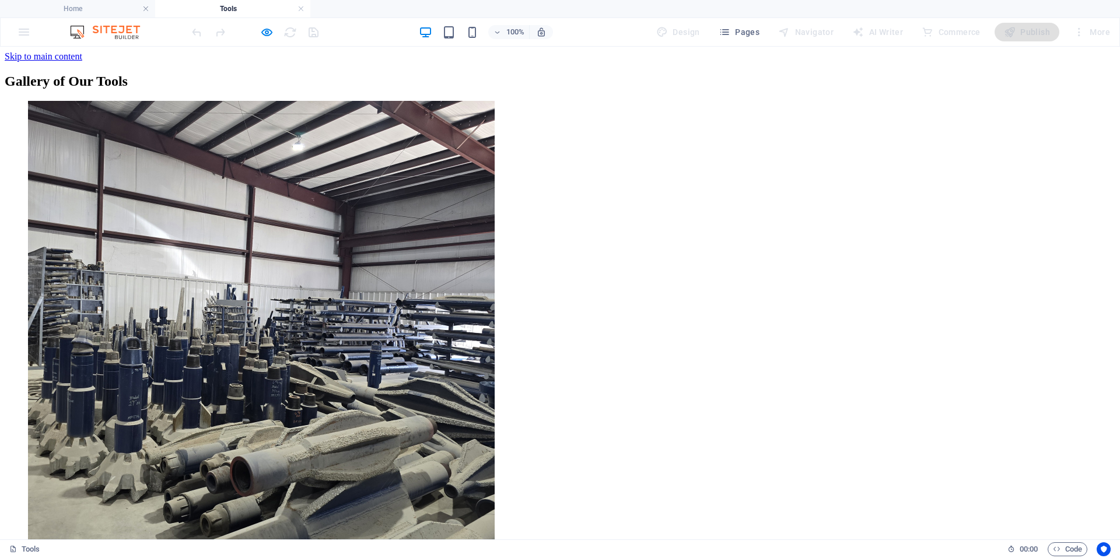
scroll to position [350, 0]
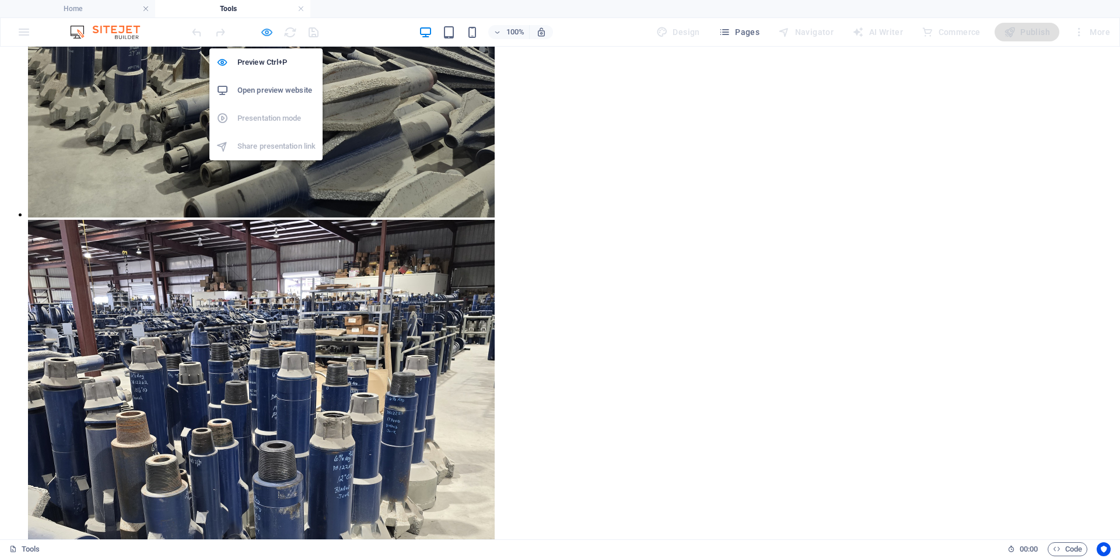
click at [270, 31] on icon "button" at bounding box center [266, 32] width 13 height 13
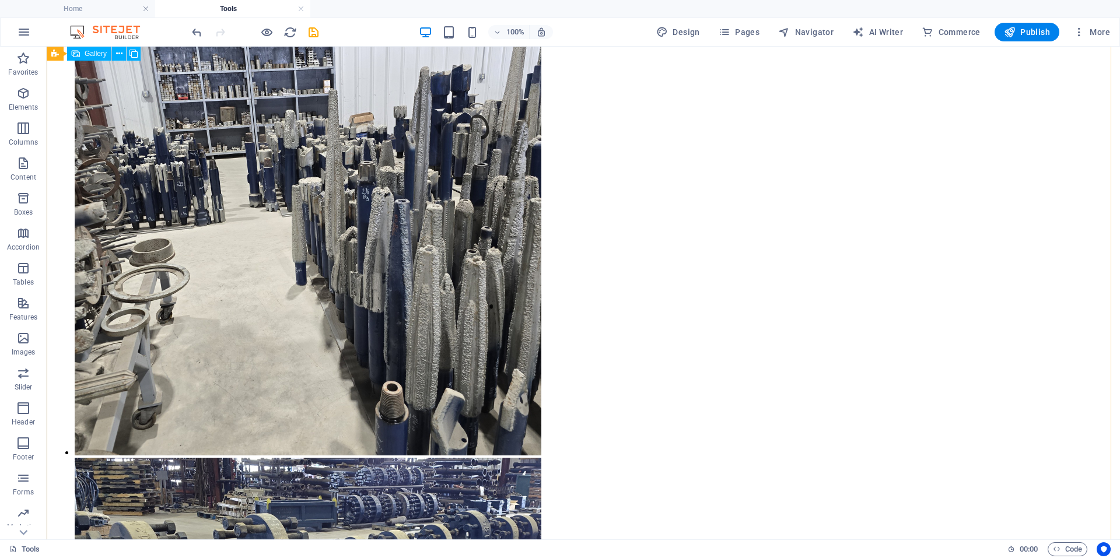
scroll to position [1283, 0]
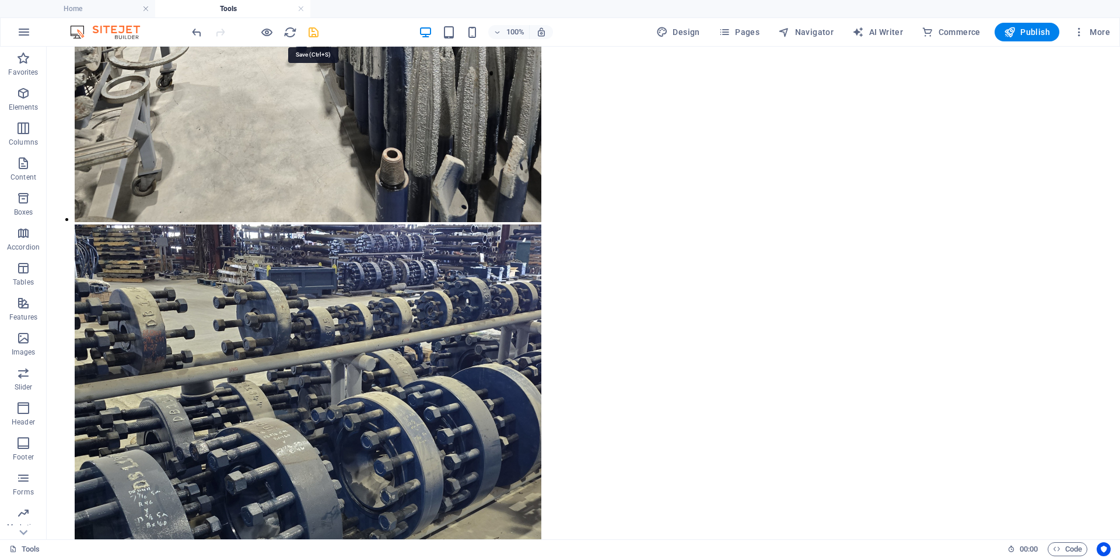
click at [316, 31] on icon "save" at bounding box center [313, 32] width 13 height 13
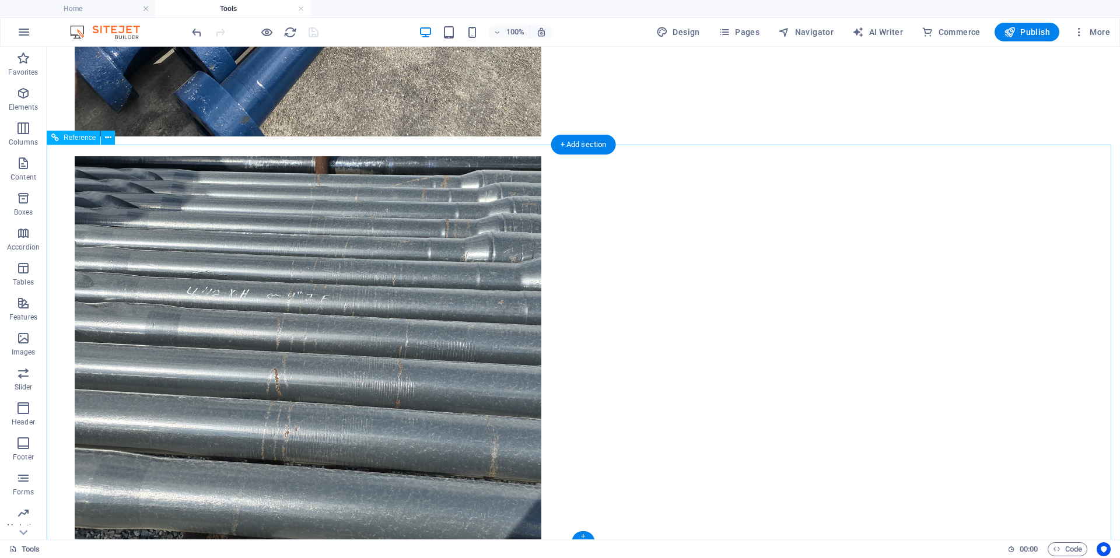
scroll to position [5724, 0]
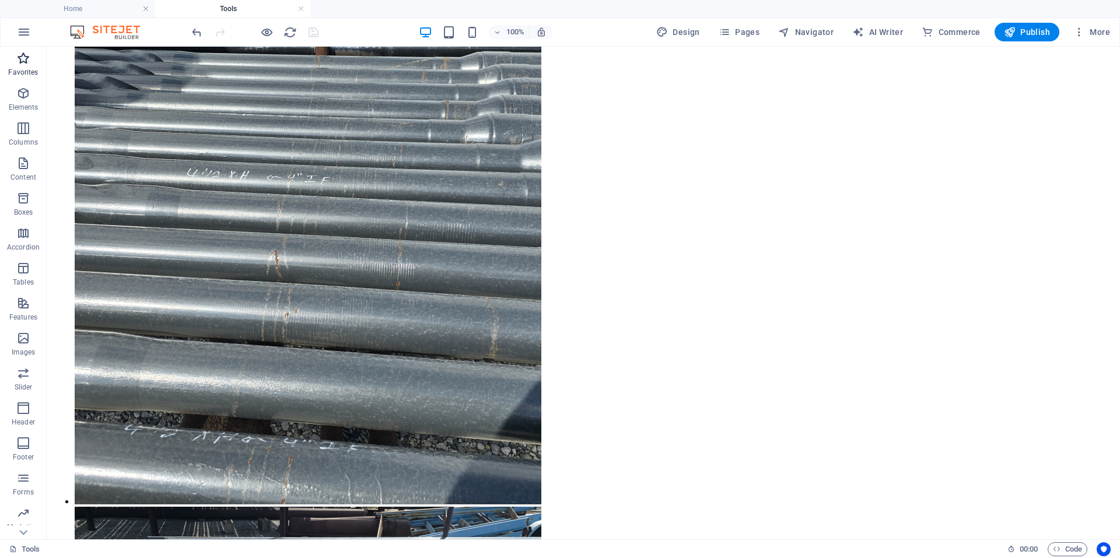
click at [26, 66] on span "Favorites" at bounding box center [23, 65] width 47 height 28
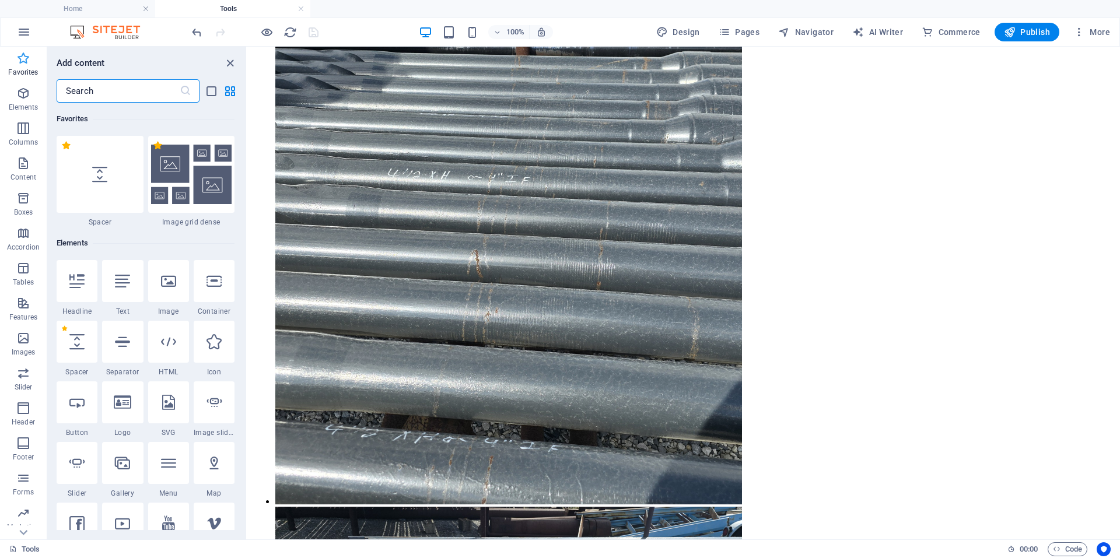
scroll to position [4671, 0]
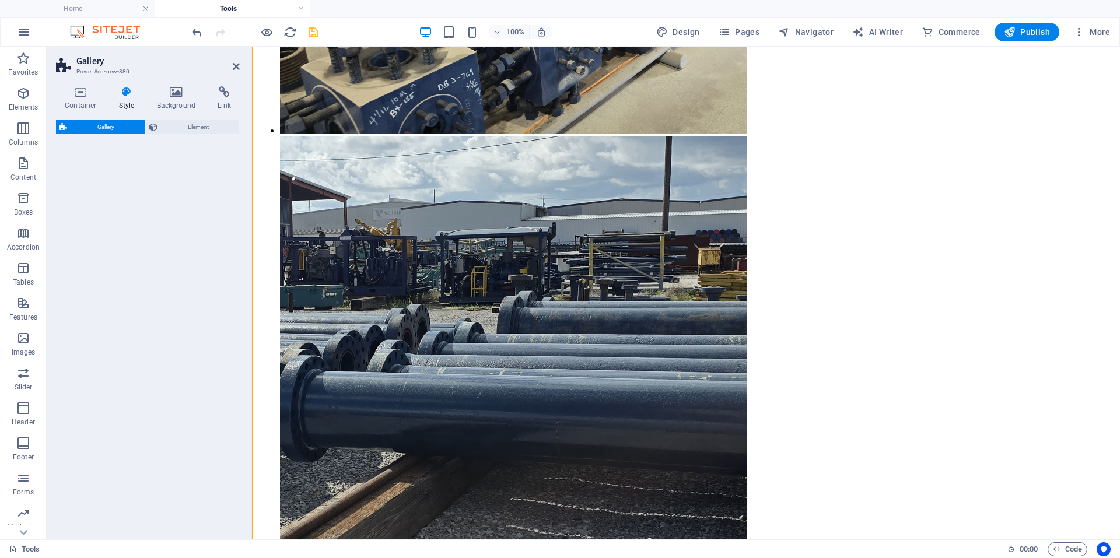
select select "rem"
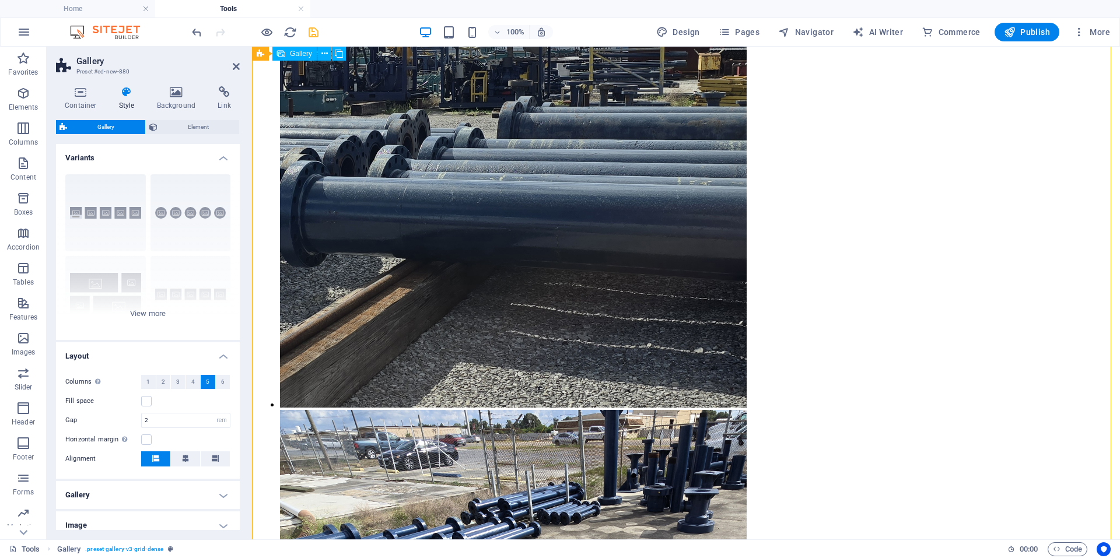
scroll to position [5157, 0]
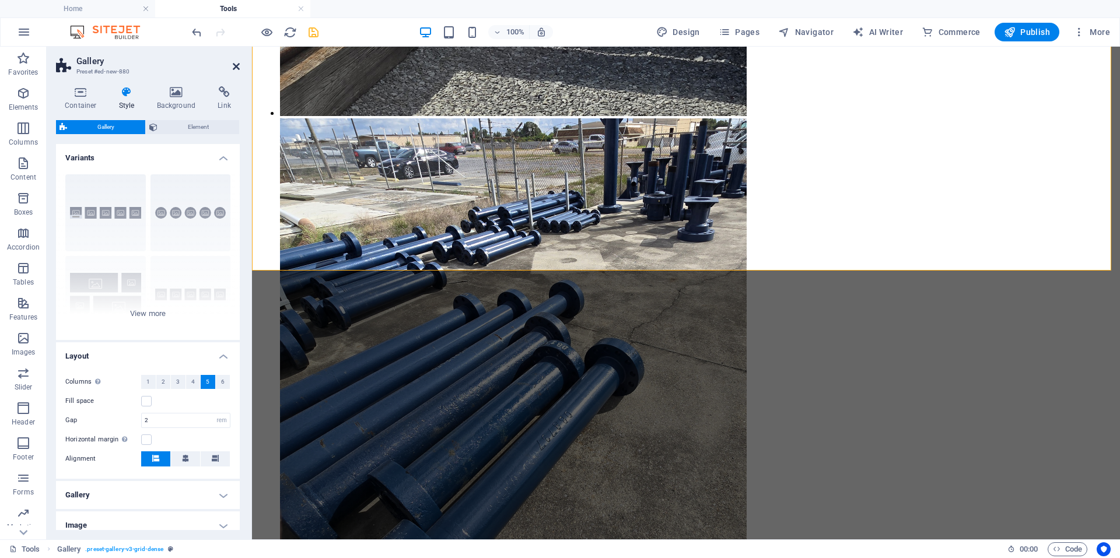
click at [236, 69] on icon at bounding box center [236, 66] width 7 height 9
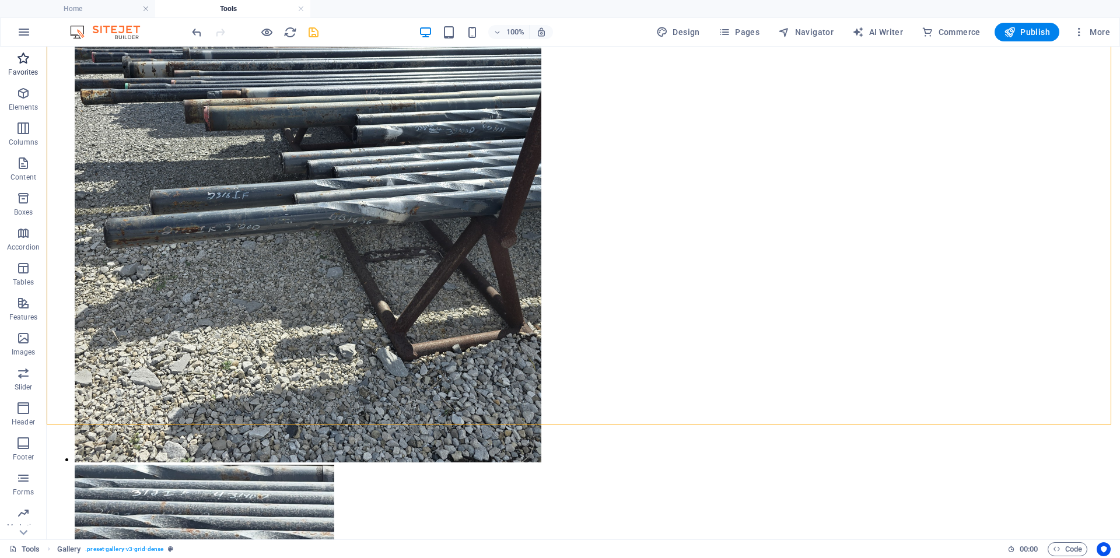
click at [26, 69] on p "Favorites" at bounding box center [23, 72] width 30 height 9
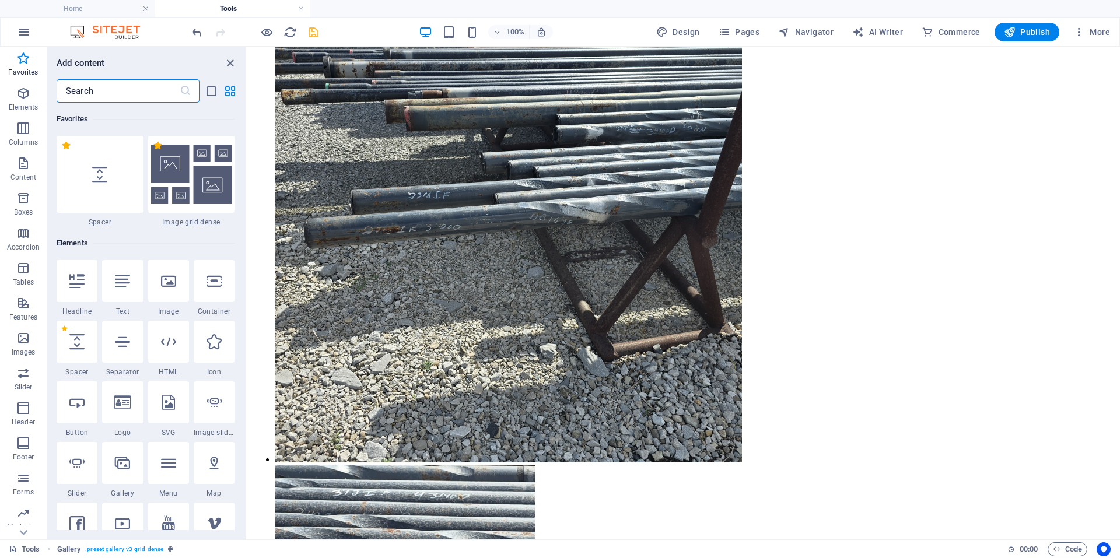
scroll to position [5181, 0]
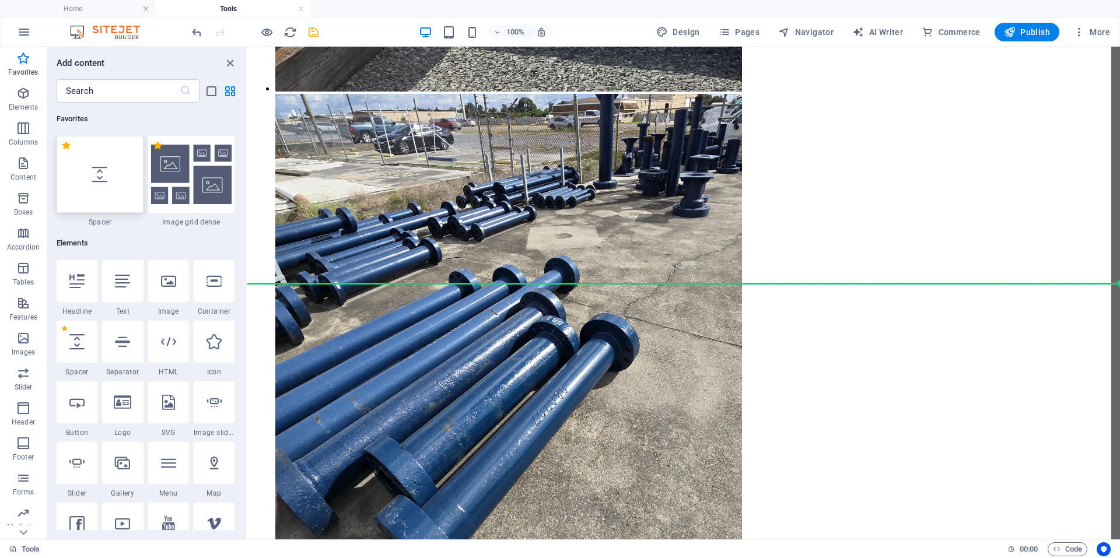
select select "px"
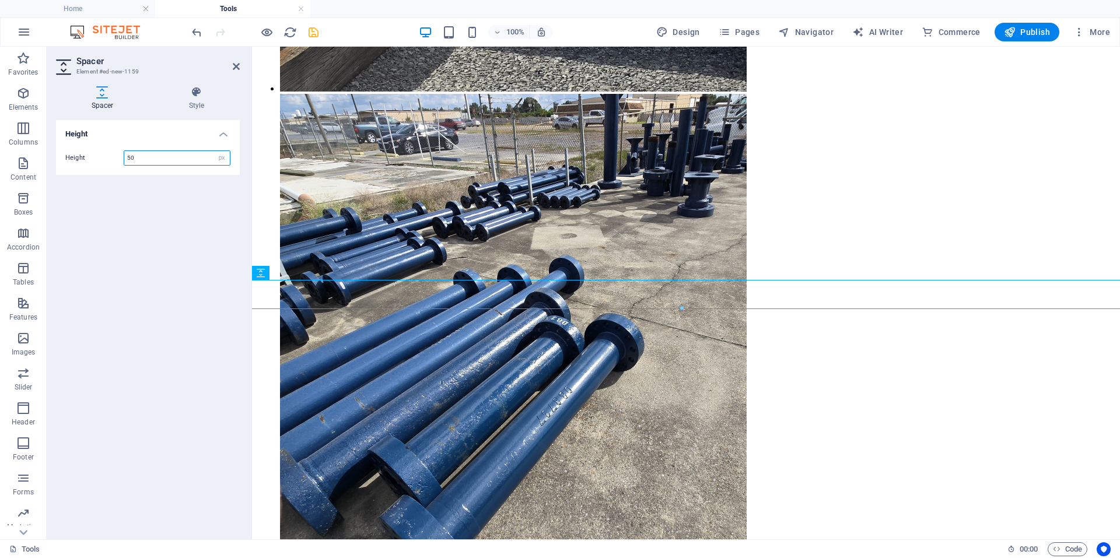
scroll to position [5157, 0]
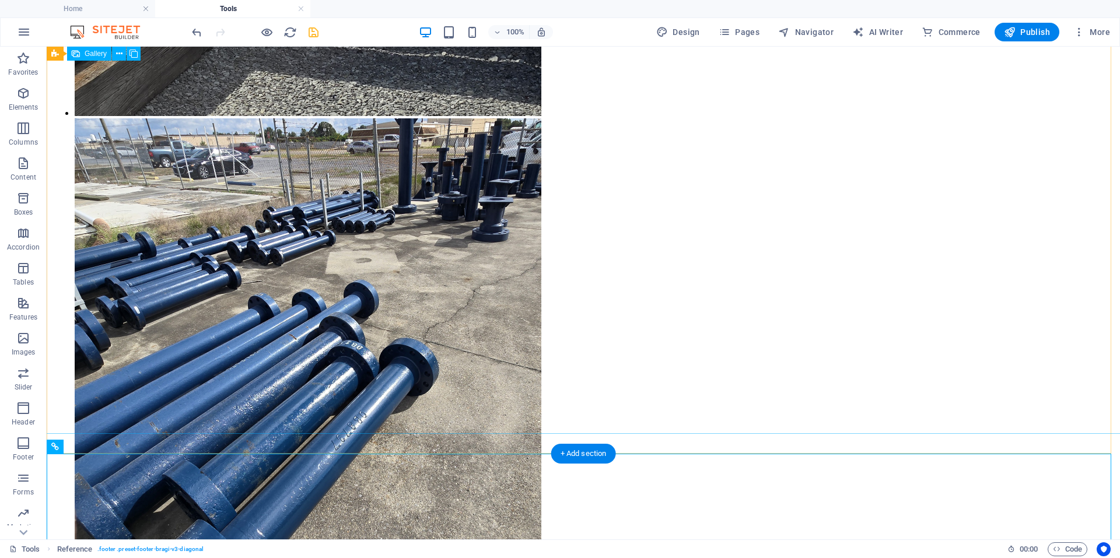
scroll to position [6235, 0]
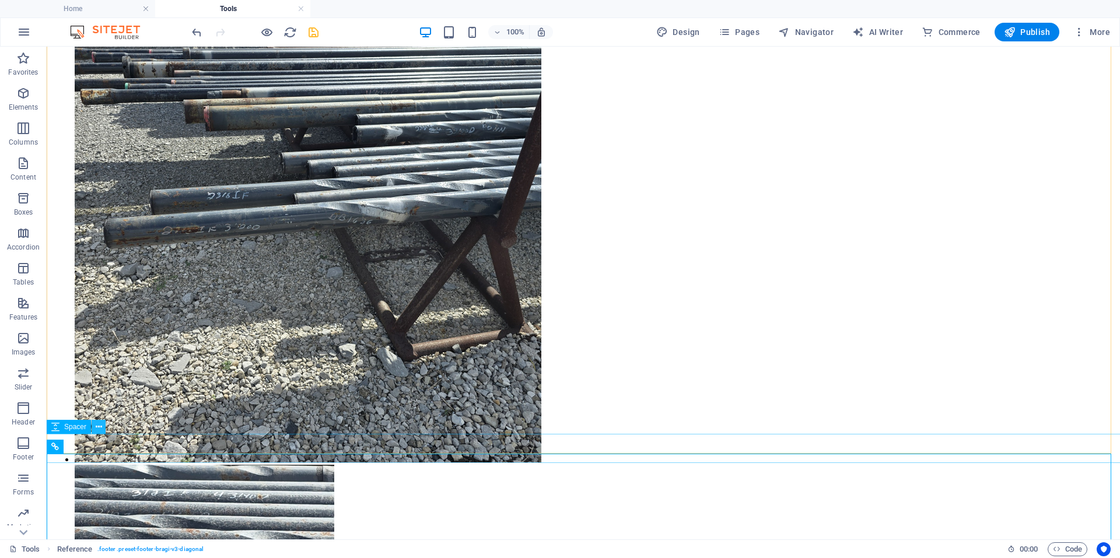
click at [101, 432] on icon at bounding box center [99, 427] width 6 height 12
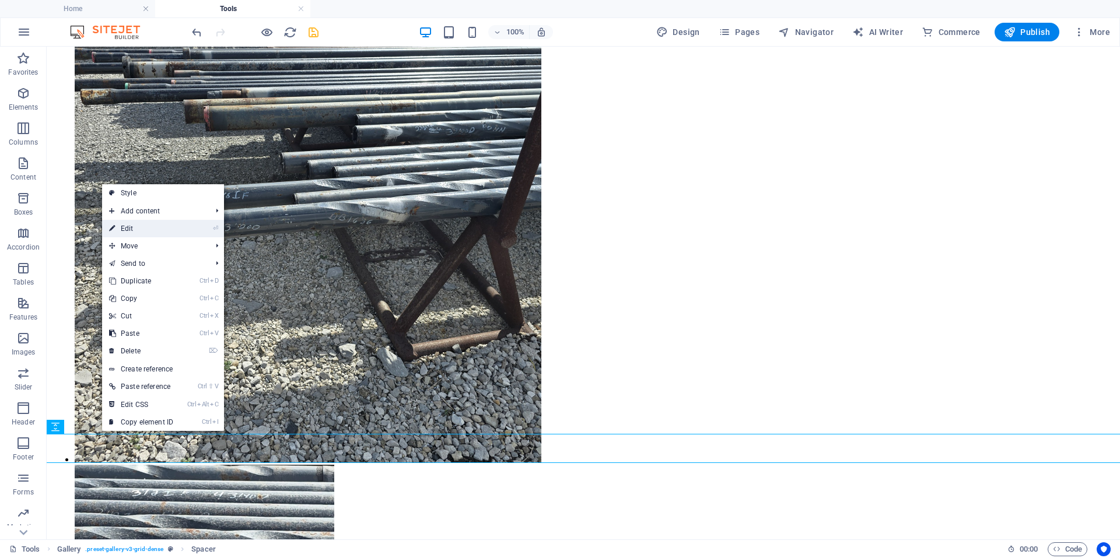
click at [141, 234] on link "⏎ Edit" at bounding box center [141, 228] width 78 height 17
select select "px"
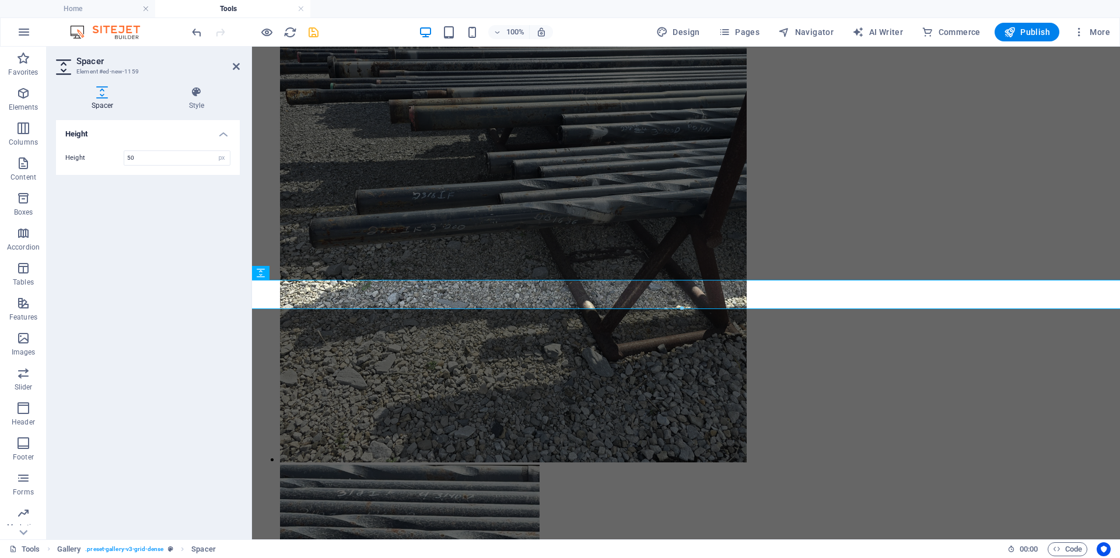
scroll to position [5157, 0]
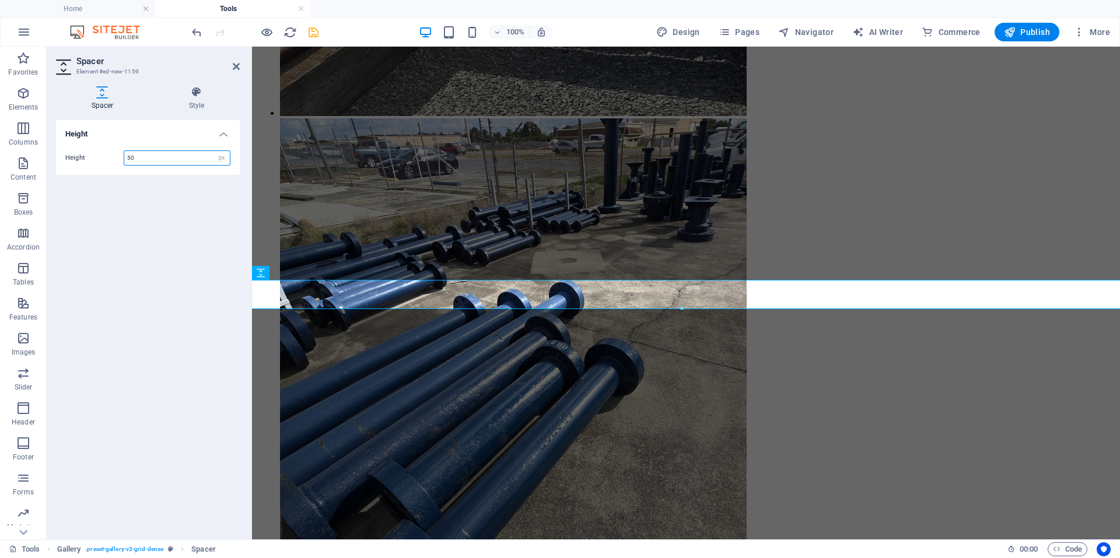
click at [163, 160] on input "50" at bounding box center [177, 158] width 106 height 14
type input "5"
type input "30"
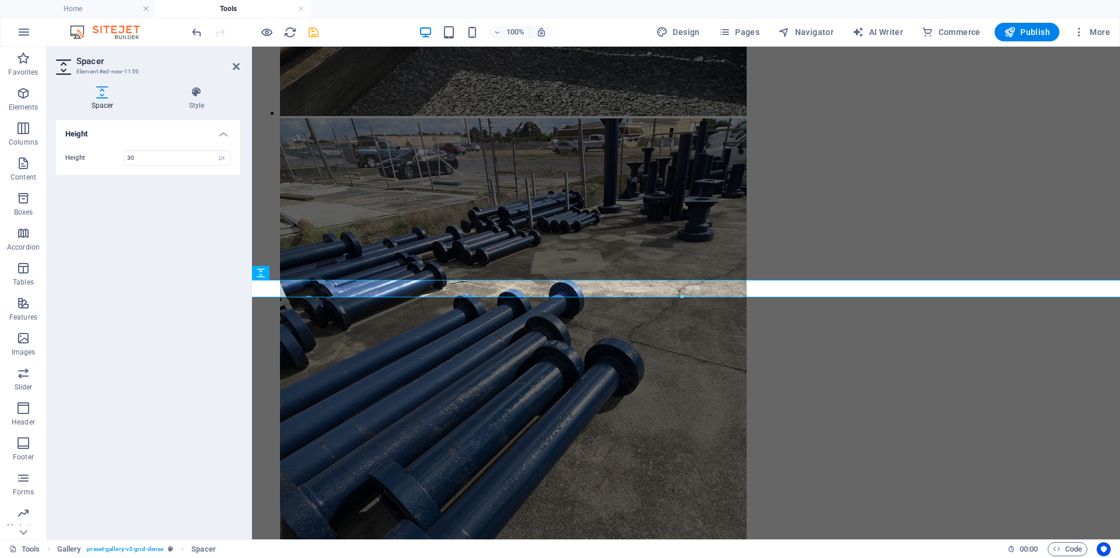
click at [164, 246] on div "Height Height 30 px rem vh vw" at bounding box center [148, 325] width 184 height 410
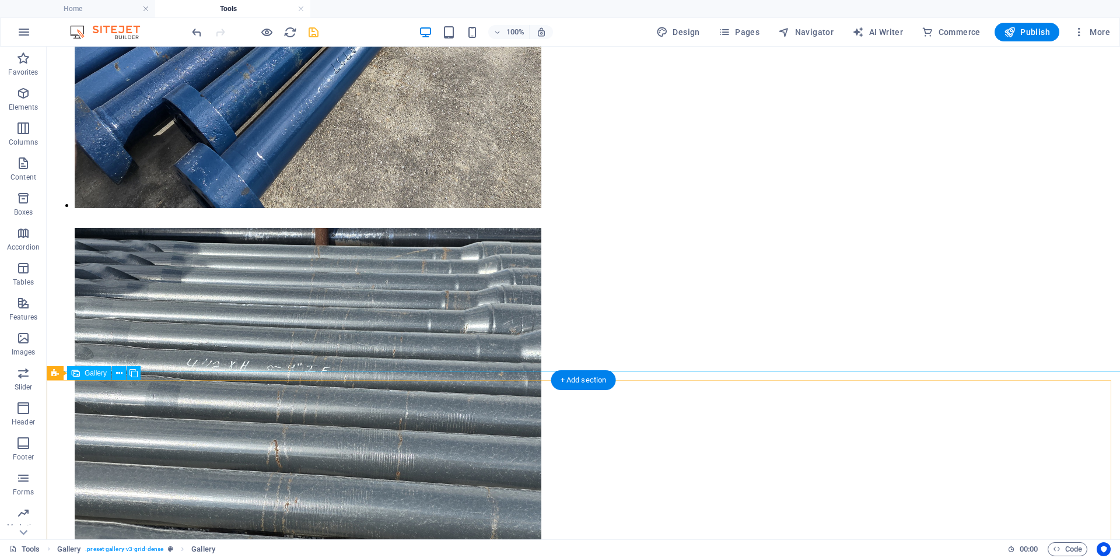
scroll to position [5535, 0]
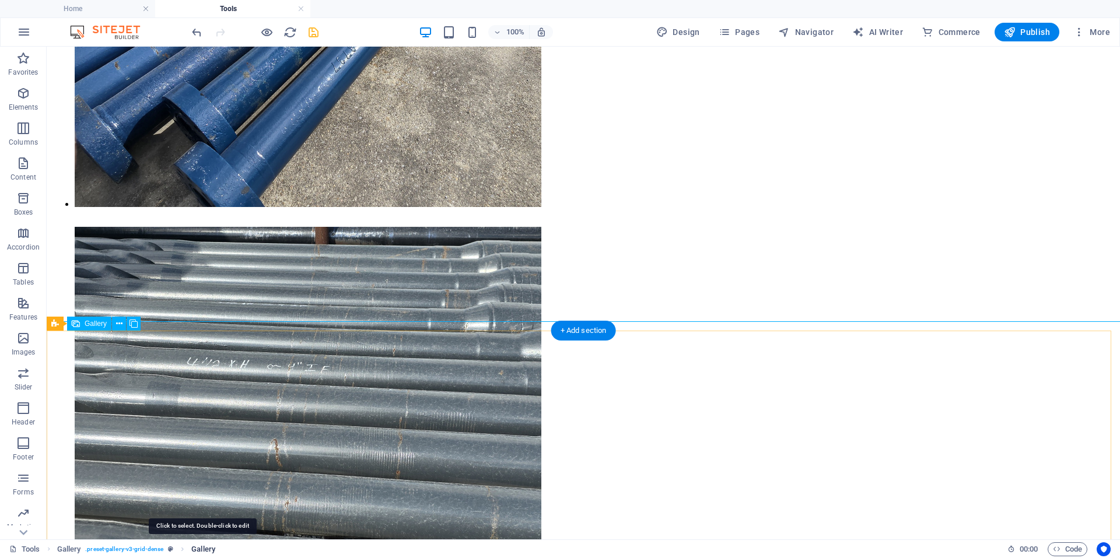
click at [195, 550] on span "Gallery" at bounding box center [203, 549] width 24 height 14
